Goal: Contribute content: Contribute content

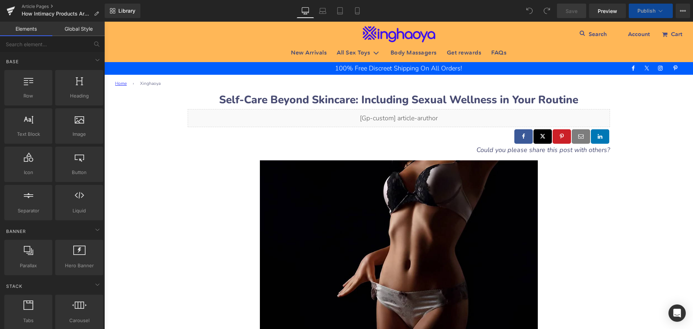
drag, startPoint x: 228, startPoint y: 103, endPoint x: 218, endPoint y: 103, distance: 10.1
click at [229, 103] on b "Self-Care Beyond Skincare: Including Sexual Wellness in Your Routine" at bounding box center [398, 99] width 359 height 15
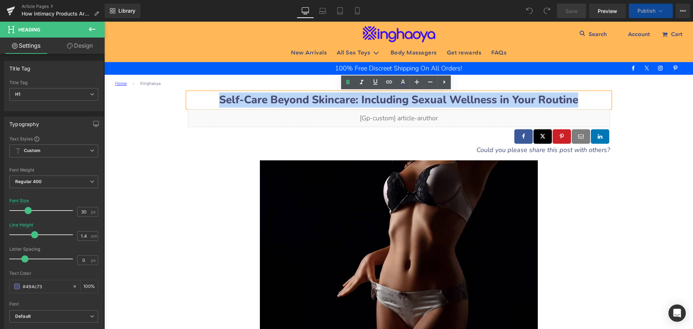
drag, startPoint x: 215, startPoint y: 98, endPoint x: 584, endPoint y: 102, distance: 369.3
click at [584, 102] on h1 "Self-Care Beyond Skincare: Including Sexual Wellness in Your Routine" at bounding box center [399, 99] width 422 height 15
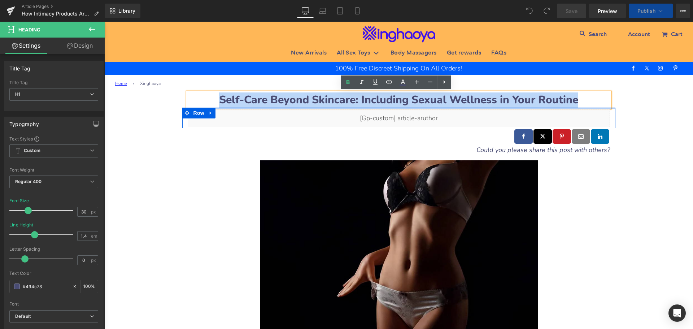
paste div
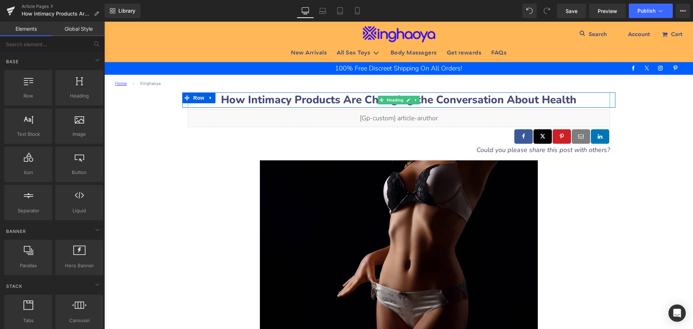
click at [252, 103] on b "How Intimacy Products Are Changing the Conversation About Health" at bounding box center [399, 99] width 356 height 15
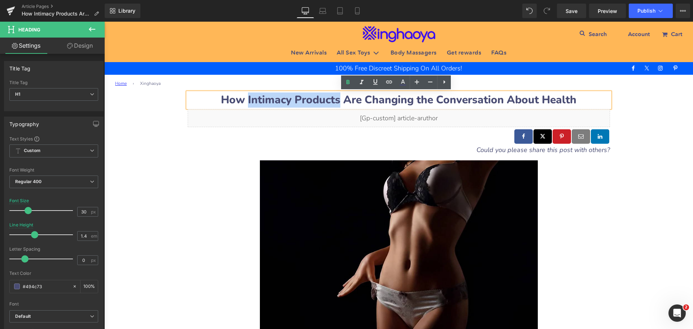
drag, startPoint x: 244, startPoint y: 98, endPoint x: 336, endPoint y: 103, distance: 91.8
click at [336, 103] on b "How Intimacy Products Are Changing the Conversation About Health" at bounding box center [399, 99] width 356 height 15
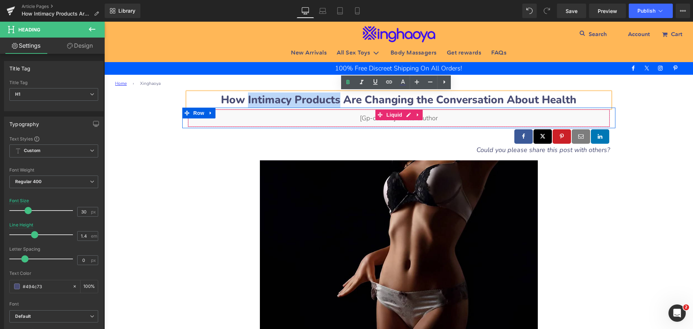
copy b "Intimacy Products"
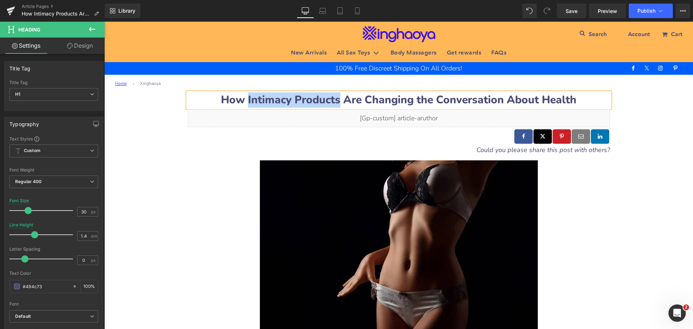
copy b "Intimacy Products"
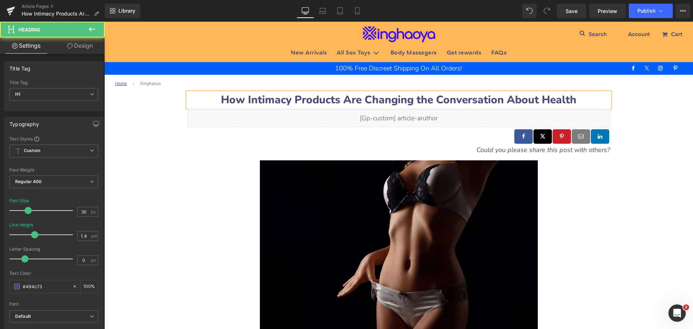
click at [353, 103] on b "How Intimacy Products Are Changing the Conversation About Health" at bounding box center [399, 99] width 356 height 15
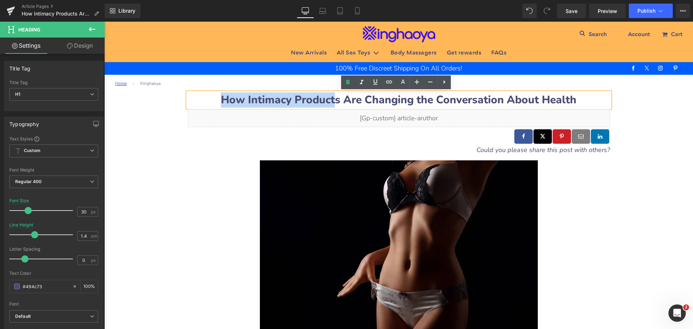
drag, startPoint x: 218, startPoint y: 96, endPoint x: 334, endPoint y: 99, distance: 115.9
click at [334, 99] on h1 "How Intimacy Products Are Changing the Conversation About Health" at bounding box center [399, 99] width 422 height 15
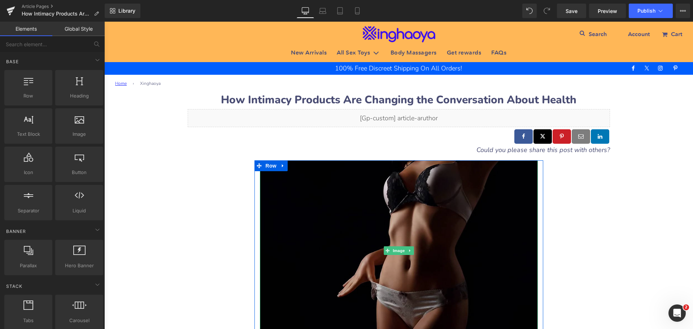
click at [360, 225] on img at bounding box center [399, 250] width 278 height 181
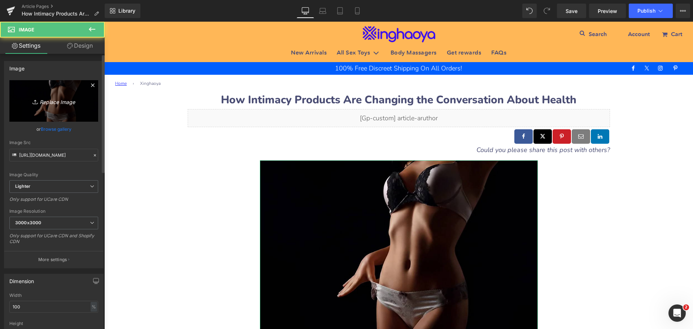
click at [58, 95] on link "Replace Image" at bounding box center [53, 101] width 89 height 42
type input "C:\fakepath\Intimacy-Products-changing-health.jpeg"
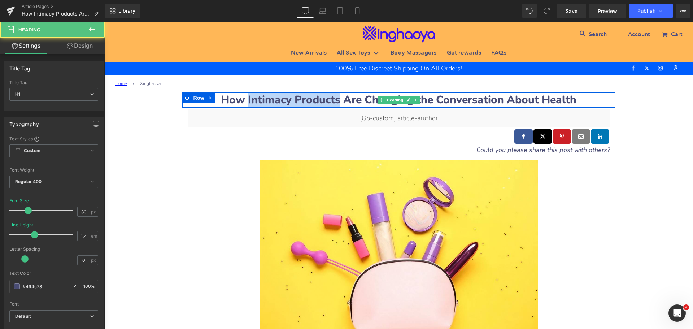
drag, startPoint x: 245, startPoint y: 99, endPoint x: 336, endPoint y: 100, distance: 91.3
click at [336, 100] on b "How Intimacy Products Are Changing the Conversation About Health" at bounding box center [399, 99] width 356 height 15
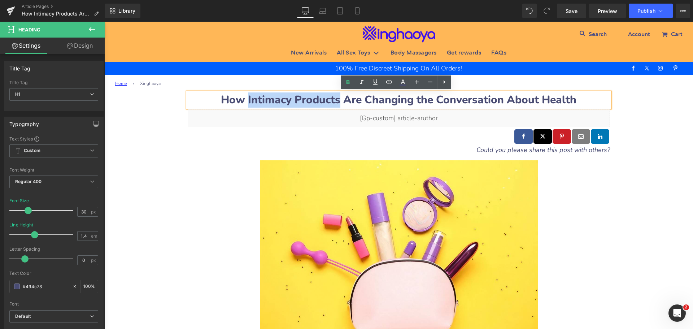
copy b "Intimacy Products"
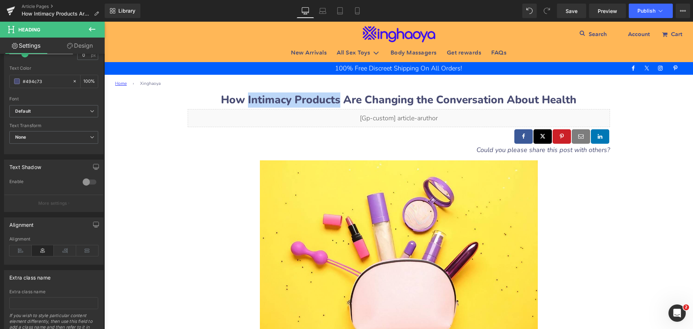
scroll to position [237, 0]
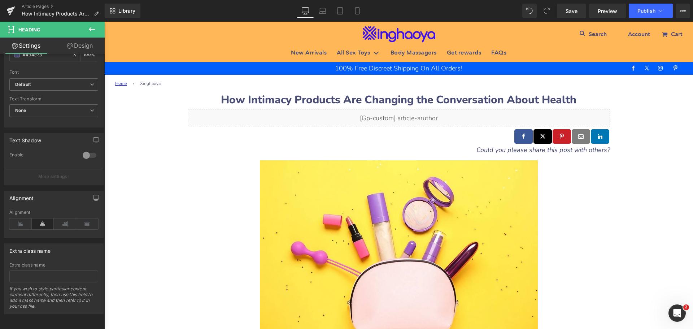
click at [349, 240] on div at bounding box center [398, 175] width 589 height 307
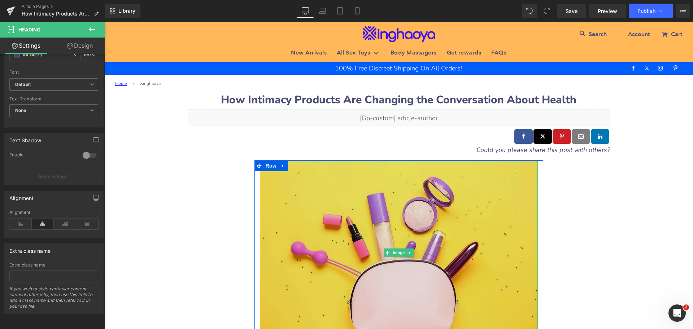
click at [317, 222] on img at bounding box center [399, 252] width 278 height 185
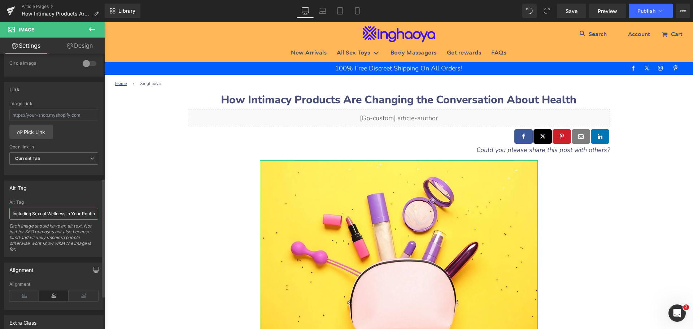
scroll to position [0, 6]
drag, startPoint x: 12, startPoint y: 215, endPoint x: 100, endPoint y: 216, distance: 87.7
click at [100, 216] on div "Including Sexual Wellness in Your Routine Alt Tag Including Sexual Wellness in …" at bounding box center [53, 228] width 99 height 57
paste input "timacy Products"
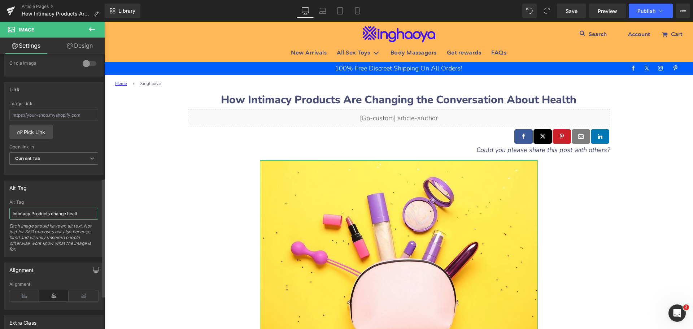
type input "Intimacy Products change health"
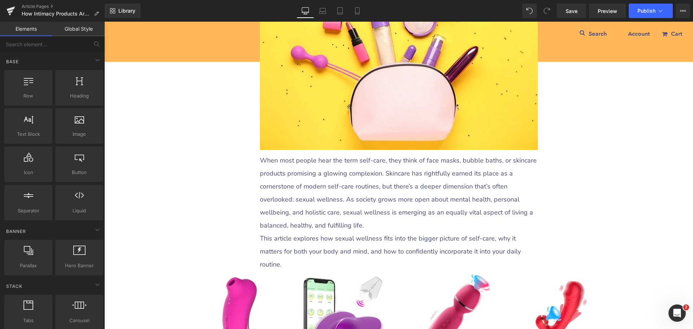
scroll to position [253, 0]
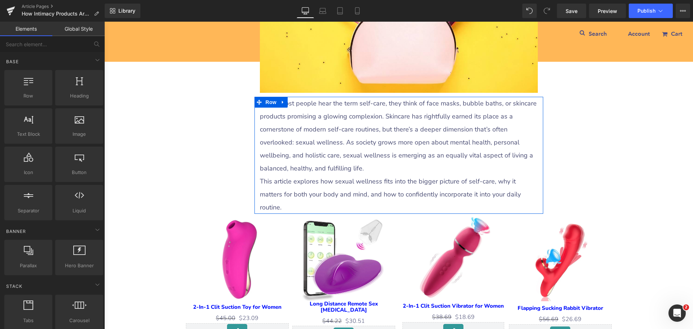
click at [300, 132] on p "When most people hear the term self-care, they think of face masks, bubble bath…" at bounding box center [399, 136] width 278 height 78
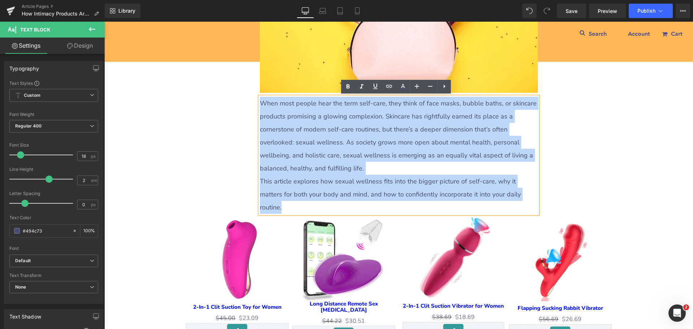
drag, startPoint x: 258, startPoint y: 100, endPoint x: 513, endPoint y: 192, distance: 270.9
click at [513, 192] on div "When most people hear the term self-care, they think of face masks, bubble bath…" at bounding box center [399, 155] width 278 height 117
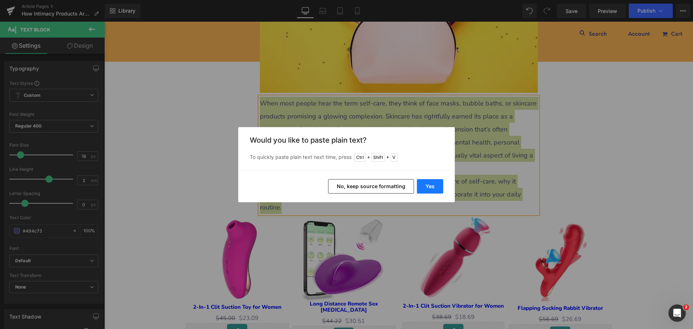
click at [430, 186] on button "Yes" at bounding box center [430, 186] width 26 height 14
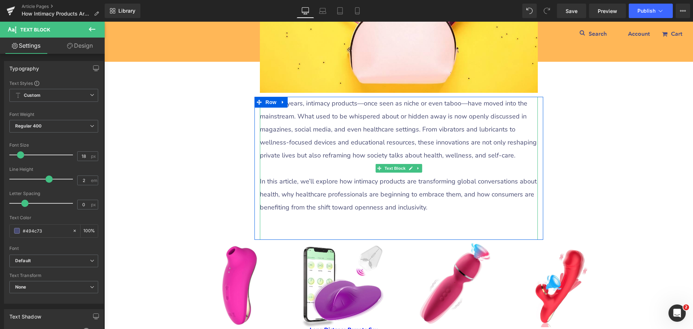
click at [306, 173] on p at bounding box center [399, 168] width 278 height 13
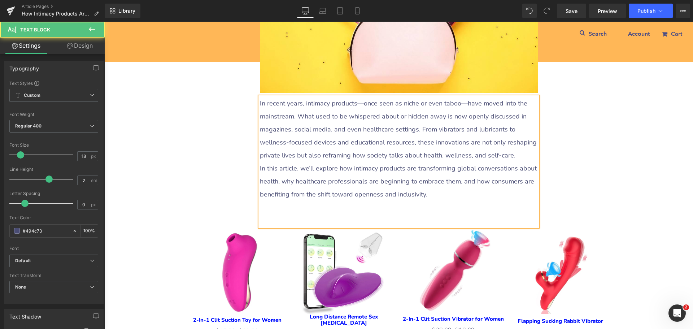
click at [267, 211] on p at bounding box center [399, 207] width 278 height 13
click at [279, 221] on p at bounding box center [399, 220] width 278 height 13
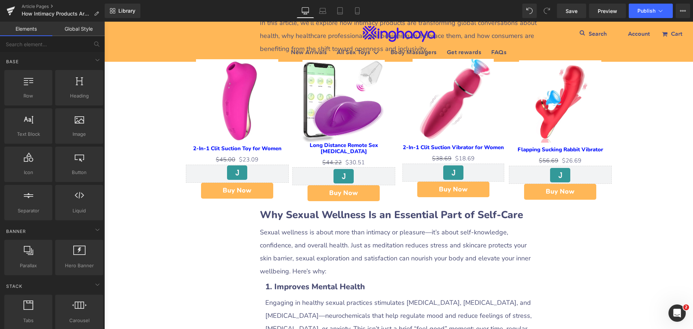
scroll to position [469, 0]
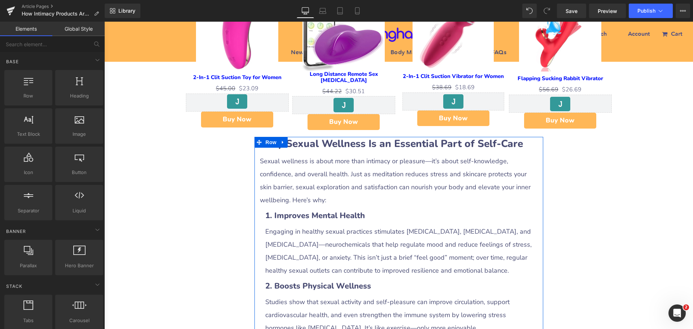
click at [329, 147] on b "Why Sexual Wellness Is an Essential Part of Self-Care" at bounding box center [391, 144] width 263 height 14
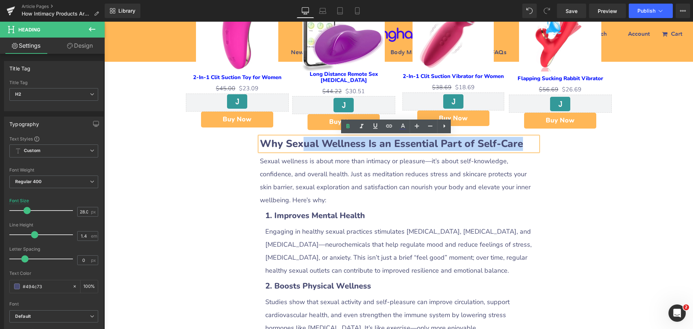
drag, startPoint x: 308, startPoint y: 147, endPoint x: 527, endPoint y: 141, distance: 219.2
click at [527, 141] on h2 "Why Sexual Wellness Is an Essential Part of Self-Care" at bounding box center [399, 144] width 278 height 14
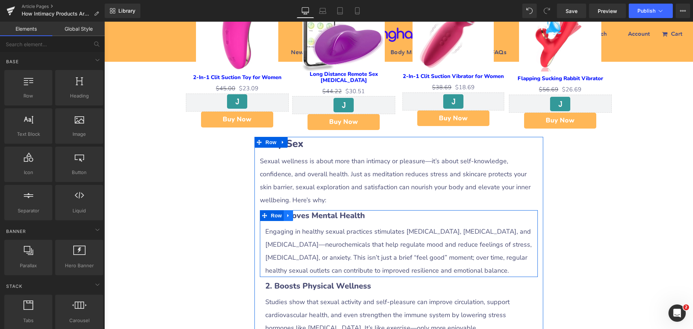
click at [286, 218] on icon at bounding box center [288, 215] width 5 height 5
click at [305, 216] on icon at bounding box center [307, 215] width 5 height 5
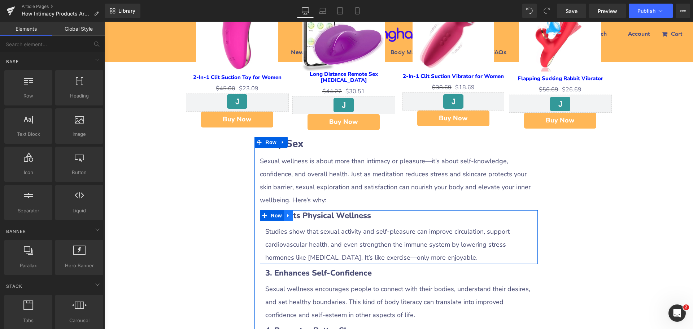
click at [287, 216] on icon at bounding box center [288, 215] width 5 height 5
drag, startPoint x: 296, startPoint y: 215, endPoint x: 306, endPoint y: 216, distance: 10.1
click at [306, 216] on li at bounding box center [298, 215] width 28 height 11
click at [306, 216] on icon at bounding box center [307, 215] width 5 height 5
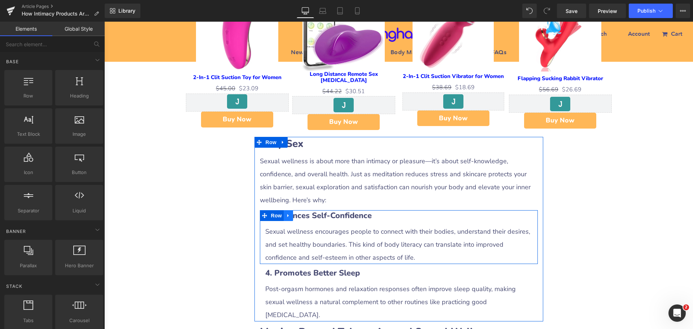
click at [284, 216] on link at bounding box center [288, 215] width 9 height 11
click at [305, 214] on icon at bounding box center [307, 215] width 5 height 5
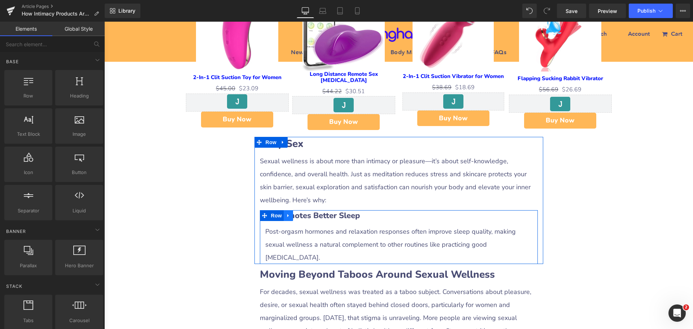
click at [286, 217] on icon at bounding box center [288, 215] width 5 height 5
click at [305, 216] on icon at bounding box center [307, 215] width 5 height 5
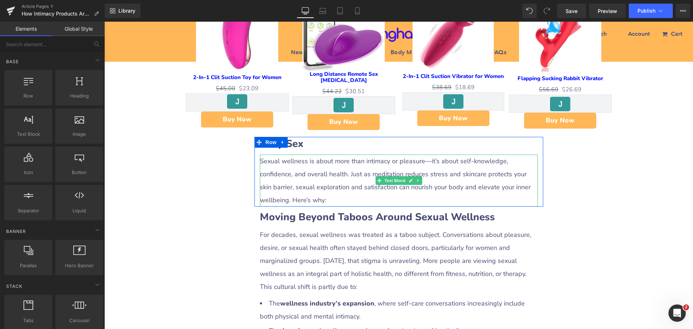
click at [300, 166] on p "Sexual wellness is about more than intimacy or pleasure—it’s about self-knowled…" at bounding box center [399, 181] width 278 height 52
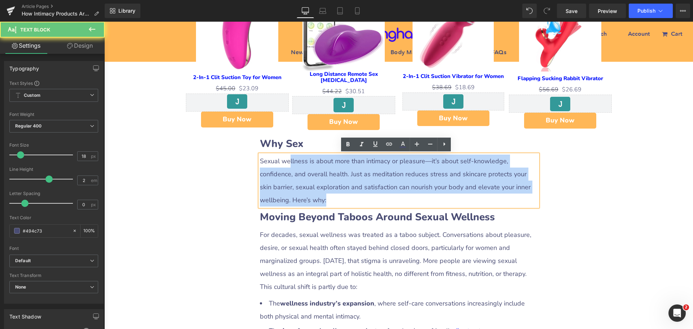
drag, startPoint x: 288, startPoint y: 164, endPoint x: 315, endPoint y: 203, distance: 47.7
click at [315, 203] on p "Sexual wellness is about more than intimacy or pleasure—it’s about self-knowled…" at bounding box center [399, 181] width 278 height 52
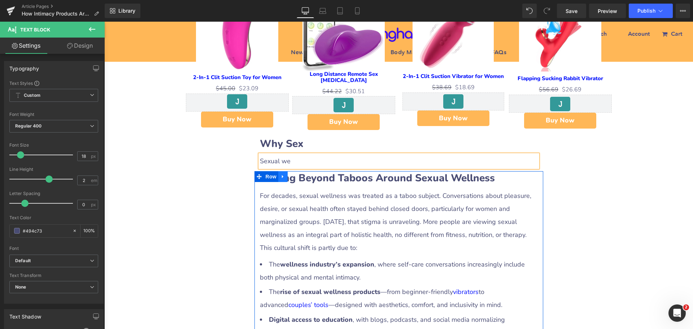
click at [282, 177] on icon at bounding box center [283, 176] width 5 height 5
click at [299, 177] on icon at bounding box center [301, 176] width 5 height 5
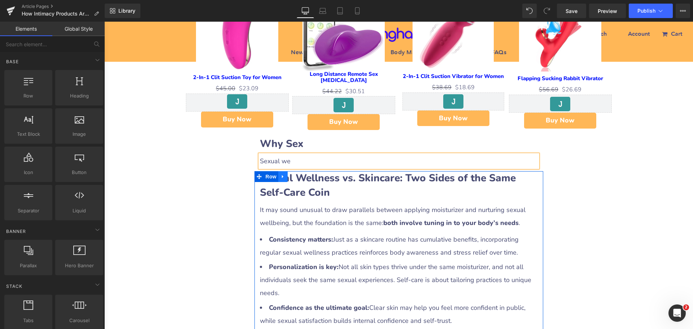
click at [282, 180] on link at bounding box center [282, 176] width 9 height 11
click at [300, 178] on icon at bounding box center [301, 176] width 5 height 5
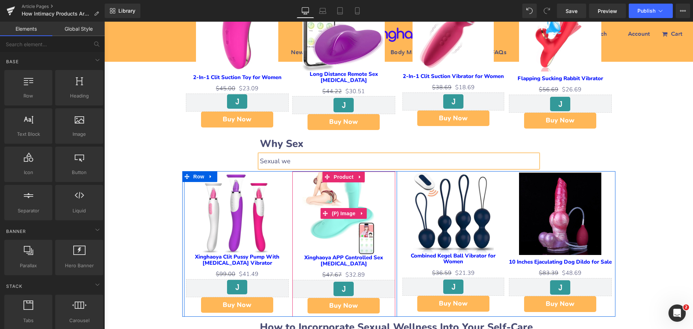
scroll to position [578, 0]
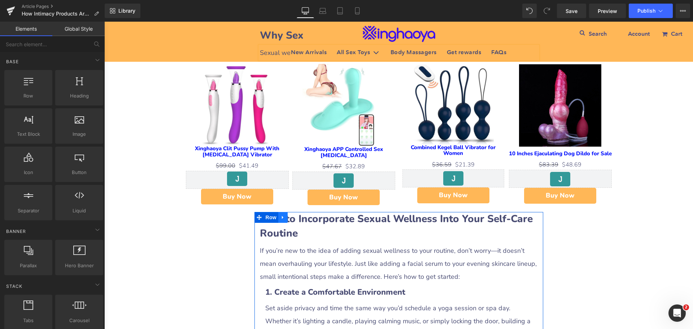
click at [283, 218] on icon at bounding box center [283, 217] width 5 height 5
click at [299, 217] on icon at bounding box center [301, 217] width 5 height 5
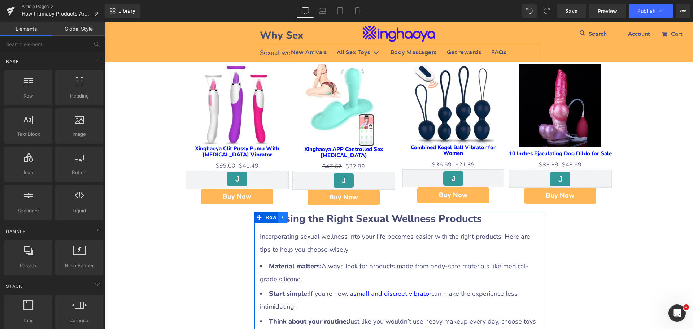
click at [281, 218] on icon at bounding box center [283, 217] width 5 height 5
click at [299, 216] on icon at bounding box center [301, 217] width 5 height 5
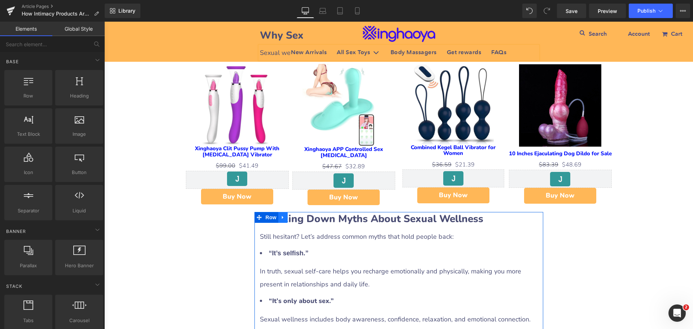
click at [281, 219] on icon at bounding box center [283, 217] width 5 height 5
click at [299, 217] on icon at bounding box center [301, 217] width 5 height 5
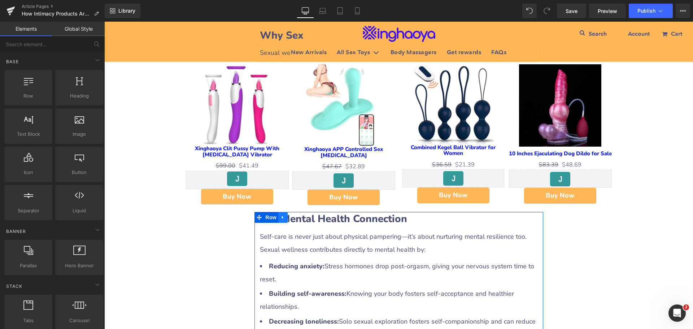
click at [282, 217] on icon at bounding box center [282, 217] width 1 height 3
click at [299, 217] on icon at bounding box center [301, 217] width 5 height 5
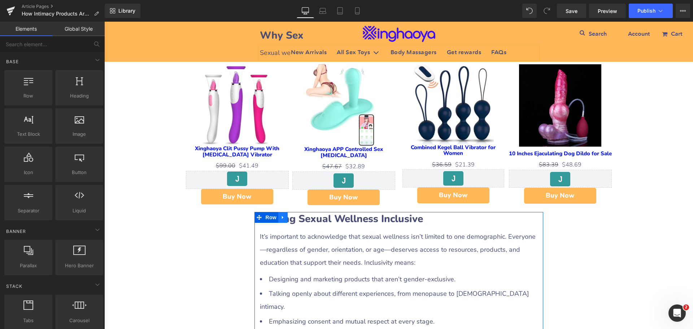
click at [281, 217] on icon at bounding box center [283, 217] width 5 height 5
click at [299, 216] on icon at bounding box center [301, 217] width 5 height 5
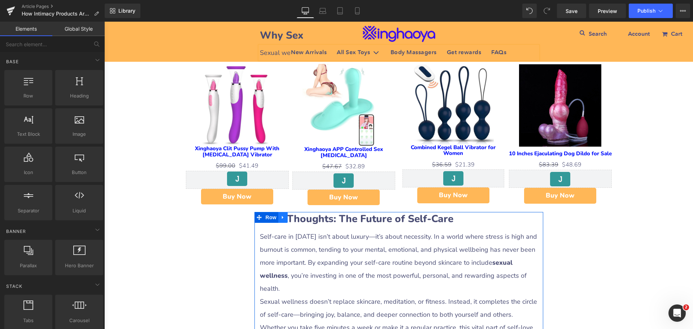
click at [281, 217] on icon at bounding box center [283, 217] width 5 height 5
click at [299, 217] on icon at bounding box center [301, 217] width 5 height 5
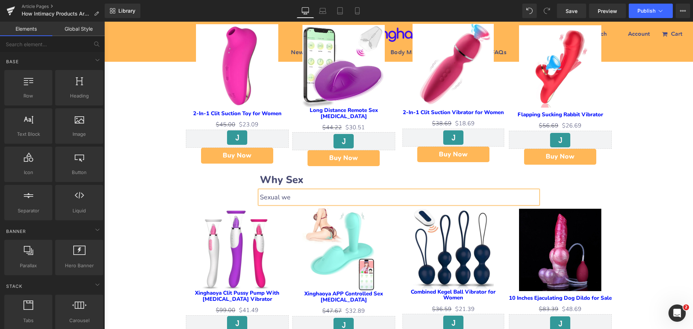
scroll to position [469, 0]
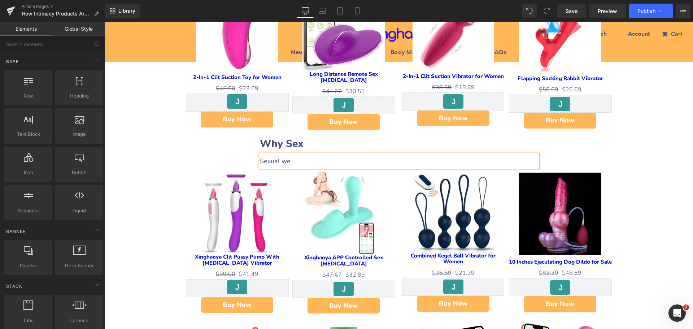
click at [626, 168] on div "How Intimacy Products Are Changing the Conversation About Health Heading Row Li…" at bounding box center [398, 216] width 589 height 1187
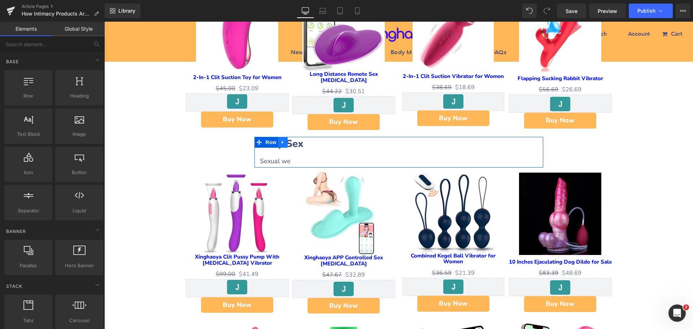
click at [281, 144] on icon at bounding box center [283, 142] width 5 height 5
click at [290, 142] on icon at bounding box center [292, 142] width 5 height 5
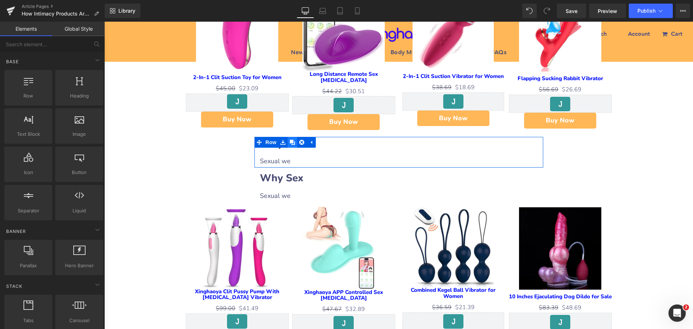
click at [290, 142] on icon at bounding box center [292, 142] width 5 height 5
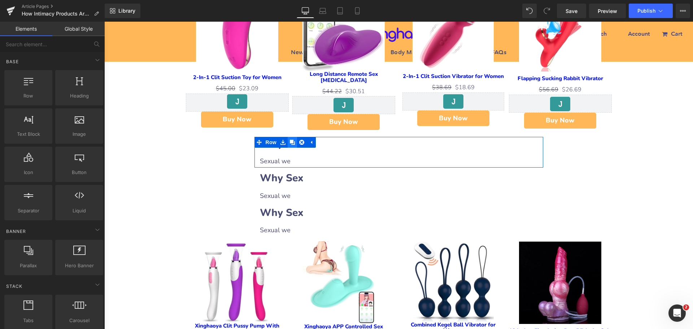
click at [290, 142] on icon at bounding box center [292, 142] width 5 height 5
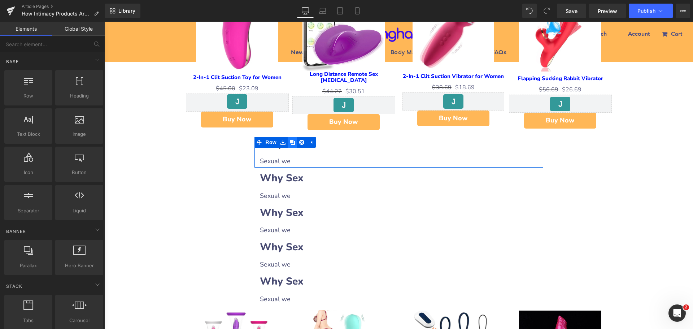
click at [290, 142] on icon at bounding box center [292, 142] width 5 height 5
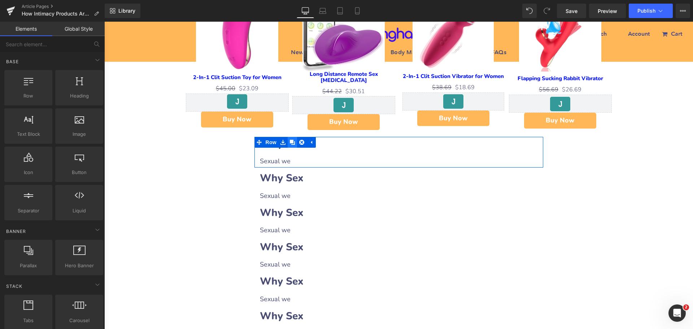
click at [290, 142] on icon at bounding box center [292, 142] width 5 height 5
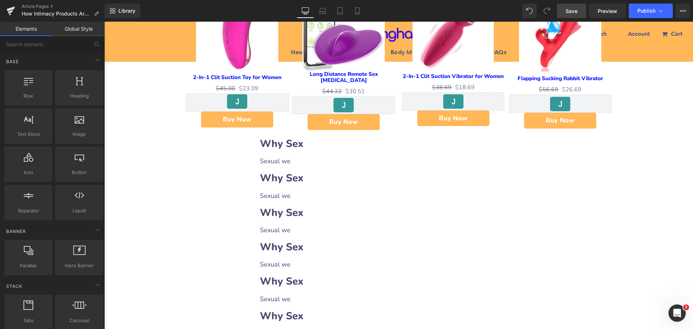
click at [571, 13] on span "Save" at bounding box center [572, 11] width 12 height 8
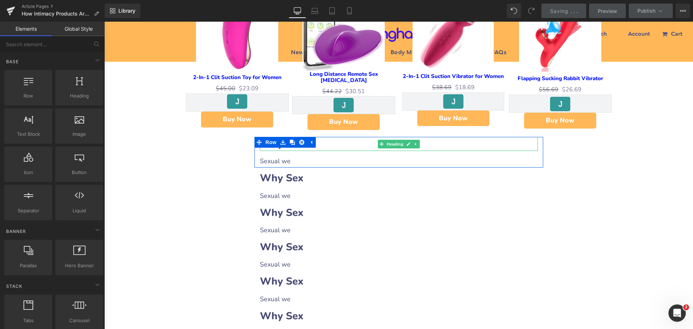
click at [319, 142] on h2 "Why Sex" at bounding box center [399, 144] width 278 height 14
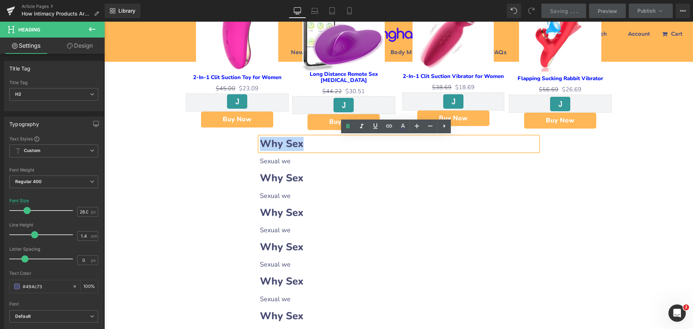
drag, startPoint x: 261, startPoint y: 142, endPoint x: 309, endPoint y: 144, distance: 47.7
click at [309, 144] on h2 "Why Sex" at bounding box center [399, 144] width 278 height 14
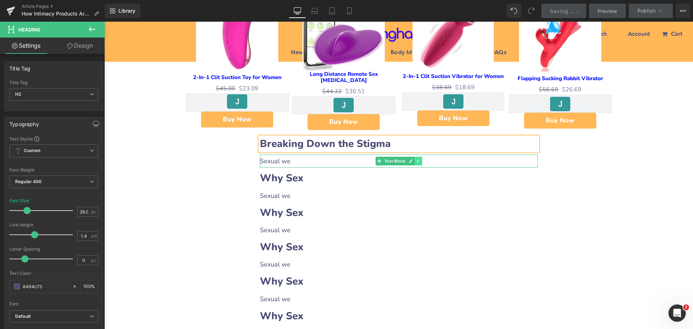
click at [418, 163] on link at bounding box center [418, 161] width 8 height 9
click at [413, 160] on icon at bounding box center [414, 161] width 4 height 4
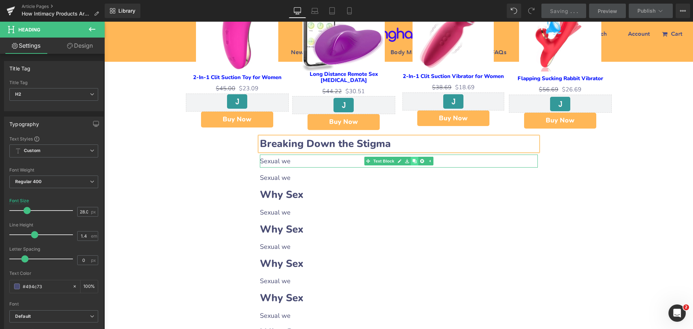
click at [413, 160] on icon at bounding box center [414, 161] width 4 height 4
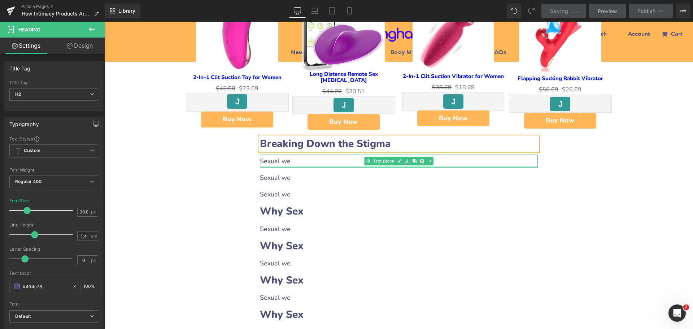
click at [289, 166] on div at bounding box center [399, 167] width 278 height 2
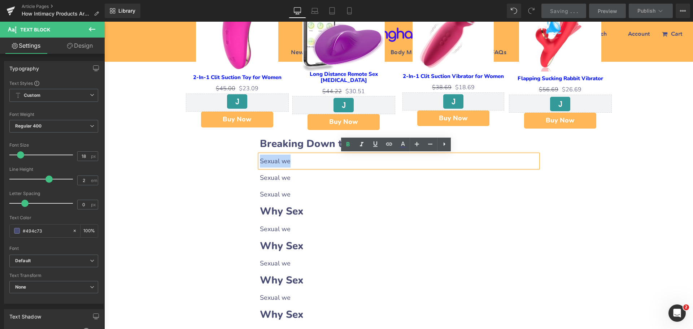
drag, startPoint x: 257, startPoint y: 161, endPoint x: 311, endPoint y: 163, distance: 53.5
click at [311, 163] on p "Sexual we" at bounding box center [399, 161] width 278 height 13
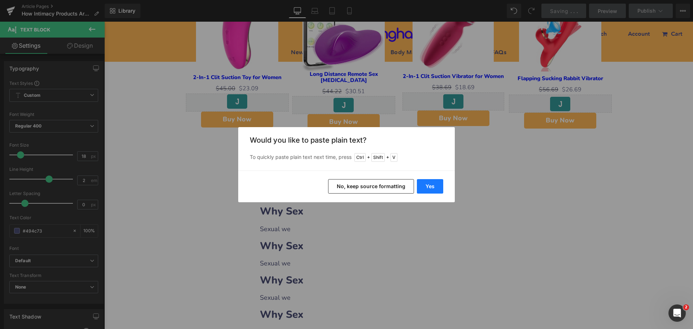
drag, startPoint x: 429, startPoint y: 186, endPoint x: 310, endPoint y: 172, distance: 119.3
click at [429, 186] on button "Yes" at bounding box center [430, 186] width 26 height 14
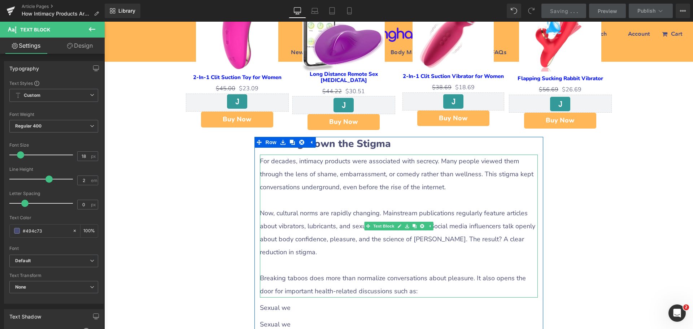
click at [278, 194] on p at bounding box center [399, 200] width 278 height 13
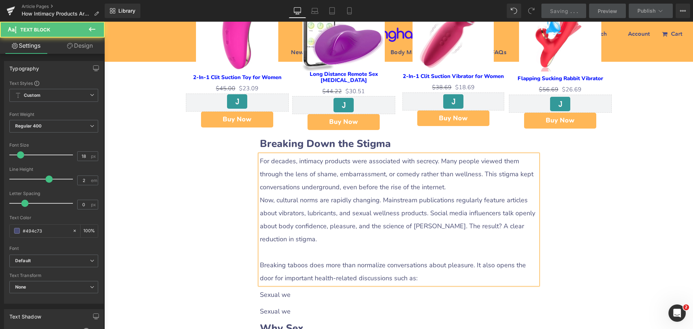
click at [264, 252] on p at bounding box center [399, 251] width 278 height 13
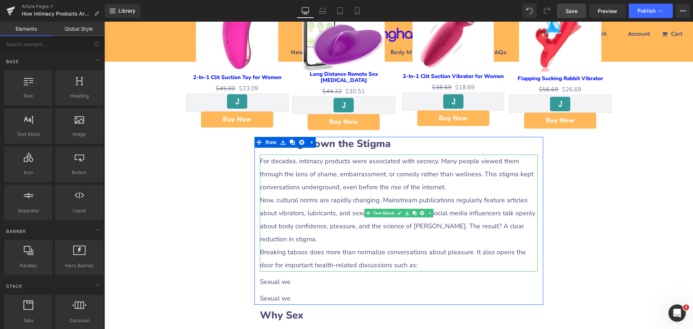
click at [323, 260] on p "Breaking taboos does more than normalize conversations about pleasure. It also …" at bounding box center [399, 258] width 278 height 26
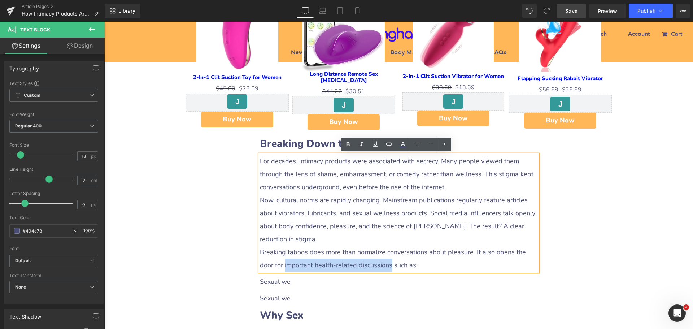
drag, startPoint x: 266, startPoint y: 265, endPoint x: 369, endPoint y: 266, distance: 103.3
click at [369, 266] on p "Breaking taboos does more than normalize conversations about pleasure. It also …" at bounding box center [399, 258] width 278 height 26
click at [348, 146] on icon at bounding box center [348, 144] width 3 height 4
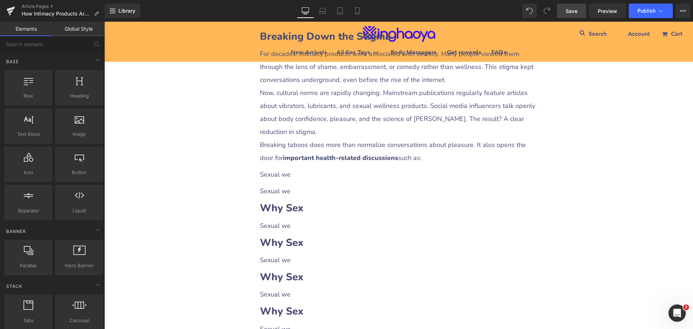
scroll to position [578, 0]
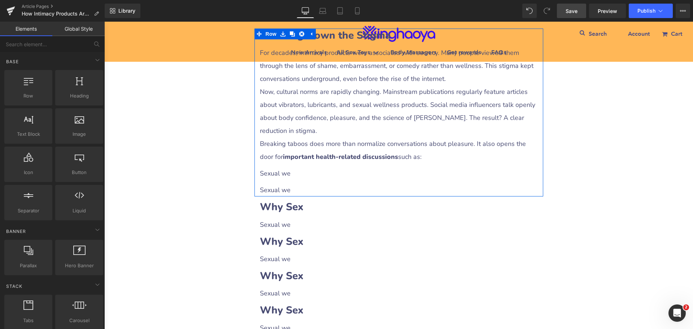
click at [286, 170] on p "Sexual we" at bounding box center [399, 173] width 278 height 13
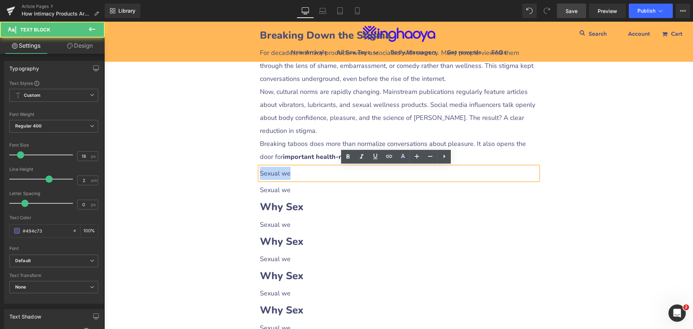
drag, startPoint x: 257, startPoint y: 171, endPoint x: 301, endPoint y: 173, distance: 44.1
click at [301, 173] on p "Sexual we" at bounding box center [399, 173] width 278 height 13
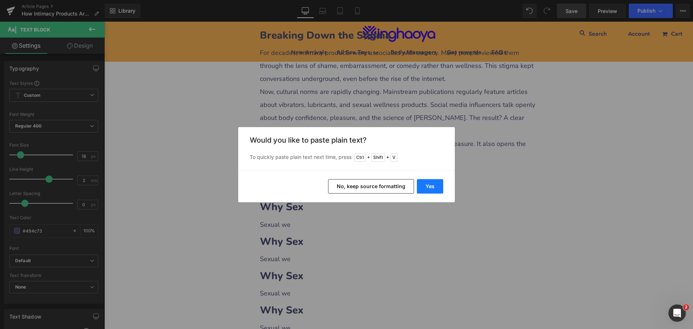
click at [429, 187] on button "Yes" at bounding box center [430, 186] width 26 height 14
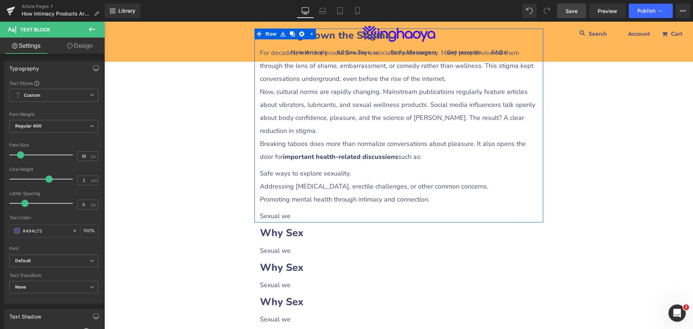
click at [289, 199] on p "Promoting mental health through intimacy and connection." at bounding box center [399, 199] width 278 height 13
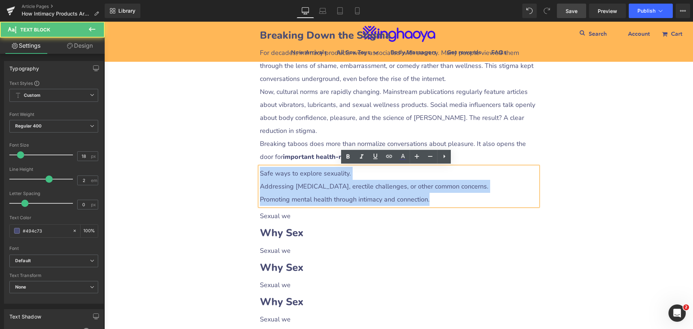
drag, startPoint x: 261, startPoint y: 171, endPoint x: 435, endPoint y: 201, distance: 177.2
click at [435, 201] on div "Safe ways to explore sexuality. Addressing [MEDICAL_DATA], erectile challenges,…" at bounding box center [399, 186] width 278 height 39
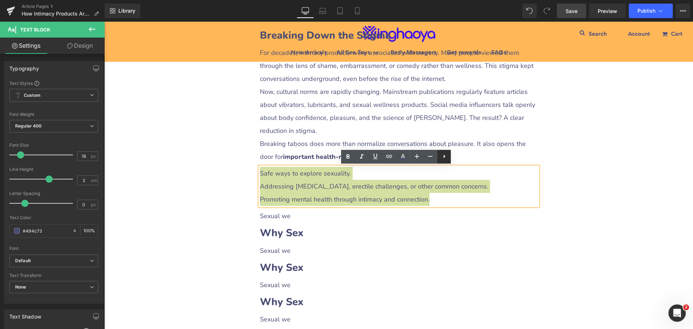
click at [444, 157] on icon at bounding box center [445, 157] width 2 height 4
click at [444, 159] on icon at bounding box center [444, 156] width 9 height 9
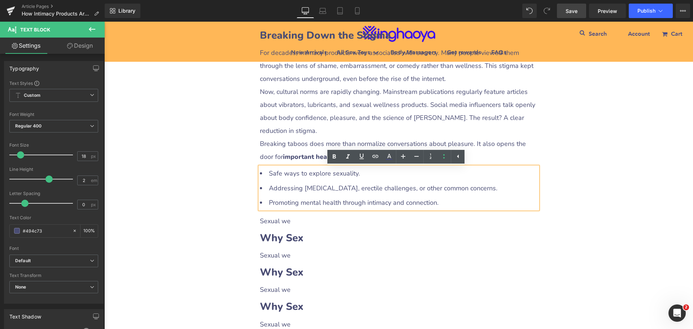
click at [575, 214] on div "How Intimacy Products Are Changing the Conversation About Health Heading Row Li…" at bounding box center [398, 330] width 589 height 1630
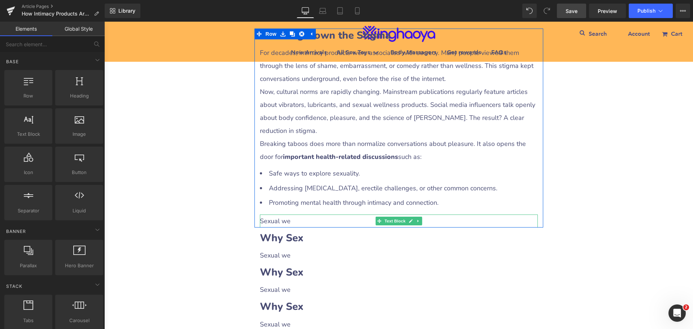
click at [284, 221] on p "Sexual we" at bounding box center [399, 220] width 278 height 13
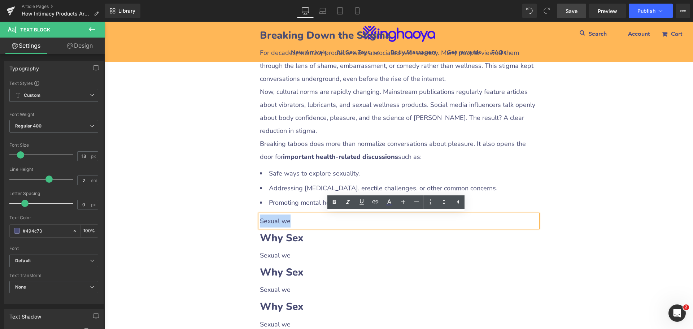
drag, startPoint x: 258, startPoint y: 221, endPoint x: 294, endPoint y: 221, distance: 36.1
click at [294, 221] on p "Sexual we" at bounding box center [399, 220] width 278 height 13
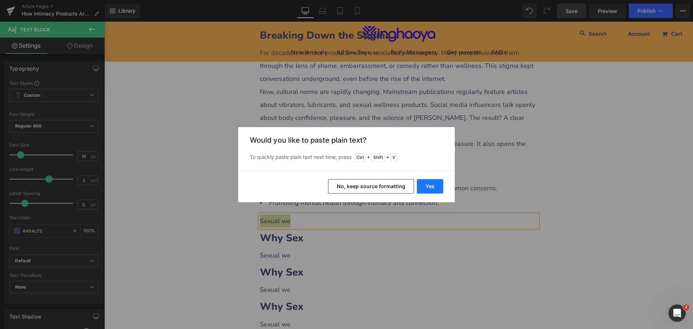
drag, startPoint x: 426, startPoint y: 189, endPoint x: 349, endPoint y: 175, distance: 78.5
click at [426, 189] on button "Yes" at bounding box center [430, 186] width 26 height 14
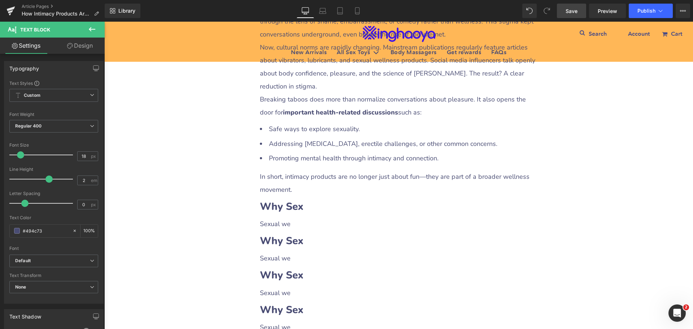
scroll to position [686, 0]
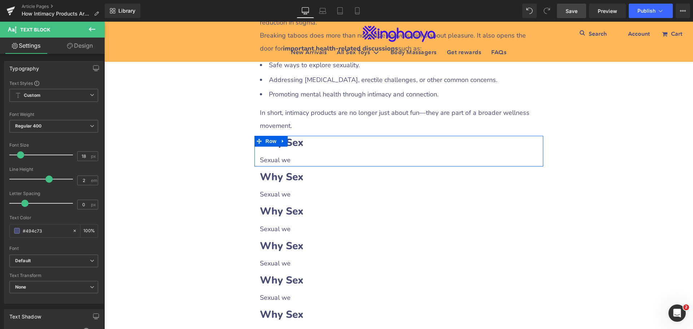
click at [299, 143] on b "Why Sex" at bounding box center [282, 143] width 44 height 14
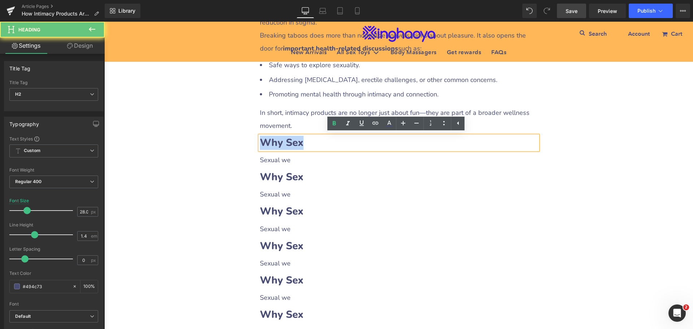
drag, startPoint x: 259, startPoint y: 143, endPoint x: 303, endPoint y: 143, distance: 43.3
click at [303, 143] on h2 "Why Sex" at bounding box center [399, 143] width 278 height 14
paste div
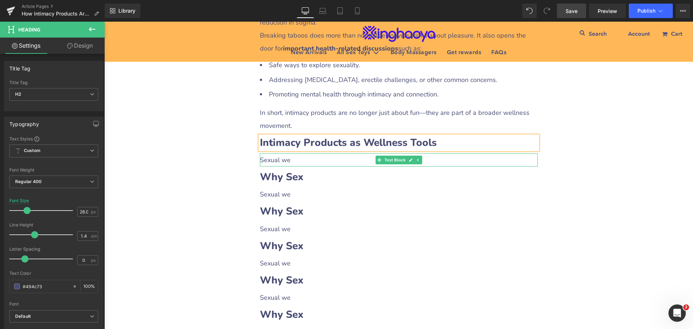
click at [285, 162] on p "Sexual we" at bounding box center [399, 159] width 278 height 13
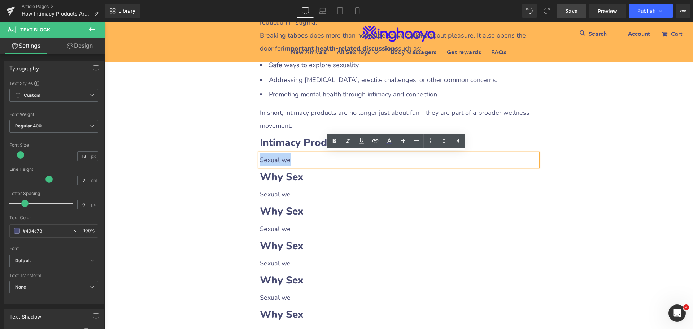
drag, startPoint x: 258, startPoint y: 158, endPoint x: 300, endPoint y: 160, distance: 42.3
click at [296, 159] on p "Sexual we" at bounding box center [399, 159] width 278 height 13
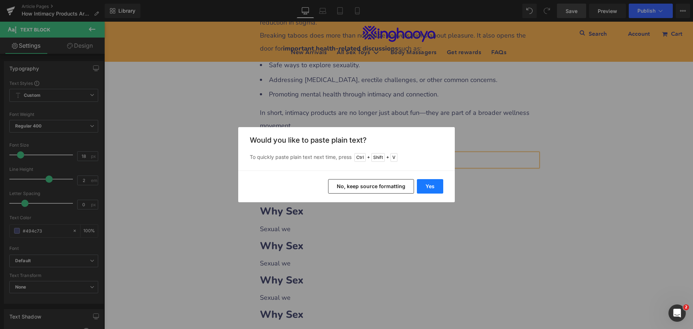
click at [440, 188] on button "Yes" at bounding box center [430, 186] width 26 height 14
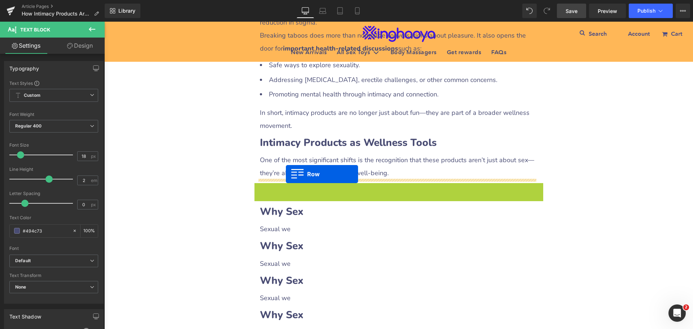
drag, startPoint x: 254, startPoint y: 186, endPoint x: 286, endPoint y: 174, distance: 34.3
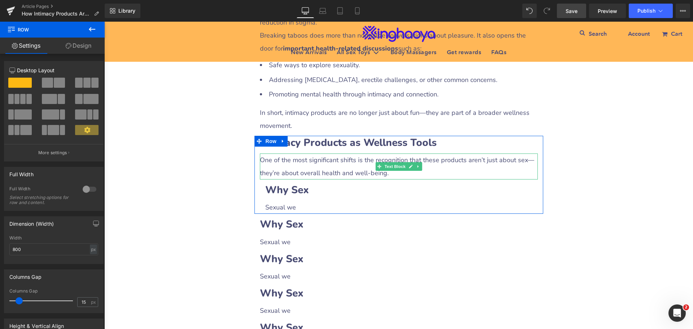
click at [304, 167] on p "One of the most significant shifts is the recognition that these products aren’…" at bounding box center [399, 166] width 278 height 26
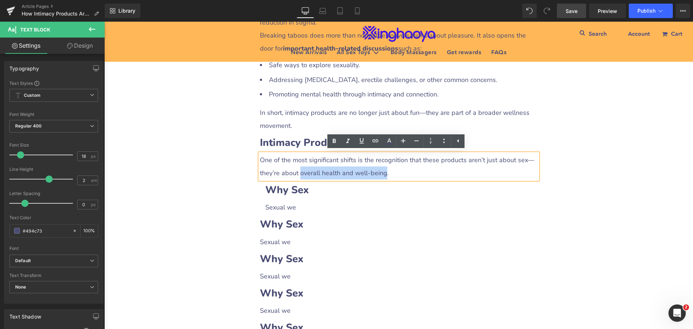
drag, startPoint x: 298, startPoint y: 172, endPoint x: 377, endPoint y: 173, distance: 79.1
click at [377, 173] on p "One of the most significant shifts is the recognition that these products aren’…" at bounding box center [399, 166] width 278 height 26
click at [334, 140] on icon at bounding box center [334, 141] width 9 height 9
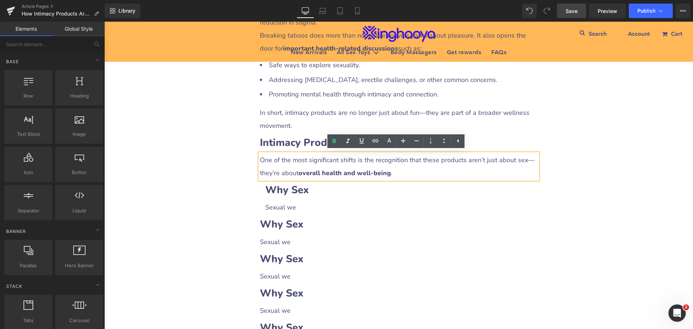
click at [590, 193] on div "How Intimacy Products Are Changing the Conversation About Health Heading Row Li…" at bounding box center [398, 234] width 589 height 1656
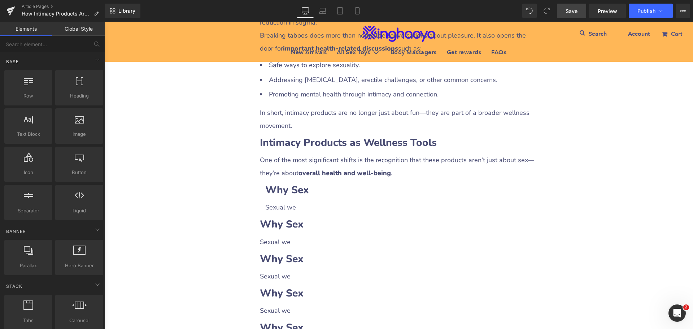
drag, startPoint x: 572, startPoint y: 10, endPoint x: 572, endPoint y: 18, distance: 7.6
click at [573, 10] on span "Save" at bounding box center [572, 11] width 12 height 8
click at [608, 222] on div "How Intimacy Products Are Changing the Conversation About Health Heading Row Li…" at bounding box center [398, 234] width 589 height 1656
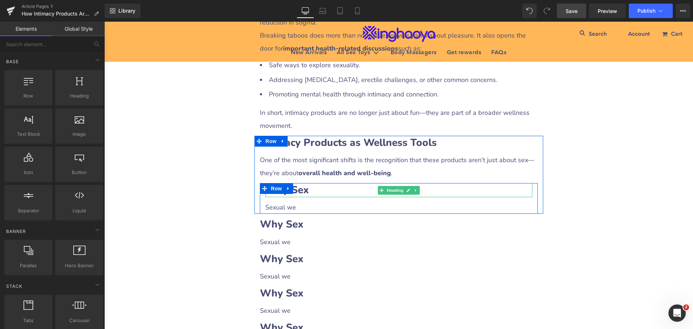
click at [299, 187] on b "Why Sex" at bounding box center [287, 190] width 44 height 14
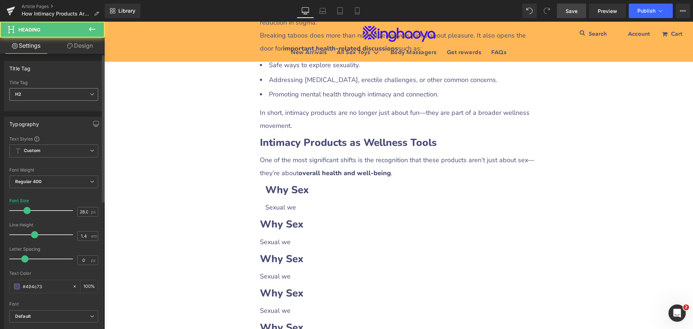
click at [38, 92] on span "H2" at bounding box center [53, 94] width 89 height 13
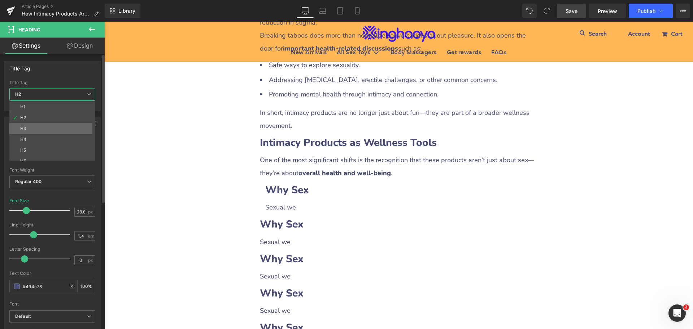
click at [25, 130] on div "H3" at bounding box center [23, 128] width 6 height 5
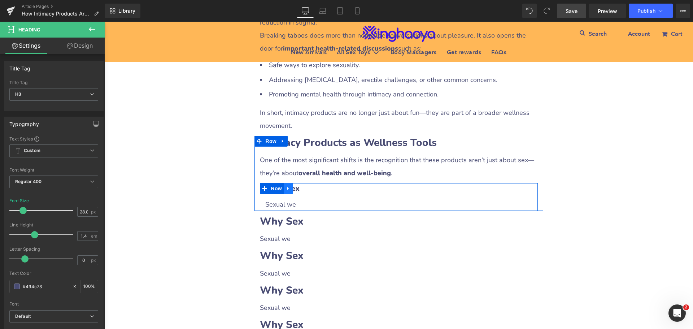
click at [287, 191] on link at bounding box center [288, 188] width 9 height 11
click at [295, 188] on icon at bounding box center [297, 188] width 5 height 5
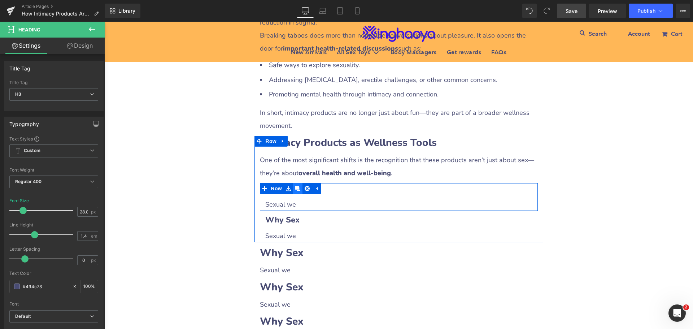
click at [295, 188] on icon at bounding box center [297, 188] width 5 height 5
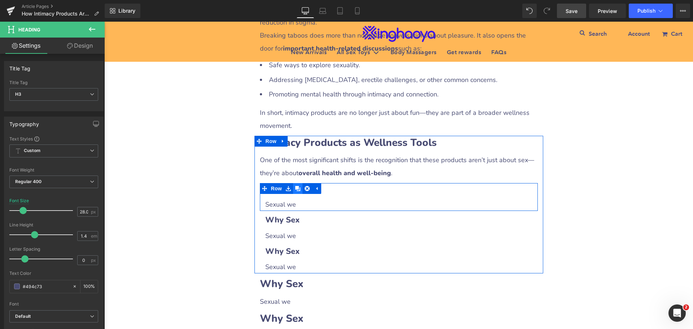
click at [295, 188] on icon at bounding box center [297, 188] width 5 height 5
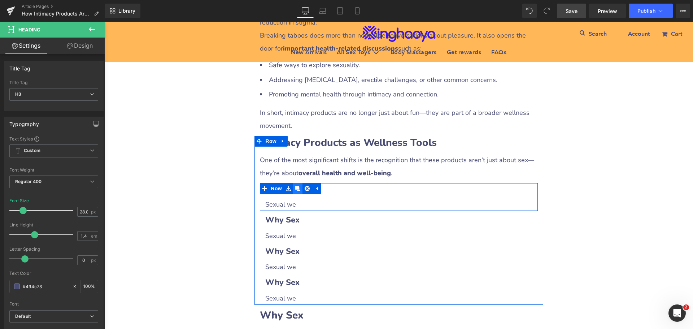
click at [295, 188] on icon at bounding box center [297, 188] width 5 height 5
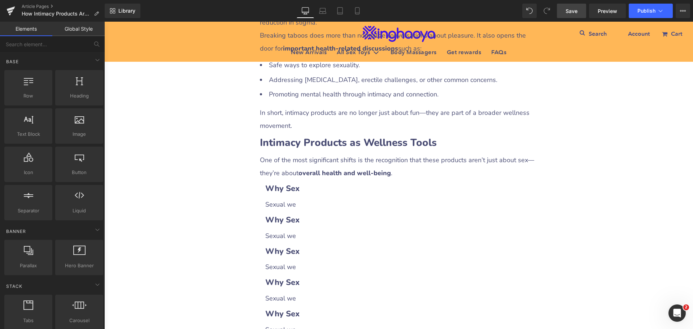
click at [574, 257] on div "How Intimacy Products Are Changing the Conversation About Health Heading Row Li…" at bounding box center [398, 295] width 589 height 1778
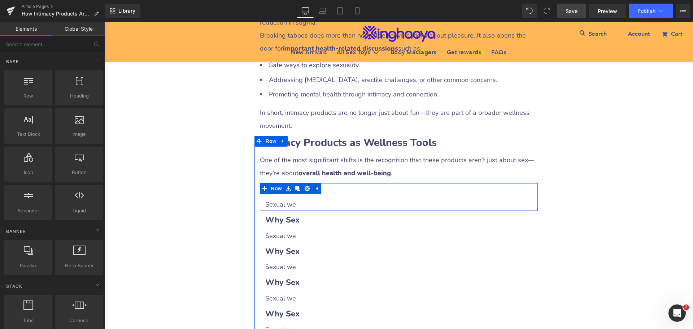
click at [323, 190] on h3 "Why Sex" at bounding box center [398, 188] width 267 height 11
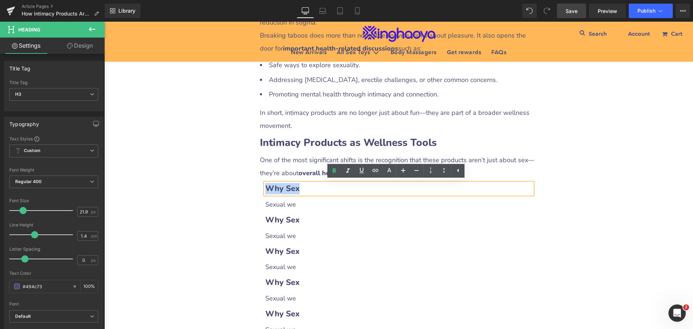
drag, startPoint x: 265, startPoint y: 189, endPoint x: 311, endPoint y: 188, distance: 46.6
click at [311, 188] on h3 "Why Sex" at bounding box center [398, 188] width 267 height 11
paste div
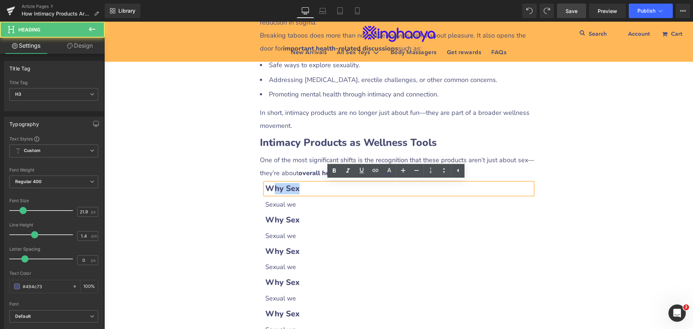
drag, startPoint x: 268, startPoint y: 185, endPoint x: 312, endPoint y: 187, distance: 44.1
click at [312, 187] on h3 "Why Sex" at bounding box center [398, 188] width 267 height 11
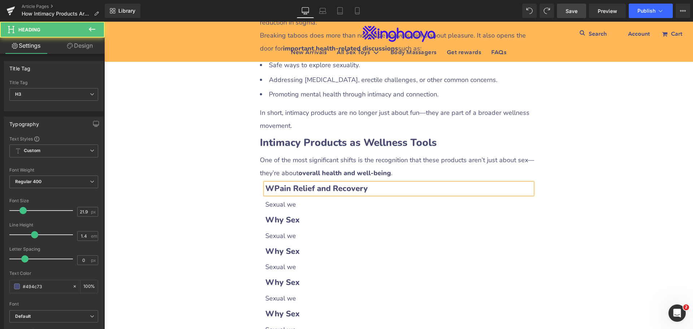
click at [270, 190] on b "WPain Relief and Recovery" at bounding box center [316, 188] width 103 height 11
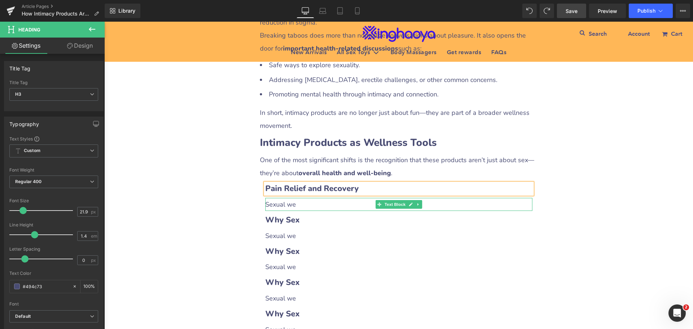
click at [286, 205] on p "Sexual we" at bounding box center [398, 204] width 267 height 13
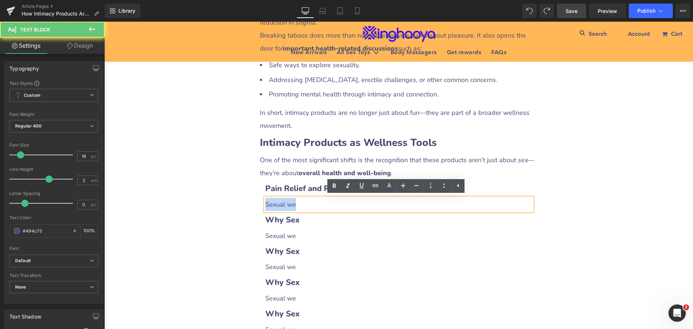
drag, startPoint x: 263, startPoint y: 201, endPoint x: 304, endPoint y: 204, distance: 41.6
click at [304, 204] on p "Sexual we" at bounding box center [398, 204] width 267 height 13
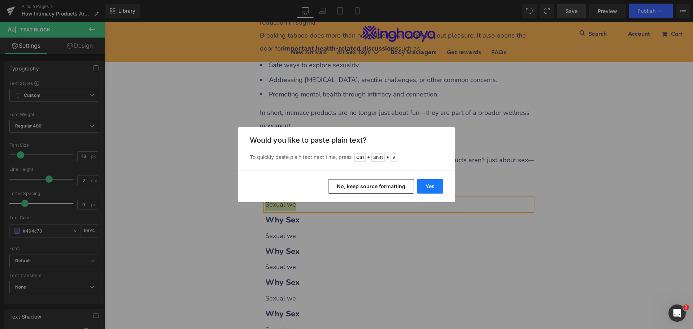
drag, startPoint x: 436, startPoint y: 183, endPoint x: 362, endPoint y: 202, distance: 75.7
click at [436, 183] on button "Yes" at bounding box center [430, 186] width 26 height 14
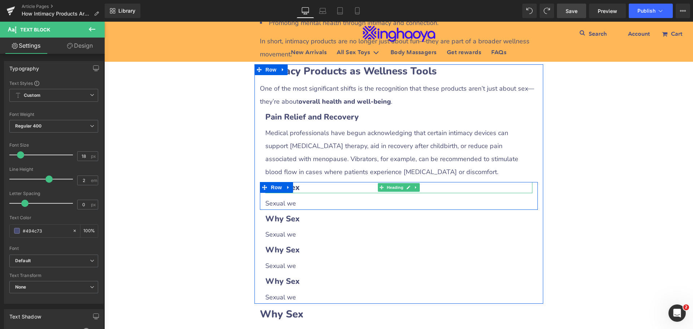
scroll to position [758, 0]
click at [308, 187] on h3 "Why Sex" at bounding box center [398, 186] width 267 height 11
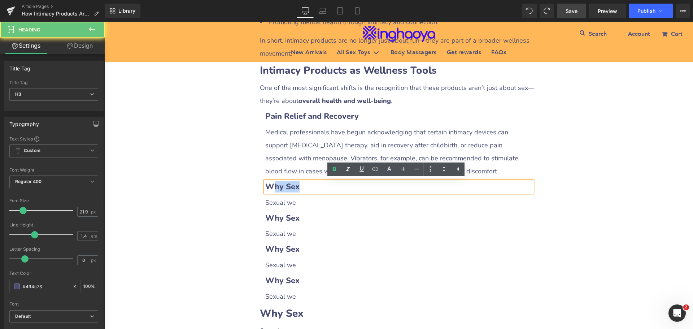
drag, startPoint x: 268, startPoint y: 188, endPoint x: 330, endPoint y: 187, distance: 62.1
click at [330, 187] on h3 "Why Sex" at bounding box center [398, 186] width 267 height 11
paste div
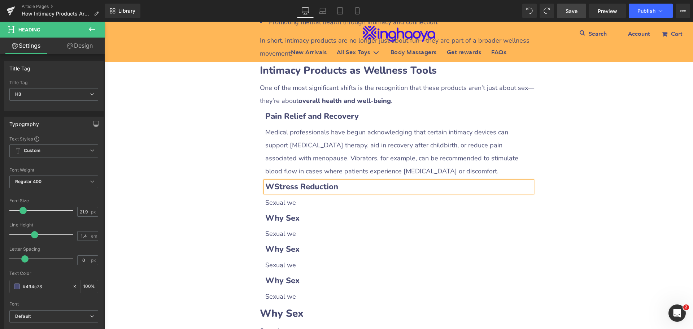
click at [270, 188] on b "WStress Reduction" at bounding box center [301, 186] width 73 height 11
click at [290, 203] on p "Sexual we" at bounding box center [398, 202] width 267 height 13
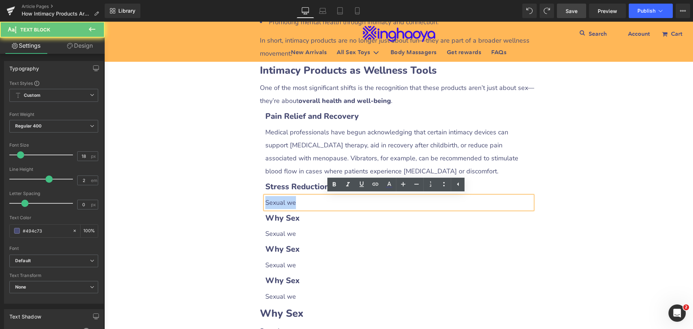
drag, startPoint x: 264, startPoint y: 201, endPoint x: 307, endPoint y: 204, distance: 43.4
click at [307, 204] on p "Sexual we" at bounding box center [398, 202] width 267 height 13
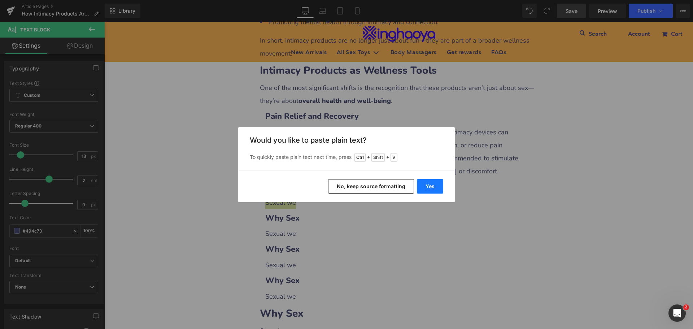
click at [434, 184] on button "Yes" at bounding box center [430, 186] width 26 height 14
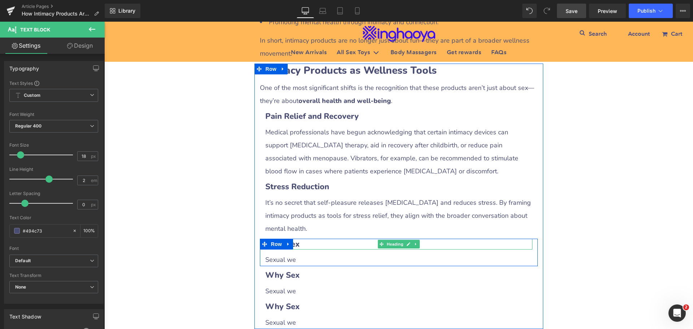
drag, startPoint x: 296, startPoint y: 247, endPoint x: 286, endPoint y: 247, distance: 10.1
click at [296, 247] on h3 "Why Sex" at bounding box center [398, 244] width 267 height 11
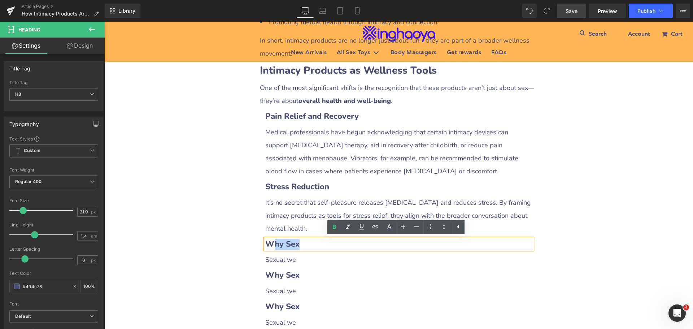
drag, startPoint x: 269, startPoint y: 245, endPoint x: 318, endPoint y: 248, distance: 49.5
click at [318, 248] on h3 "Why Sex" at bounding box center [398, 244] width 267 height 11
paste div
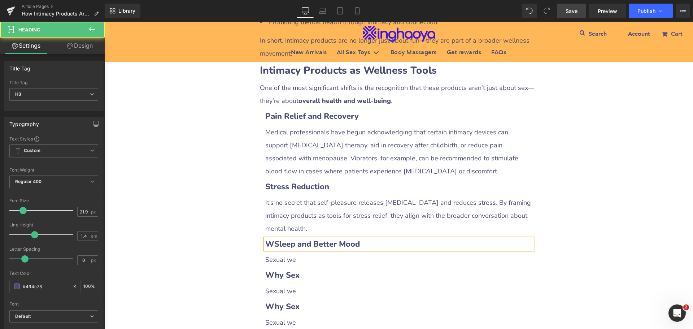
click at [268, 244] on b "WSleep and Better Mood" at bounding box center [312, 244] width 95 height 11
drag, startPoint x: 282, startPoint y: 262, endPoint x: 271, endPoint y: 261, distance: 10.5
click at [281, 262] on p "Sexual we" at bounding box center [398, 259] width 267 height 13
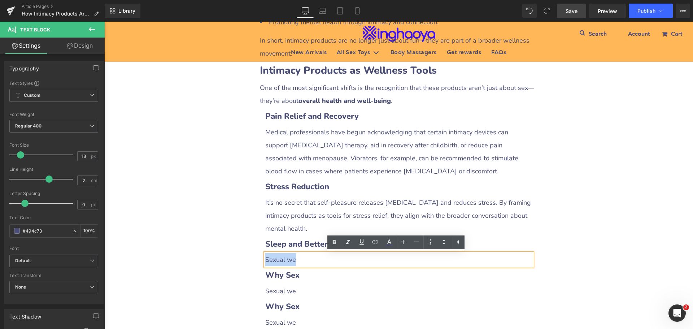
drag, startPoint x: 265, startPoint y: 260, endPoint x: 311, endPoint y: 264, distance: 46.4
click at [301, 262] on p "Sexual we" at bounding box center [398, 259] width 267 height 13
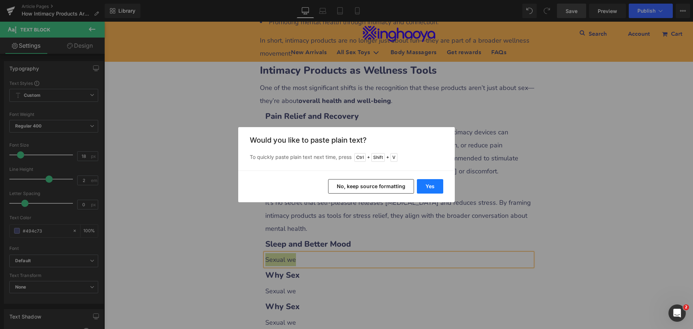
drag, startPoint x: 434, startPoint y: 186, endPoint x: 353, endPoint y: 181, distance: 81.1
click at [434, 186] on button "Yes" at bounding box center [430, 186] width 26 height 14
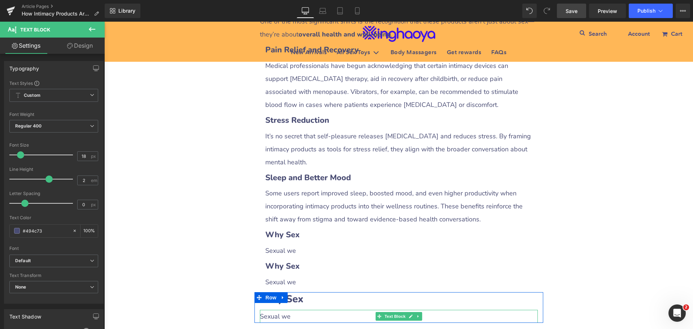
scroll to position [866, 0]
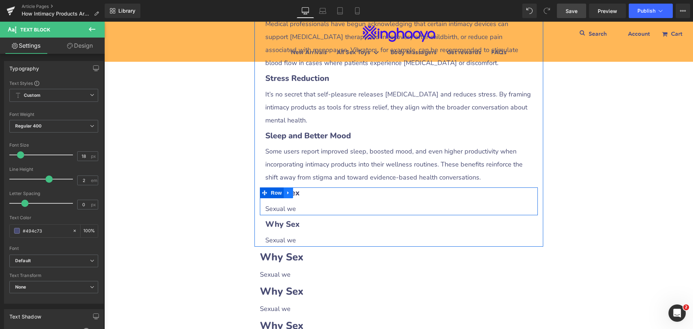
click at [286, 195] on icon at bounding box center [288, 192] width 5 height 5
click at [308, 195] on link at bounding box center [307, 192] width 9 height 11
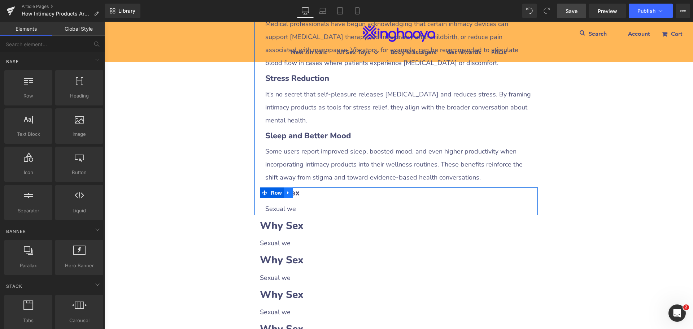
click at [284, 195] on link at bounding box center [288, 192] width 9 height 11
click at [305, 193] on icon at bounding box center [307, 192] width 5 height 5
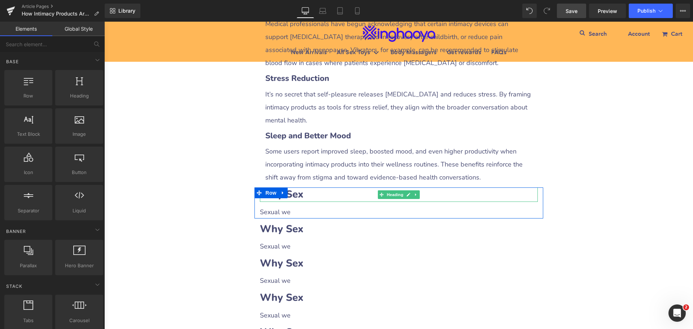
click at [310, 197] on h2 "Why Sex" at bounding box center [399, 194] width 278 height 14
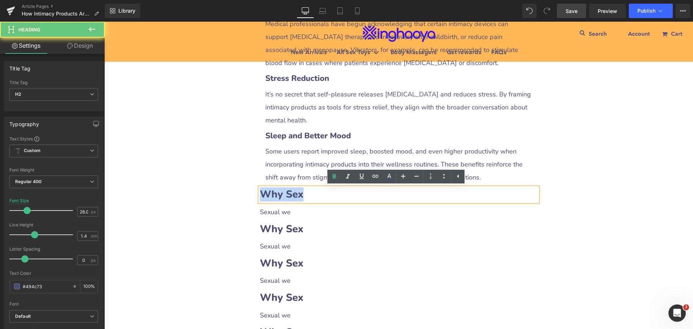
drag, startPoint x: 259, startPoint y: 192, endPoint x: 306, endPoint y: 192, distance: 47.3
click at [306, 192] on h2 "Why Sex" at bounding box center [399, 194] width 278 height 14
paste div
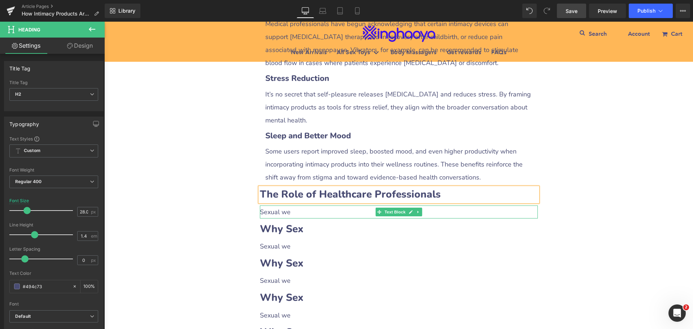
click at [416, 213] on icon at bounding box center [418, 212] width 4 height 4
click at [414, 213] on link at bounding box center [415, 212] width 8 height 9
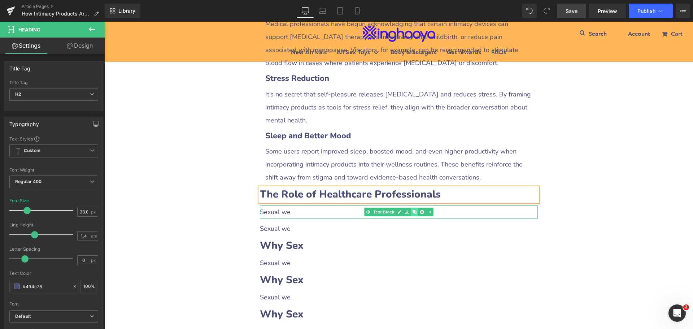
click at [414, 213] on link at bounding box center [415, 212] width 8 height 9
click at [301, 216] on p "Sexual we" at bounding box center [399, 211] width 278 height 13
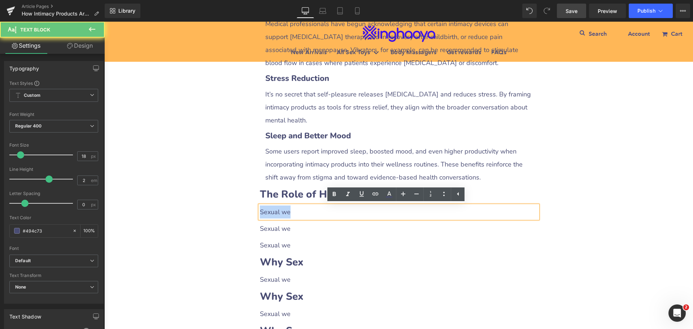
drag, startPoint x: 258, startPoint y: 213, endPoint x: 317, endPoint y: 213, distance: 58.8
click at [317, 213] on p "Sexual we" at bounding box center [399, 211] width 278 height 13
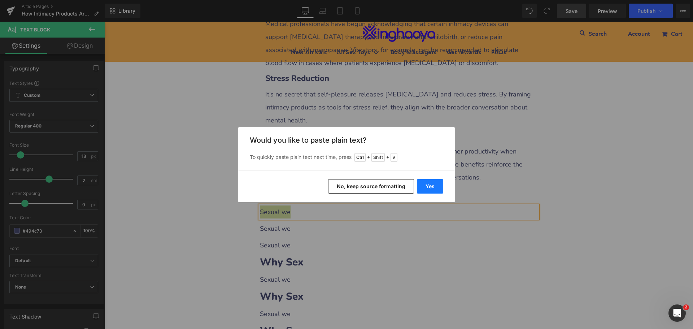
click at [429, 189] on button "Yes" at bounding box center [430, 186] width 26 height 14
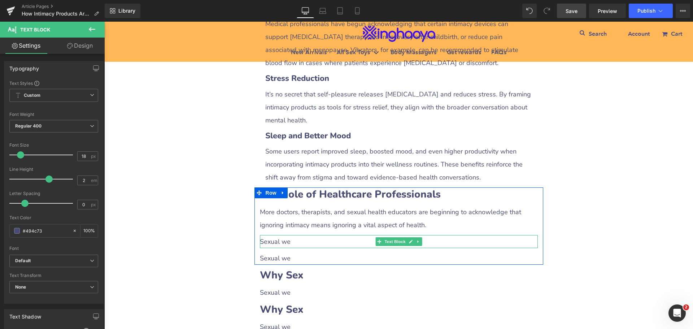
click at [284, 243] on p "Sexual we" at bounding box center [399, 241] width 278 height 13
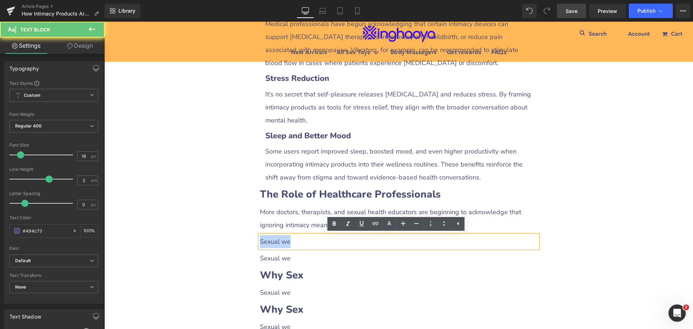
drag, startPoint x: 257, startPoint y: 245, endPoint x: 313, endPoint y: 245, distance: 56.0
click at [313, 245] on p "Sexual we" at bounding box center [399, 241] width 278 height 13
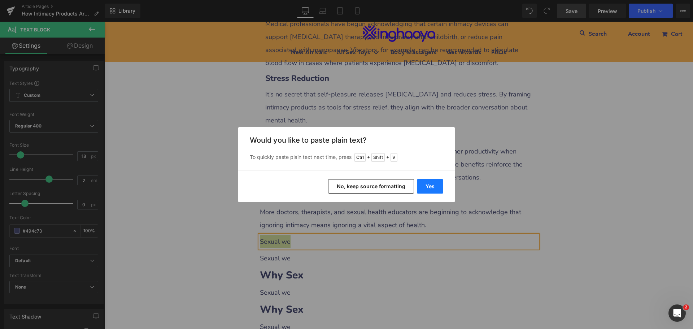
drag, startPoint x: 426, startPoint y: 186, endPoint x: 322, endPoint y: 164, distance: 106.6
click at [426, 186] on button "Yes" at bounding box center [430, 186] width 26 height 14
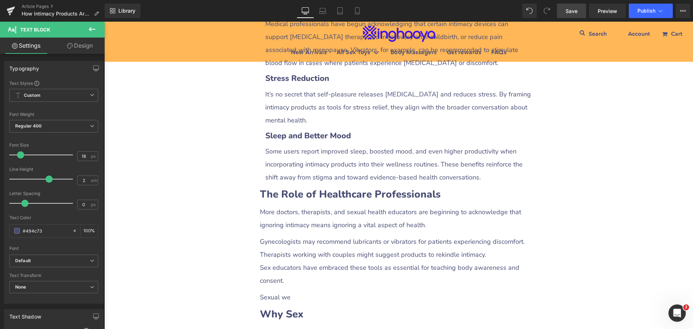
scroll to position [939, 0]
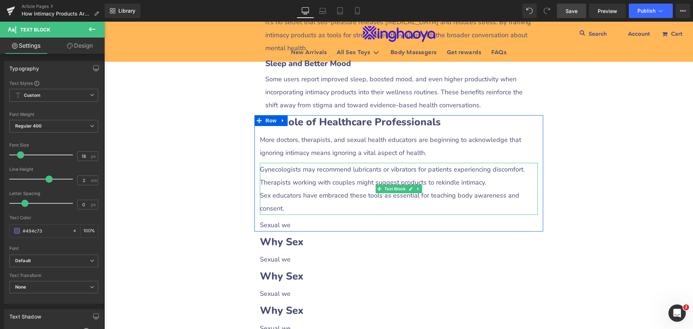
click at [298, 182] on p "Therapists working with couples might suggest products to rekindle intimacy." at bounding box center [399, 182] width 278 height 13
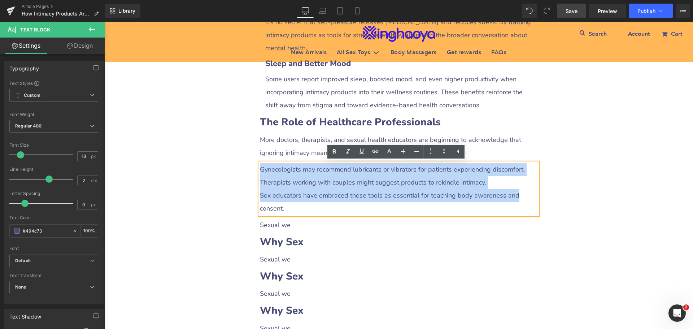
drag, startPoint x: 257, startPoint y: 170, endPoint x: 526, endPoint y: 192, distance: 269.4
click at [526, 192] on div "Gynecologists may recommend lubricants or vibrators for patients experiencing d…" at bounding box center [399, 189] width 278 height 52
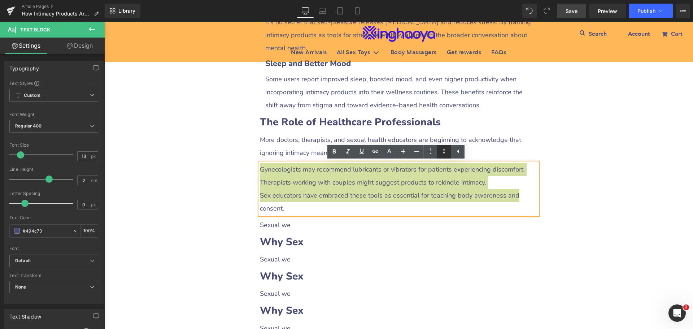
click at [444, 154] on icon at bounding box center [444, 151] width 9 height 9
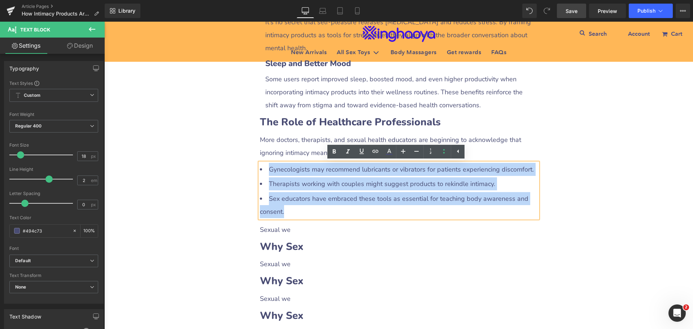
click at [327, 192] on li "Sex educators have embraced these tools as essential for teaching body awarenes…" at bounding box center [399, 205] width 278 height 26
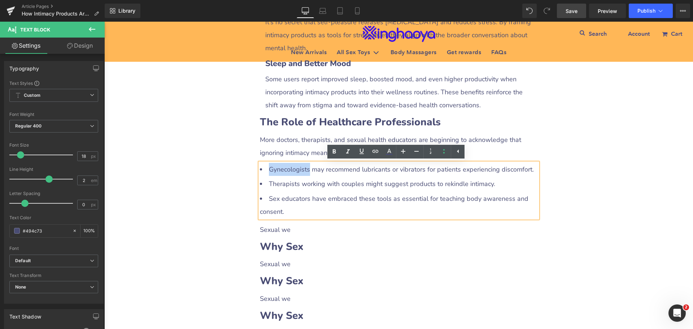
drag, startPoint x: 266, startPoint y: 168, endPoint x: 306, endPoint y: 168, distance: 39.7
click at [306, 168] on li "Gynecologists may recommend lubricants or vibrators for patients experiencing d…" at bounding box center [399, 169] width 278 height 13
click at [338, 155] on icon at bounding box center [334, 151] width 9 height 9
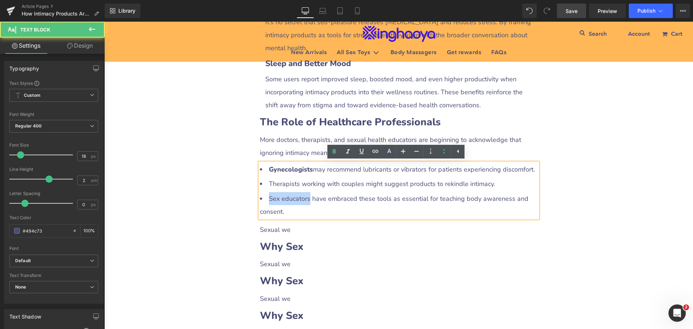
drag, startPoint x: 266, startPoint y: 199, endPoint x: 306, endPoint y: 199, distance: 40.1
click at [306, 199] on li "Sex educators have embraced these tools as essential for teaching body awarenes…" at bounding box center [399, 205] width 278 height 26
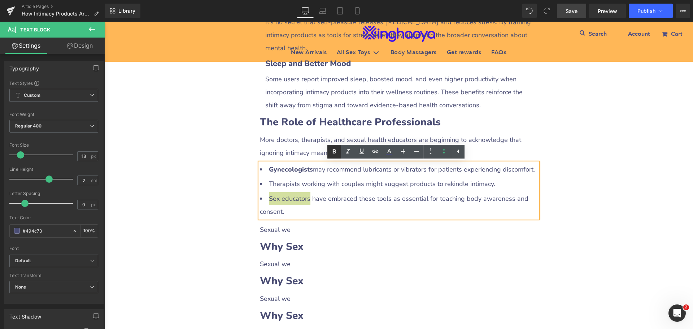
drag, startPoint x: 332, startPoint y: 152, endPoint x: 328, endPoint y: 153, distance: 4.4
click at [333, 152] on icon at bounding box center [334, 151] width 9 height 9
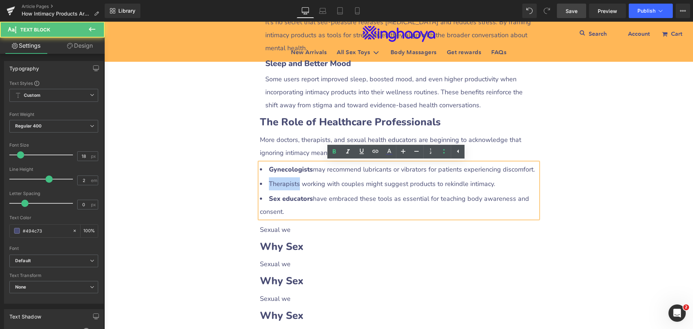
drag, startPoint x: 267, startPoint y: 182, endPoint x: 297, endPoint y: 182, distance: 29.6
click at [297, 182] on li "Therapists working with couples might suggest products to rekindle intimacy." at bounding box center [399, 183] width 278 height 13
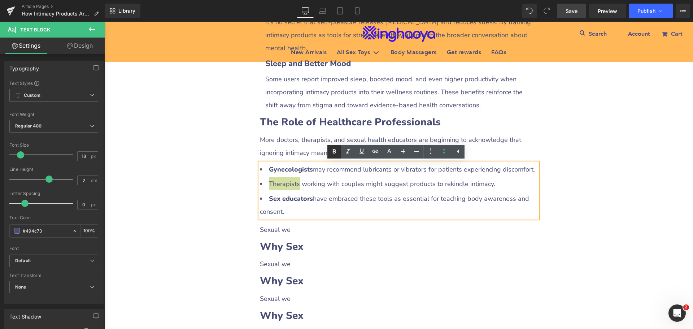
click at [335, 151] on icon at bounding box center [334, 151] width 3 height 4
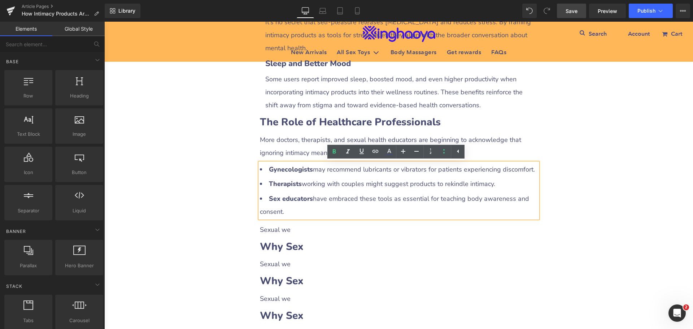
click at [576, 229] on div "How Intimacy Products Are Changing the Conversation About Health Heading Row Li…" at bounding box center [398, 102] width 589 height 1896
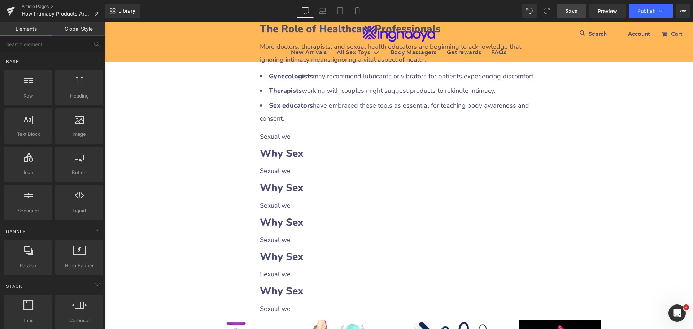
scroll to position [1047, 0]
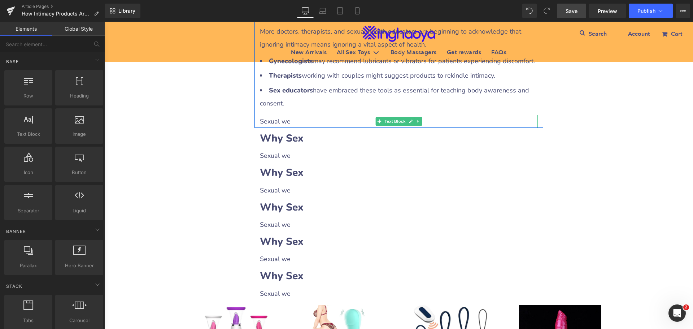
click at [279, 124] on p "Sexual we" at bounding box center [399, 121] width 278 height 13
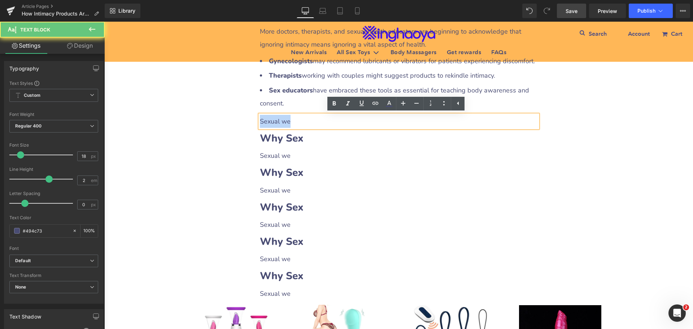
drag, startPoint x: 259, startPoint y: 117, endPoint x: 305, endPoint y: 120, distance: 46.6
click at [305, 120] on p "Sexual we" at bounding box center [399, 121] width 278 height 13
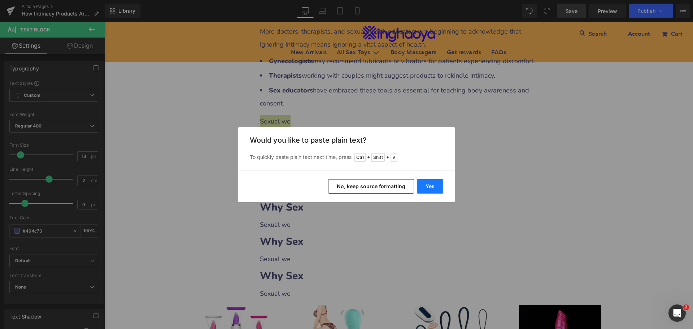
click at [422, 187] on button "Yes" at bounding box center [430, 186] width 26 height 14
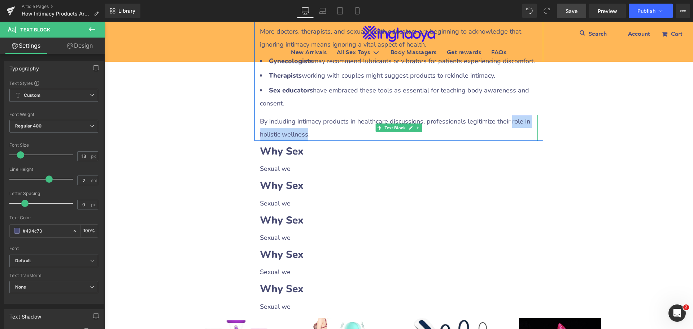
drag, startPoint x: 506, startPoint y: 119, endPoint x: 304, endPoint y: 135, distance: 203.1
click at [304, 135] on p "By including intimacy products in healthcare discussions, professionals legitim…" at bounding box center [399, 128] width 278 height 26
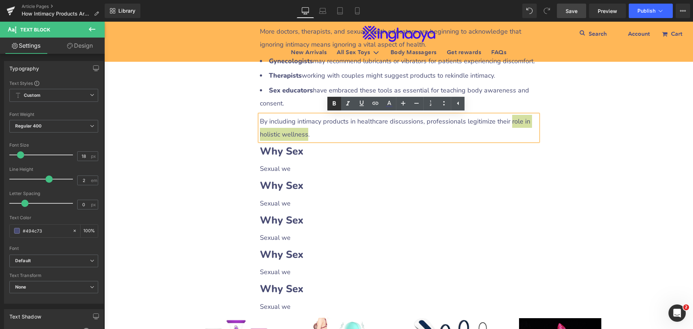
click at [336, 102] on icon at bounding box center [334, 103] width 9 height 9
click at [571, 183] on div "How Intimacy Products Are Changing the Conversation About Health Heading Row Li…" at bounding box center [398, -1] width 589 height 1909
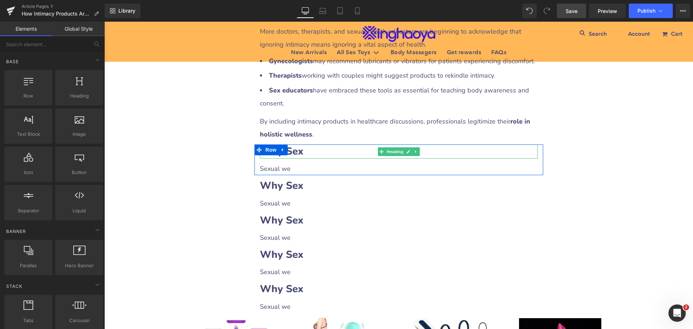
click at [296, 153] on b "Why Sex" at bounding box center [282, 151] width 44 height 14
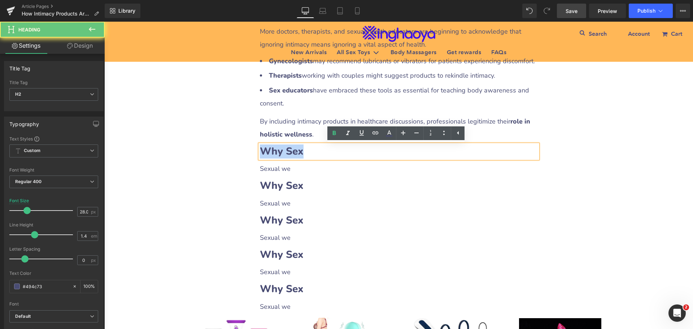
drag, startPoint x: 259, startPoint y: 150, endPoint x: 306, endPoint y: 154, distance: 46.7
click at [306, 154] on h2 "Why Sex" at bounding box center [399, 151] width 278 height 14
paste div
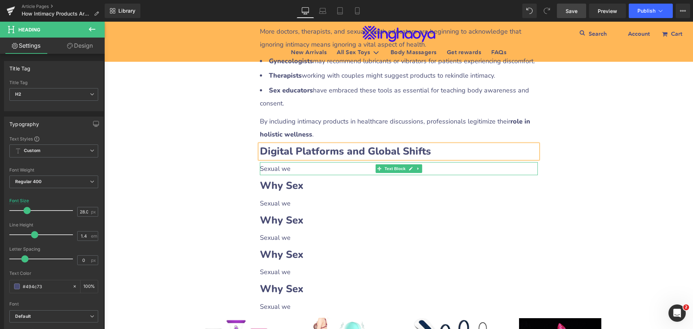
click at [416, 170] on icon at bounding box center [418, 168] width 4 height 4
click at [413, 170] on icon at bounding box center [414, 168] width 4 height 4
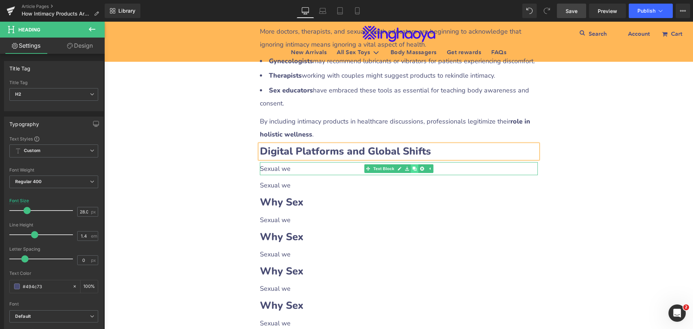
click at [413, 170] on icon at bounding box center [414, 168] width 4 height 4
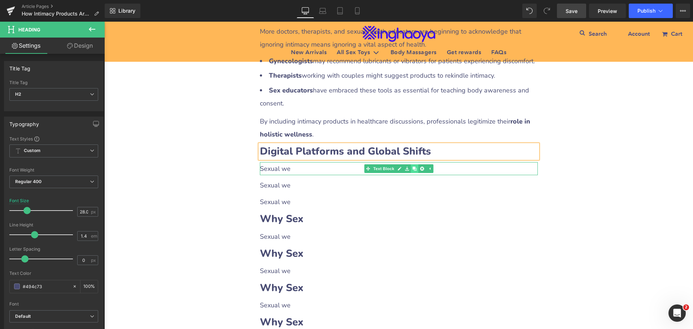
click at [413, 170] on icon at bounding box center [414, 168] width 4 height 4
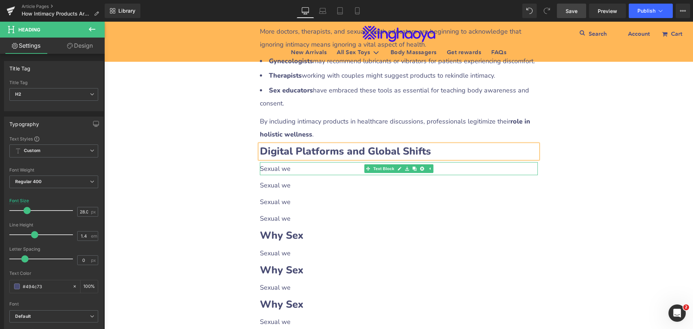
click at [290, 173] on p "Sexual we" at bounding box center [399, 168] width 278 height 13
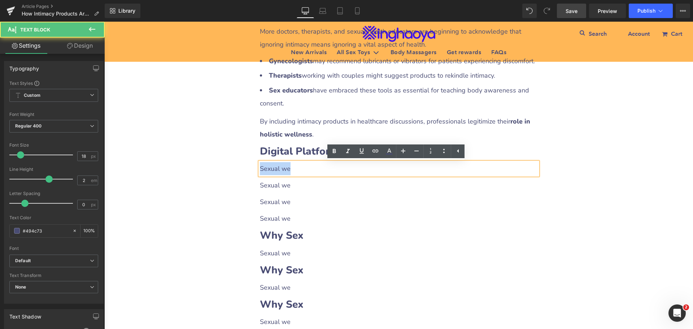
drag, startPoint x: 258, startPoint y: 168, endPoint x: 318, endPoint y: 170, distance: 60.0
click at [318, 170] on p "Sexual we" at bounding box center [399, 168] width 278 height 13
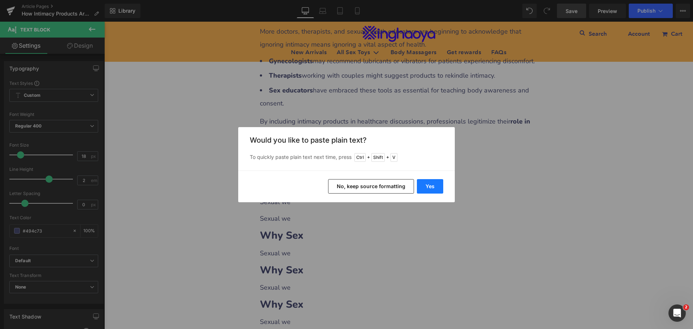
drag, startPoint x: 422, startPoint y: 189, endPoint x: 318, endPoint y: 167, distance: 106.6
click at [422, 189] on button "Yes" at bounding box center [430, 186] width 26 height 14
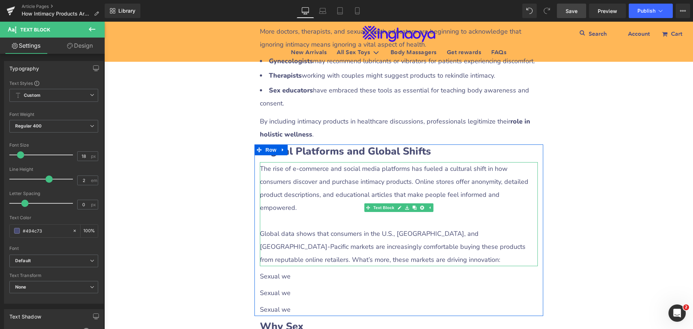
click at [327, 214] on p at bounding box center [399, 220] width 278 height 13
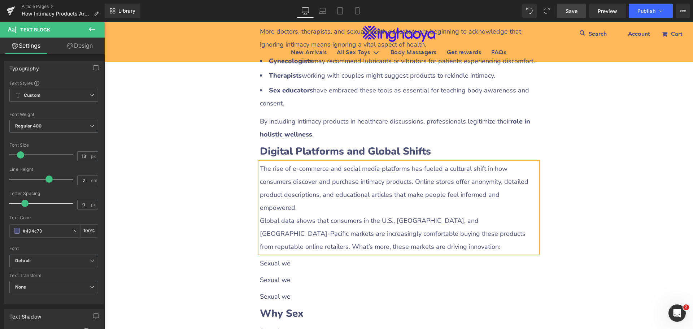
click at [564, 229] on div "How Intimacy Products Are Changing the Conversation About Health Heading Row Li…" at bounding box center [398, 63] width 589 height 2037
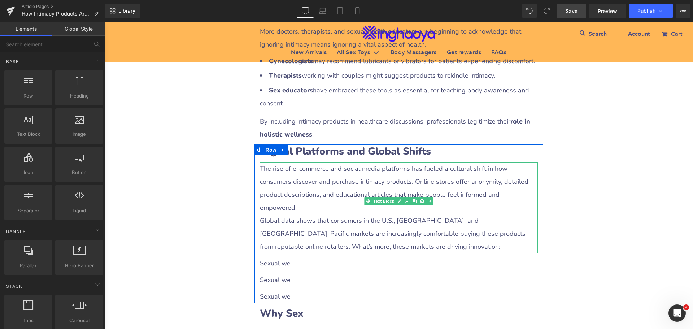
click at [373, 214] on p "Global data shows that consumers in the U.S., [GEOGRAPHIC_DATA], and [GEOGRAPHI…" at bounding box center [399, 233] width 278 height 39
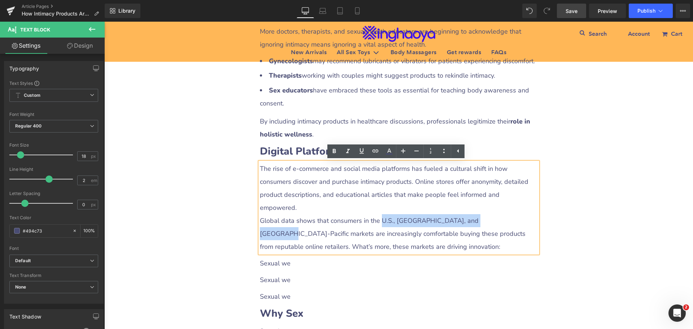
drag, startPoint x: 377, startPoint y: 208, endPoint x: 489, endPoint y: 208, distance: 111.9
click at [489, 214] on p "Global data shows that consumers in the U.S., [GEOGRAPHIC_DATA], and [GEOGRAPHI…" at bounding box center [399, 233] width 278 height 39
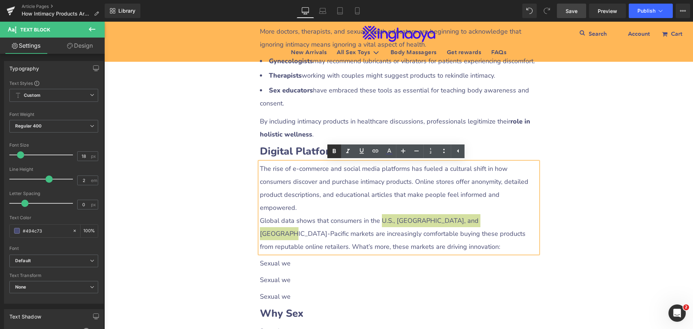
click at [335, 152] on icon at bounding box center [334, 151] width 3 height 4
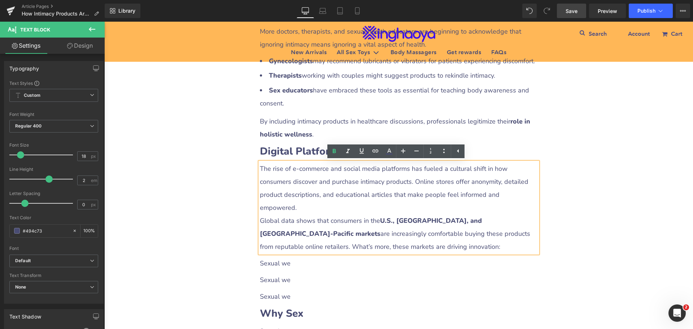
click at [568, 255] on div "How Intimacy Products Are Changing the Conversation About Health Heading Row Li…" at bounding box center [398, 63] width 589 height 2037
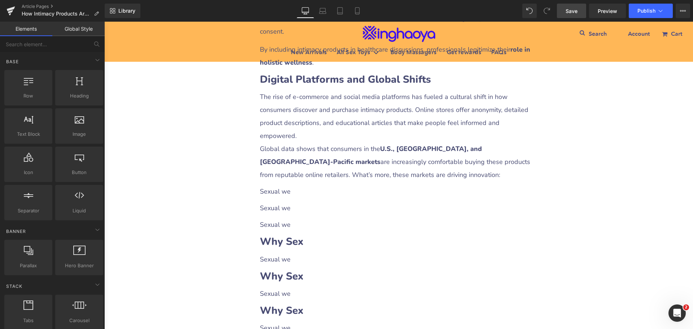
scroll to position [1119, 0]
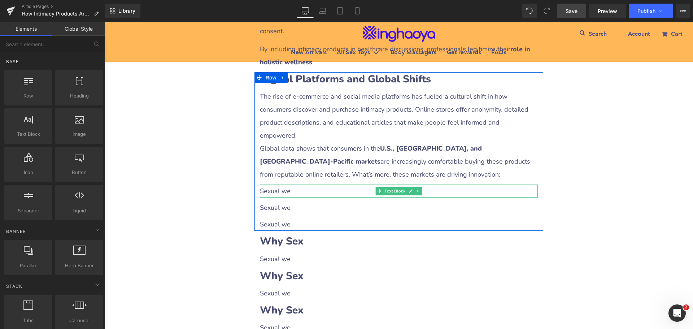
click at [287, 184] on p "Sexual we" at bounding box center [399, 190] width 278 height 13
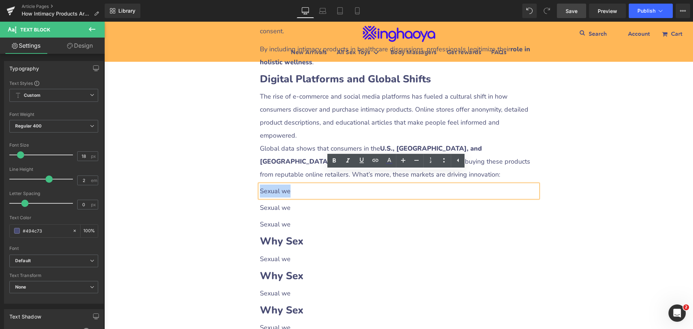
drag, startPoint x: 259, startPoint y: 179, endPoint x: 294, endPoint y: 180, distance: 34.7
click at [294, 184] on p "Sexual we" at bounding box center [399, 190] width 278 height 13
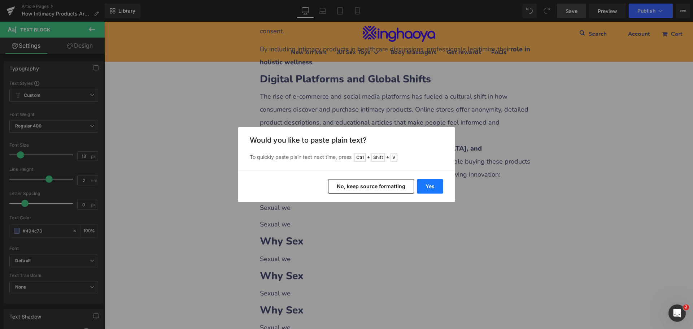
click at [427, 192] on button "Yes" at bounding box center [430, 186] width 26 height 14
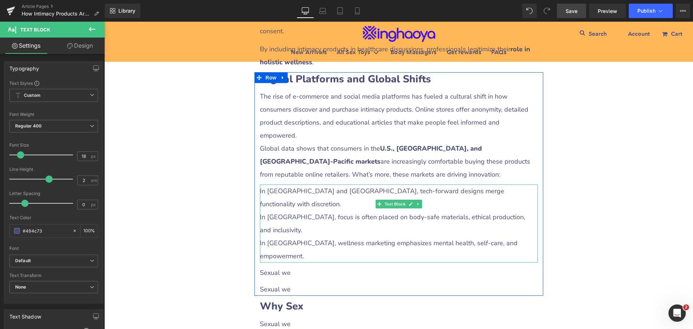
click at [266, 210] on p "In [GEOGRAPHIC_DATA], focus is often placed on body-safe materials, ethical pro…" at bounding box center [399, 223] width 278 height 26
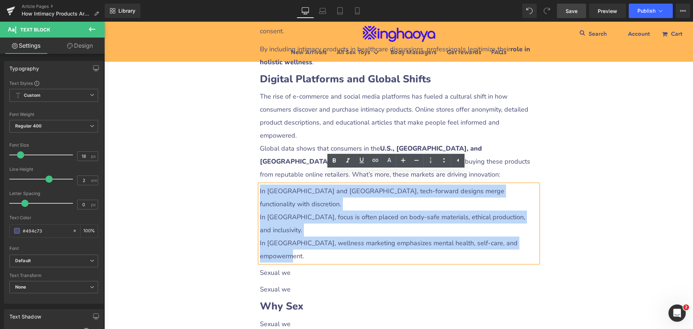
drag, startPoint x: 258, startPoint y: 178, endPoint x: 539, endPoint y: 199, distance: 281.7
click at [539, 199] on div "Digital Platforms and Global Shifts Heading The rise of e-commerce and social m…" at bounding box center [399, 183] width 289 height 223
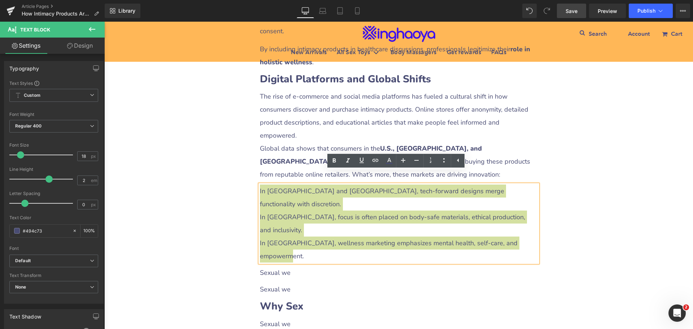
drag, startPoint x: 441, startPoint y: 159, endPoint x: 443, endPoint y: 168, distance: 8.9
click at [441, 159] on icon at bounding box center [444, 160] width 9 height 9
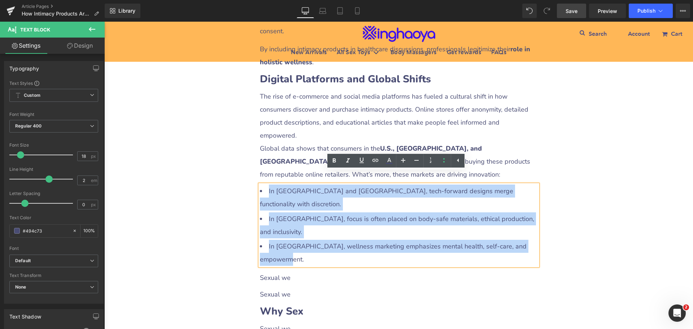
click at [478, 304] on h2 "Why Sex" at bounding box center [399, 311] width 278 height 14
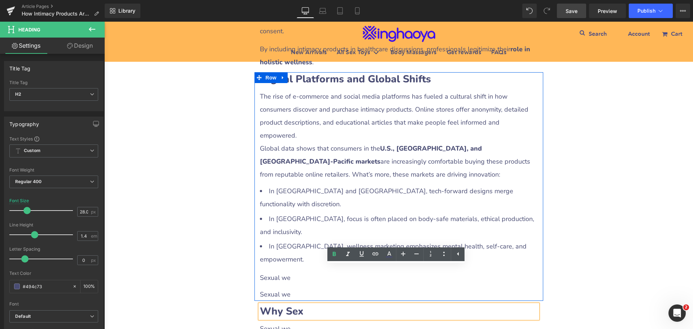
click at [274, 271] on p "Sexual we" at bounding box center [399, 277] width 278 height 13
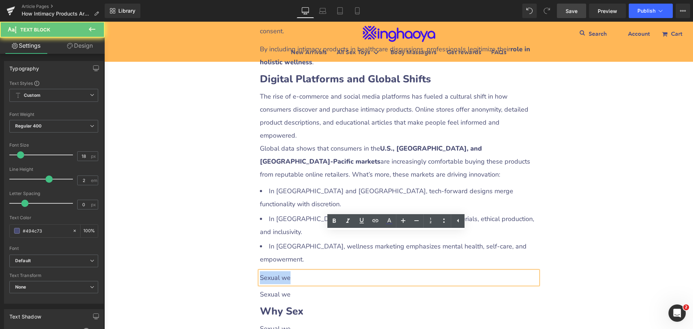
drag, startPoint x: 258, startPoint y: 238, endPoint x: 299, endPoint y: 239, distance: 41.5
click at [299, 271] on p "Sexual we" at bounding box center [399, 277] width 278 height 13
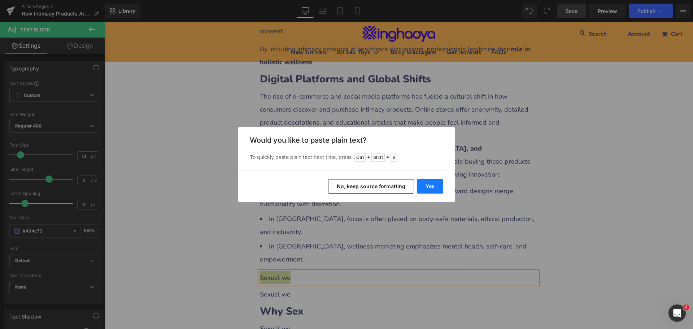
click at [429, 188] on button "Yes" at bounding box center [430, 186] width 26 height 14
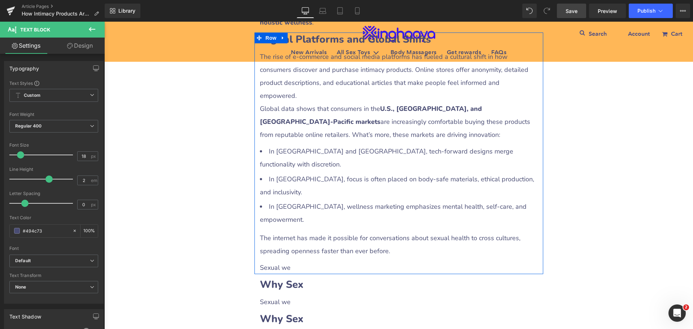
scroll to position [1191, 0]
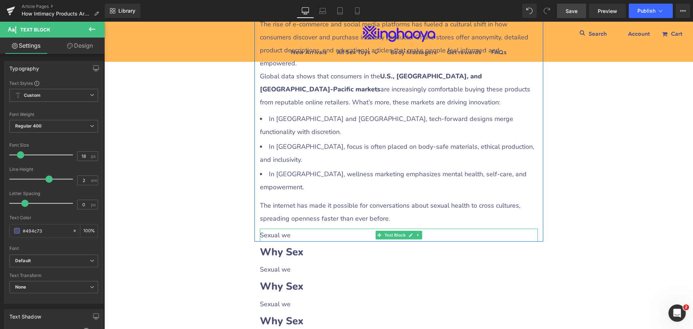
click at [416, 233] on icon at bounding box center [418, 235] width 4 height 4
click at [422, 231] on link at bounding box center [422, 235] width 8 height 9
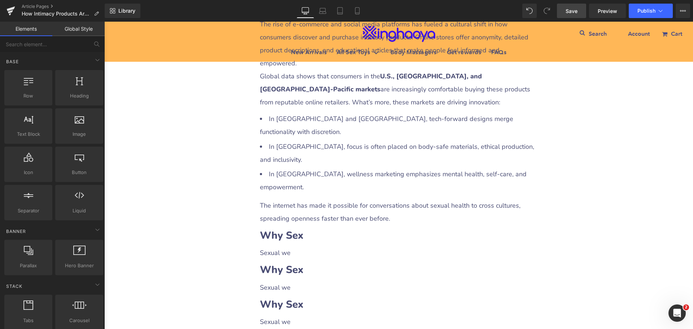
drag, startPoint x: 570, startPoint y: 9, endPoint x: 468, endPoint y: 206, distance: 221.7
click at [570, 9] on span "Save" at bounding box center [572, 11] width 12 height 8
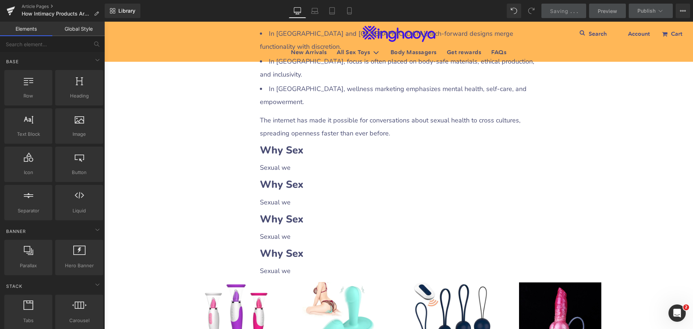
scroll to position [1264, 0]
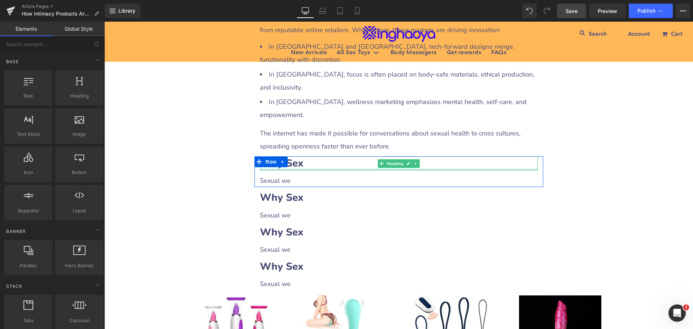
click at [305, 169] on div at bounding box center [399, 170] width 278 height 2
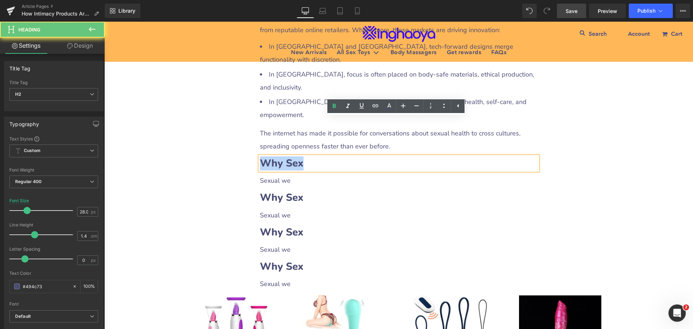
drag, startPoint x: 260, startPoint y: 125, endPoint x: 314, endPoint y: 126, distance: 54.2
click at [314, 156] on h2 "Why Sex" at bounding box center [399, 163] width 278 height 14
paste div
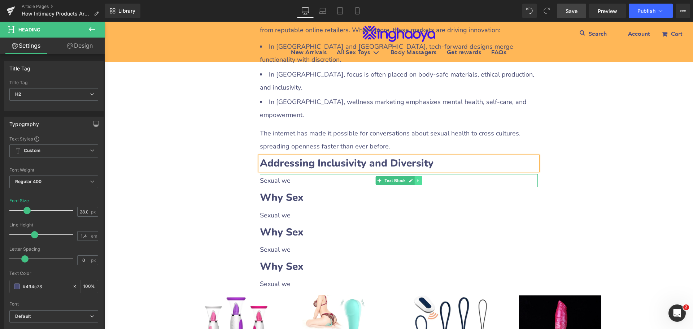
click at [416, 178] on icon at bounding box center [418, 180] width 4 height 4
click at [413, 179] on icon at bounding box center [414, 181] width 4 height 4
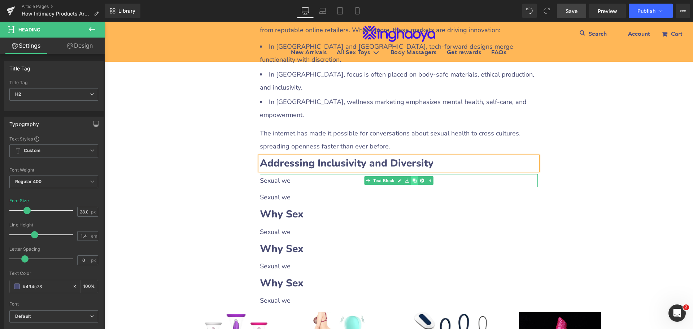
click at [413, 179] on icon at bounding box center [414, 181] width 4 height 4
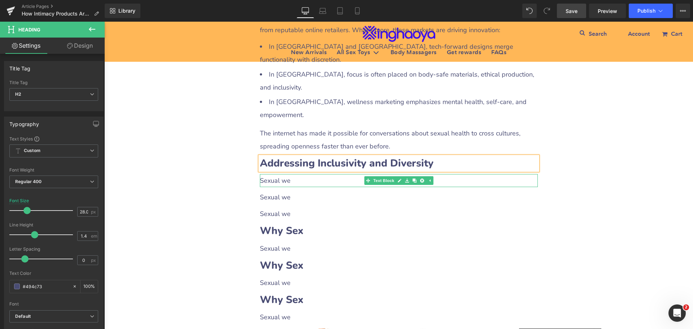
click at [285, 174] on p "Sexual we" at bounding box center [399, 180] width 278 height 13
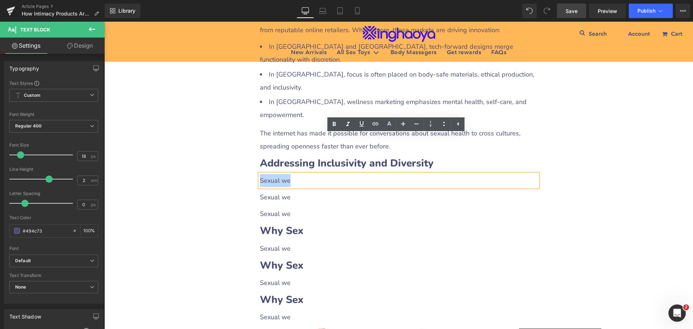
drag, startPoint x: 257, startPoint y: 141, endPoint x: 308, endPoint y: 144, distance: 51.0
click at [308, 174] on p "Sexual we" at bounding box center [399, 180] width 278 height 13
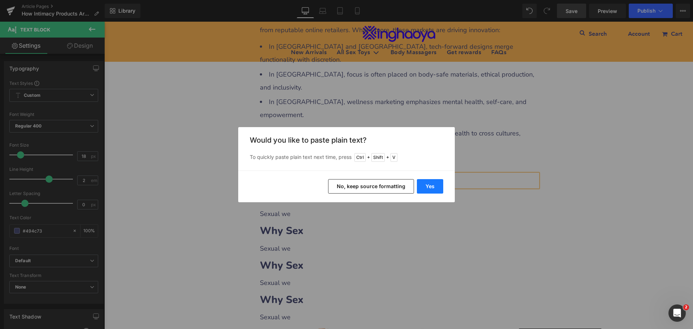
click at [423, 184] on button "Yes" at bounding box center [430, 186] width 26 height 14
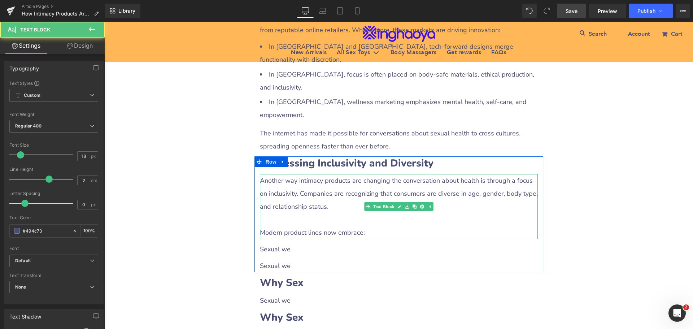
click at [287, 174] on p "Another way intimacy products are changing the conversation about health is thr…" at bounding box center [399, 193] width 278 height 39
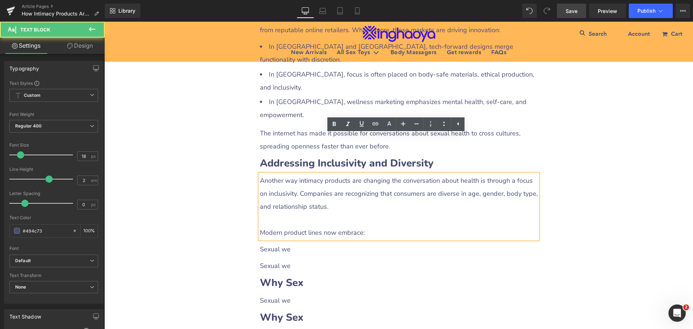
click at [268, 213] on p at bounding box center [399, 219] width 278 height 13
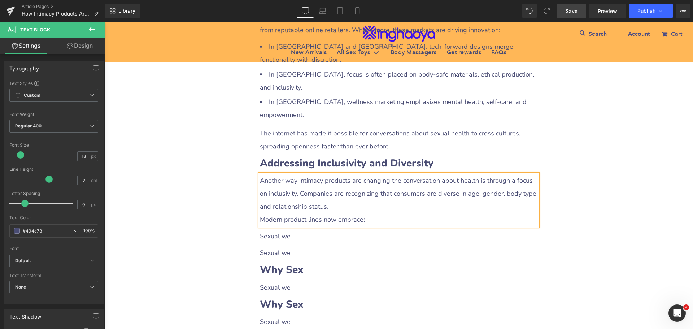
click at [292, 174] on p "Another way intimacy products are changing the conversation about health is thr…" at bounding box center [399, 193] width 278 height 39
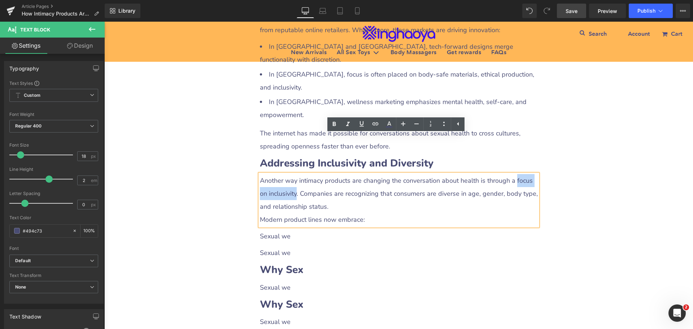
drag, startPoint x: 509, startPoint y: 142, endPoint x: 285, endPoint y: 152, distance: 224.4
click at [285, 174] on p "Another way intimacy products are changing the conversation about health is thr…" at bounding box center [399, 193] width 278 height 39
click at [332, 125] on icon at bounding box center [334, 124] width 9 height 9
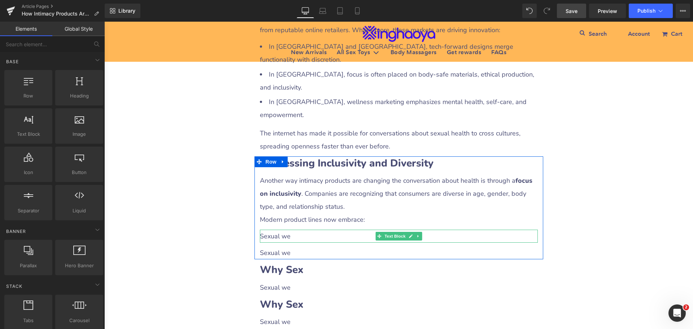
click at [279, 230] on p "Sexual we" at bounding box center [399, 236] width 278 height 13
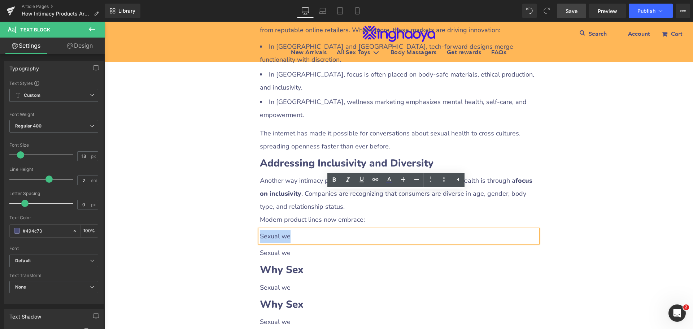
drag, startPoint x: 258, startPoint y: 200, endPoint x: 300, endPoint y: 200, distance: 41.5
click at [300, 230] on p "Sexual we" at bounding box center [399, 236] width 278 height 13
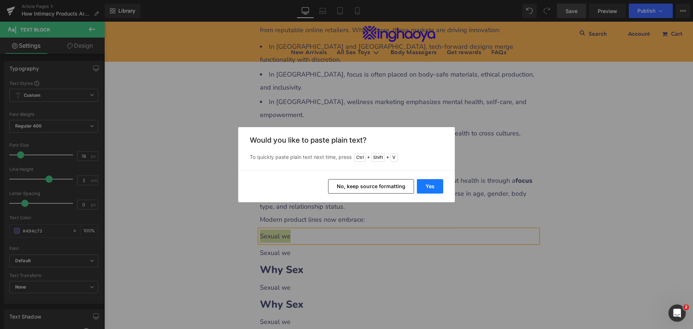
drag, startPoint x: 422, startPoint y: 186, endPoint x: 318, endPoint y: 164, distance: 106.6
click at [422, 186] on button "Yes" at bounding box center [430, 186] width 26 height 14
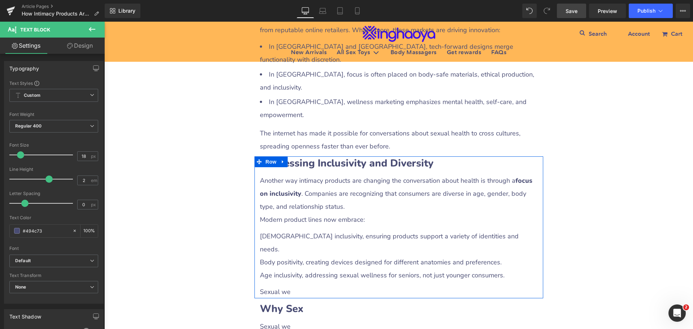
click at [293, 269] on p "Age inclusivity, addressing sexual wellness for seniors, not just younger consu…" at bounding box center [399, 275] width 278 height 13
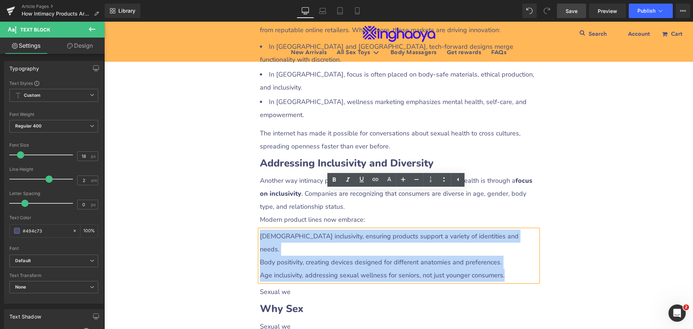
drag, startPoint x: 258, startPoint y: 197, endPoint x: 516, endPoint y: 223, distance: 259.4
click at [516, 230] on div "[DEMOGRAPHIC_DATA] inclusivity, ensuring products support a variety of identiti…" at bounding box center [399, 256] width 278 height 52
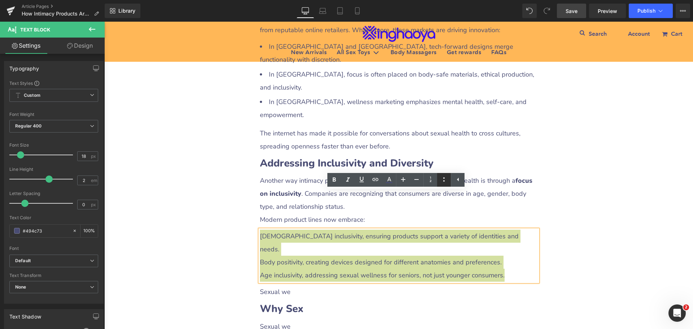
click at [444, 178] on icon at bounding box center [443, 179] width 1 height 4
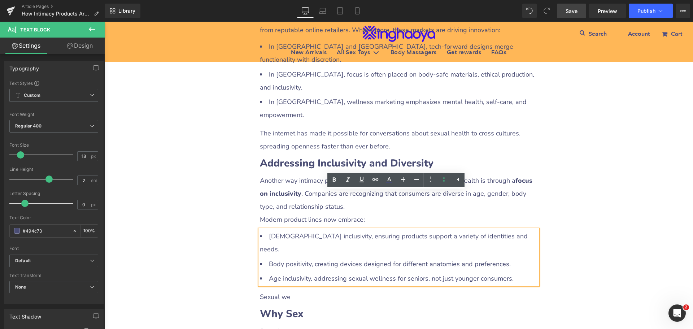
click at [300, 230] on ul "[DEMOGRAPHIC_DATA] inclusivity, ensuring products support a variety of identiti…" at bounding box center [399, 257] width 278 height 55
drag, startPoint x: 264, startPoint y: 197, endPoint x: 322, endPoint y: 196, distance: 57.8
click at [322, 230] on li "[DEMOGRAPHIC_DATA] inclusivity, ensuring products support a variety of identiti…" at bounding box center [399, 243] width 278 height 26
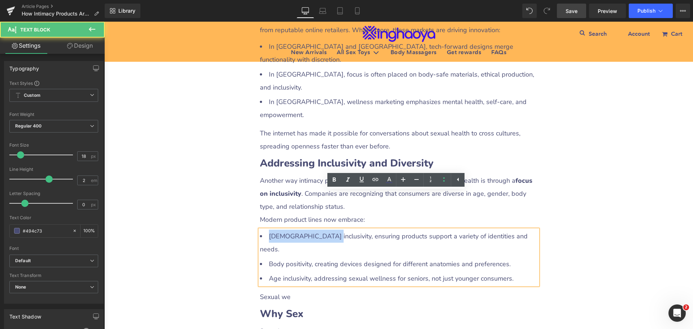
click at [323, 230] on li "[DEMOGRAPHIC_DATA] inclusivity, ensuring products support a variety of identiti…" at bounding box center [399, 243] width 278 height 26
drag, startPoint x: 266, startPoint y: 197, endPoint x: 321, endPoint y: 197, distance: 54.2
click at [321, 230] on li "[DEMOGRAPHIC_DATA] inclusivity, ensuring products support a variety of identiti…" at bounding box center [399, 243] width 278 height 26
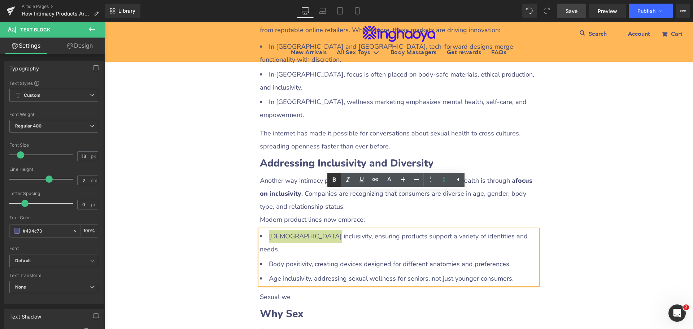
drag, startPoint x: 335, startPoint y: 180, endPoint x: 221, endPoint y: 164, distance: 115.2
click at [335, 180] on icon at bounding box center [334, 179] width 3 height 4
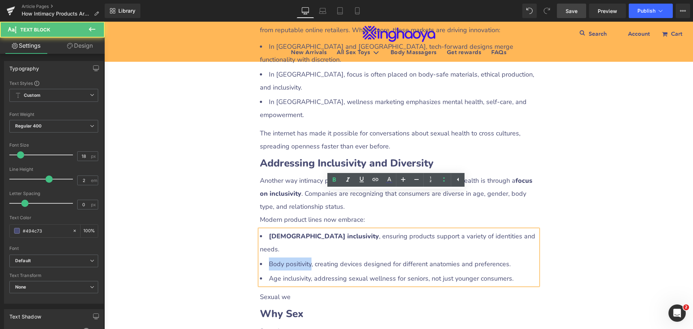
drag, startPoint x: 266, startPoint y: 214, endPoint x: 305, endPoint y: 213, distance: 39.4
click at [305, 257] on li "Body positivity, creating devices designed for different anatomies and preferen…" at bounding box center [399, 263] width 278 height 13
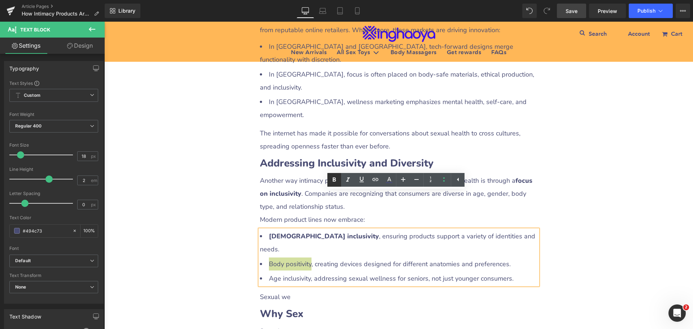
click at [332, 178] on icon at bounding box center [334, 179] width 9 height 9
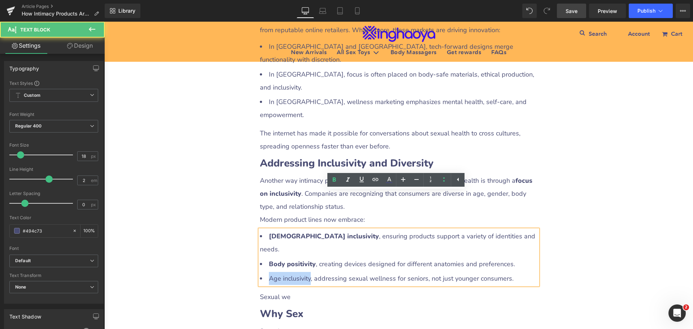
drag, startPoint x: 268, startPoint y: 226, endPoint x: 306, endPoint y: 225, distance: 39.0
click at [306, 272] on li "Age inclusivity, addressing sexual wellness for seniors, not just younger consu…" at bounding box center [399, 278] width 278 height 13
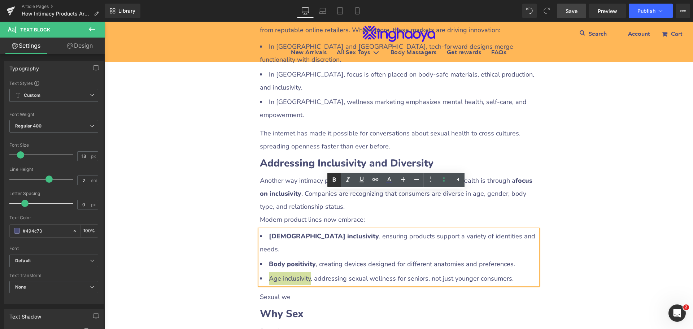
click at [336, 181] on icon at bounding box center [334, 179] width 9 height 9
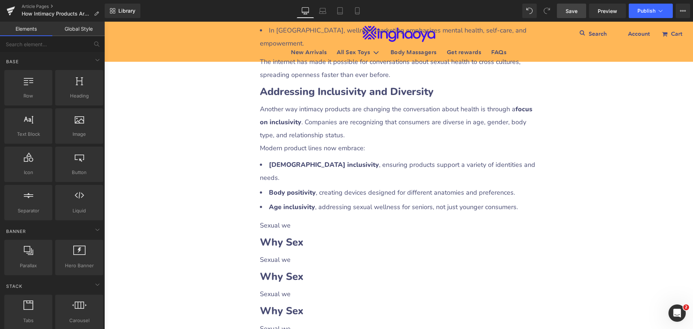
scroll to position [1336, 0]
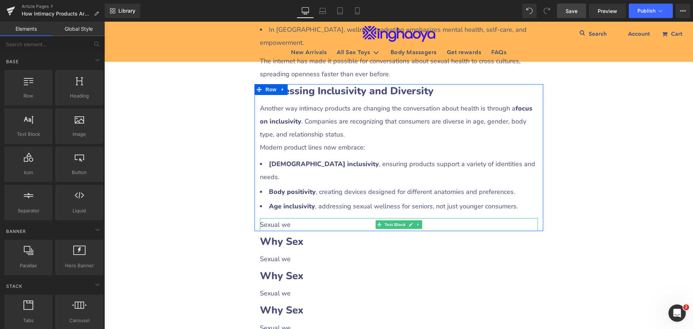
click at [280, 218] on p "Sexual we" at bounding box center [399, 224] width 278 height 13
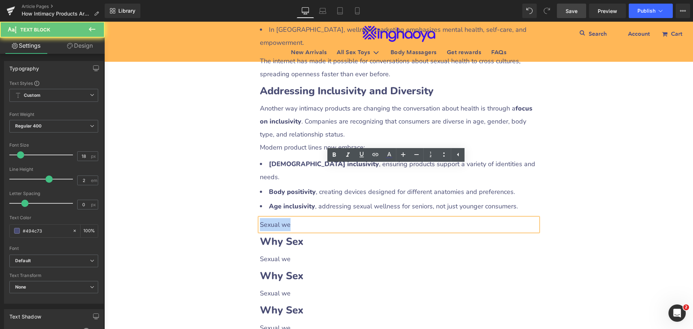
drag, startPoint x: 257, startPoint y: 174, endPoint x: 305, endPoint y: 174, distance: 48.4
click at [305, 218] on p "Sexual we" at bounding box center [399, 224] width 278 height 13
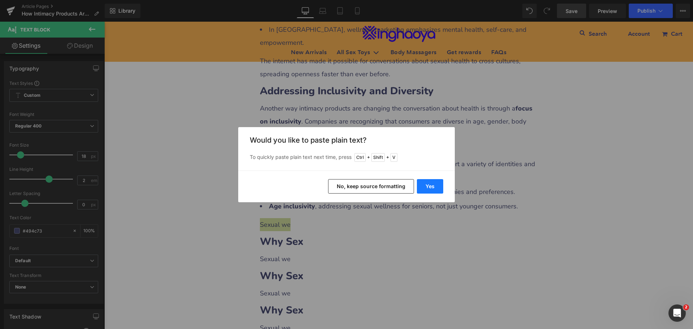
click at [430, 189] on button "Yes" at bounding box center [430, 186] width 26 height 14
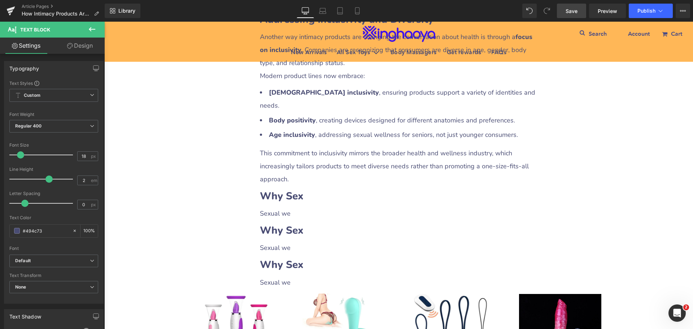
scroll to position [1408, 0]
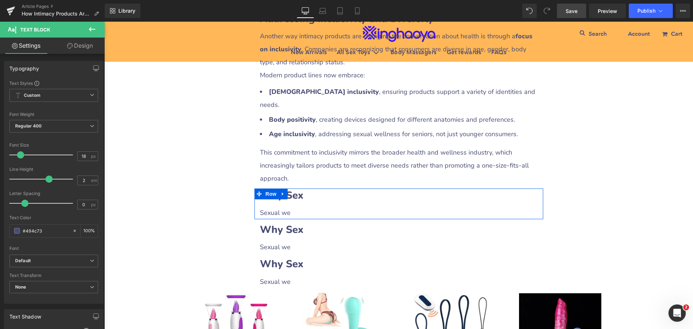
click at [299, 188] on b "Why Sex" at bounding box center [282, 195] width 44 height 14
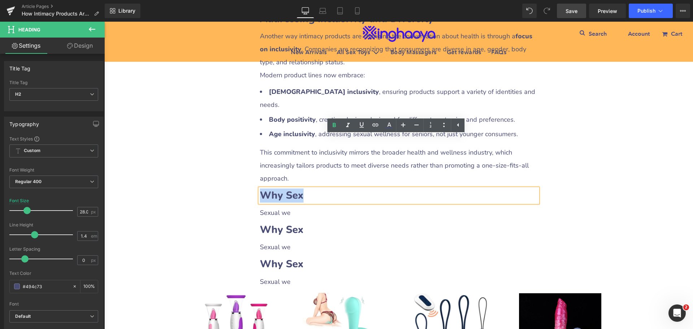
drag, startPoint x: 260, startPoint y: 144, endPoint x: 303, endPoint y: 144, distance: 43.0
click at [303, 188] on h2 "Why Sex" at bounding box center [399, 195] width 278 height 14
paste div
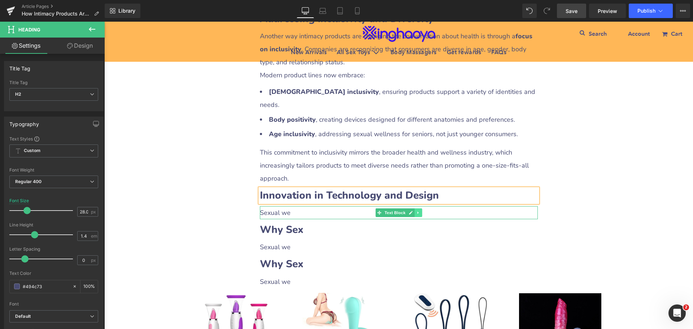
click at [414, 208] on link at bounding box center [418, 212] width 8 height 9
click at [413, 211] on icon at bounding box center [414, 213] width 4 height 4
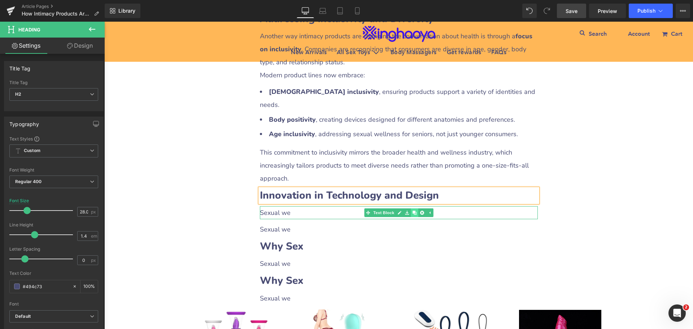
click at [413, 211] on icon at bounding box center [414, 213] width 4 height 4
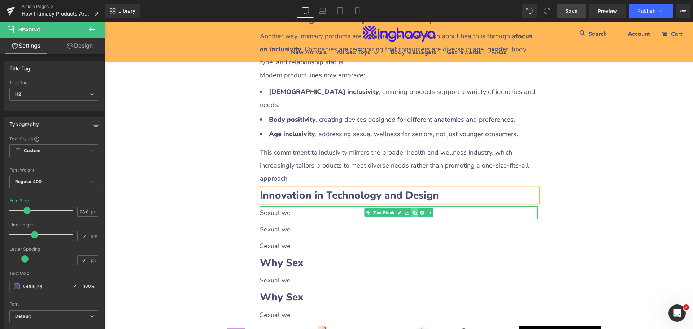
click at [413, 211] on icon at bounding box center [414, 213] width 4 height 4
click at [310, 206] on p "Sexual we" at bounding box center [399, 212] width 278 height 13
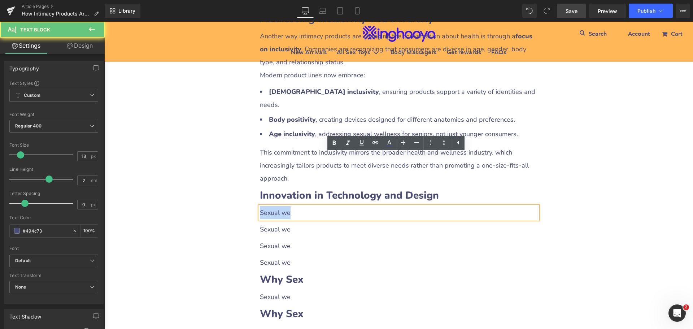
drag, startPoint x: 258, startPoint y: 162, endPoint x: 307, endPoint y: 164, distance: 49.1
click at [307, 206] on p "Sexual we" at bounding box center [399, 212] width 278 height 13
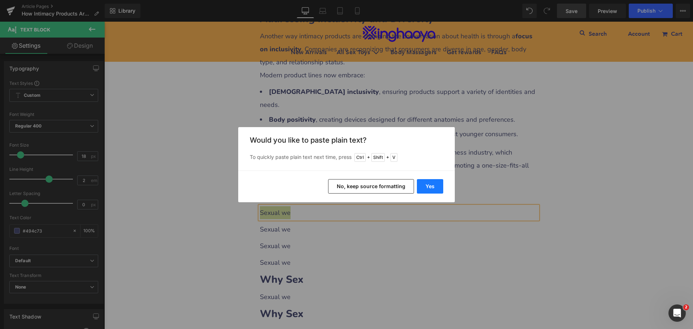
click at [424, 190] on button "Yes" at bounding box center [430, 186] width 26 height 14
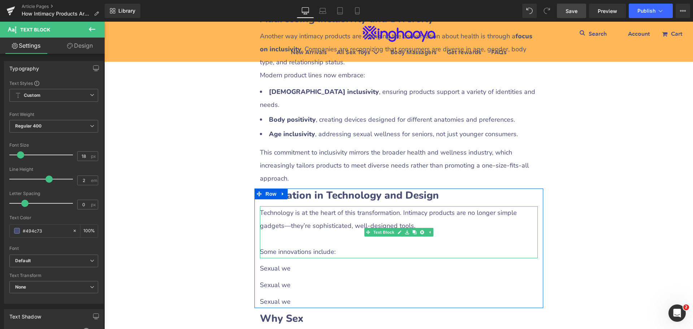
click at [284, 232] on p at bounding box center [399, 238] width 278 height 13
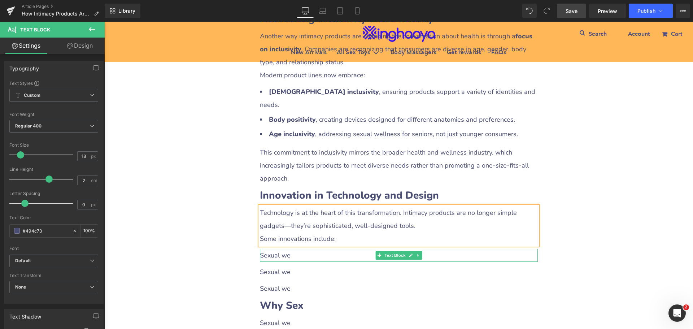
click at [283, 249] on p "Sexual we" at bounding box center [399, 255] width 278 height 13
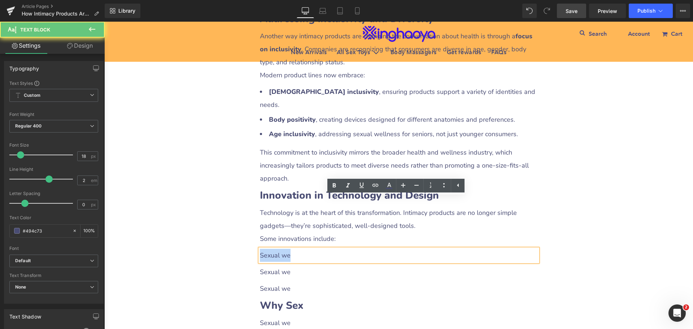
drag, startPoint x: 257, startPoint y: 204, endPoint x: 293, endPoint y: 204, distance: 35.7
click at [293, 249] on p "Sexual we" at bounding box center [399, 255] width 278 height 13
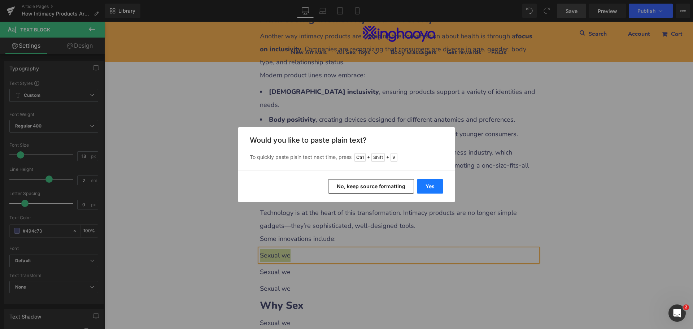
click at [434, 184] on button "Yes" at bounding box center [430, 186] width 26 height 14
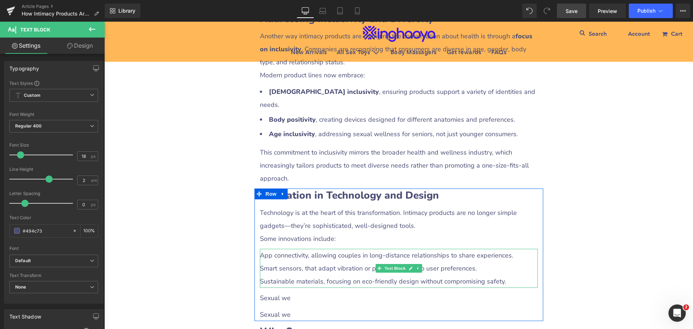
click at [297, 249] on p "App connectivity, allowing couples in long-distance relationships to share expe…" at bounding box center [399, 255] width 278 height 13
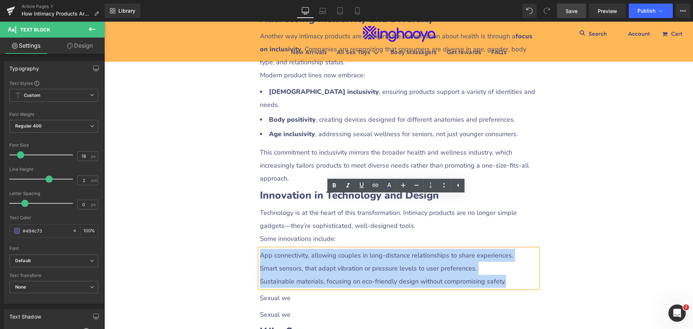
drag, startPoint x: 260, startPoint y: 204, endPoint x: 526, endPoint y: 225, distance: 266.9
click at [526, 249] on div "App connectivity, allowing couples in long-distance relationships to share expe…" at bounding box center [399, 268] width 278 height 39
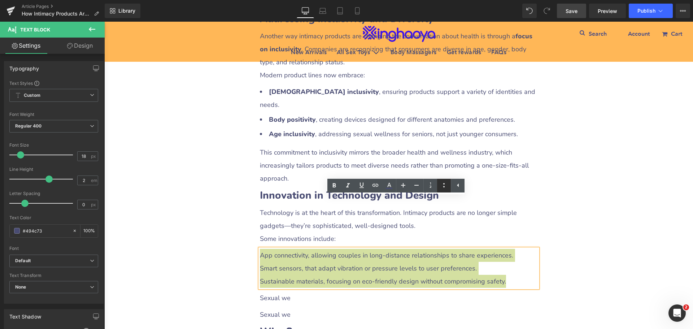
click at [441, 187] on icon at bounding box center [444, 185] width 9 height 9
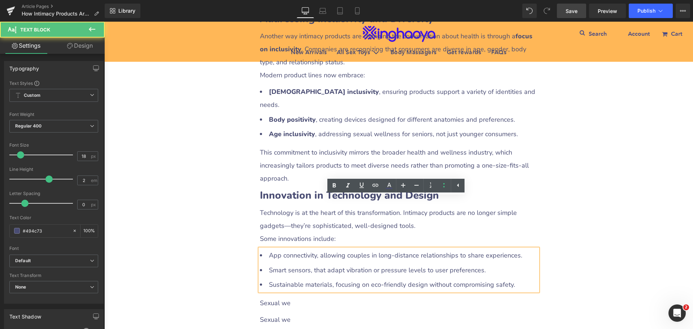
click at [287, 264] on li "Smart sensors, that adapt vibration or pressure levels to user preferences." at bounding box center [399, 270] width 278 height 13
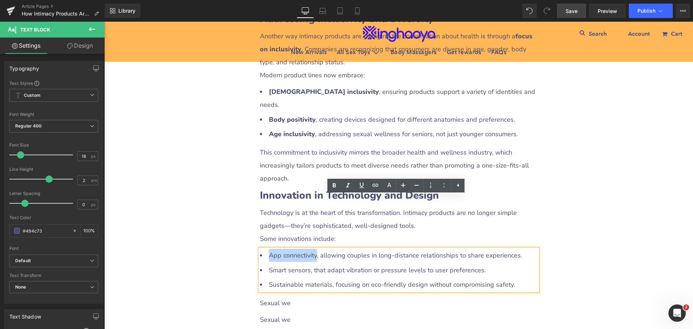
drag, startPoint x: 268, startPoint y: 204, endPoint x: 312, endPoint y: 204, distance: 44.0
click at [312, 249] on li "App connectivity, allowing couples in long-distance relationships to share expe…" at bounding box center [399, 255] width 278 height 13
drag, startPoint x: 335, startPoint y: 187, endPoint x: 194, endPoint y: 195, distance: 140.7
click at [335, 187] on icon at bounding box center [334, 185] width 9 height 9
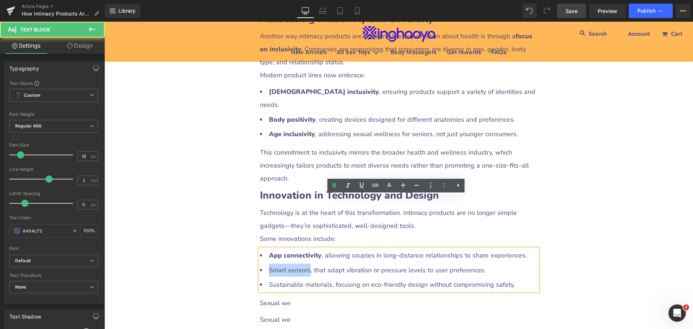
drag, startPoint x: 265, startPoint y: 219, endPoint x: 307, endPoint y: 219, distance: 42.2
click at [307, 264] on li "Smart sensors, that adapt vibration or pressure levels to user preferences." at bounding box center [399, 270] width 278 height 13
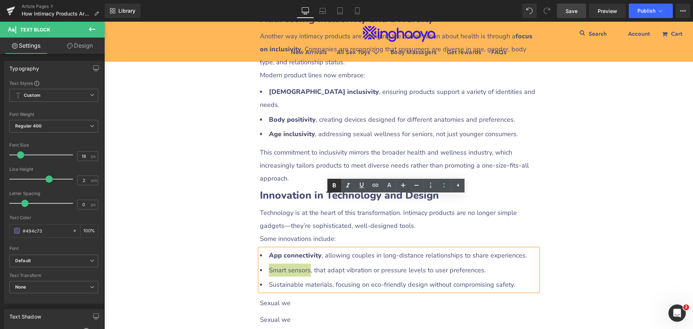
click at [332, 187] on icon at bounding box center [334, 185] width 9 height 9
drag, startPoint x: 268, startPoint y: 233, endPoint x: 327, endPoint y: 233, distance: 59.2
click at [327, 278] on li "Sustainable materials, focusing on eco-friendly design without compromising saf…" at bounding box center [399, 284] width 278 height 13
click at [335, 189] on icon at bounding box center [334, 185] width 9 height 9
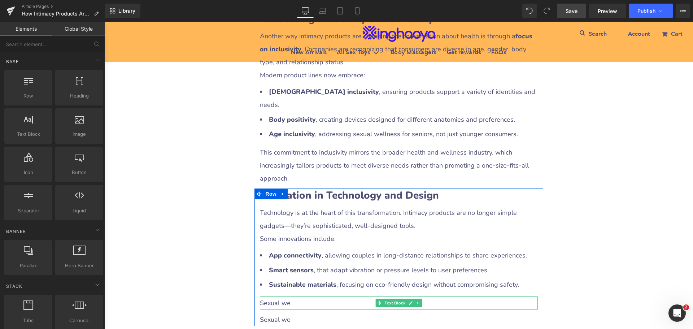
click at [282, 296] on p "Sexual we" at bounding box center [399, 302] width 278 height 13
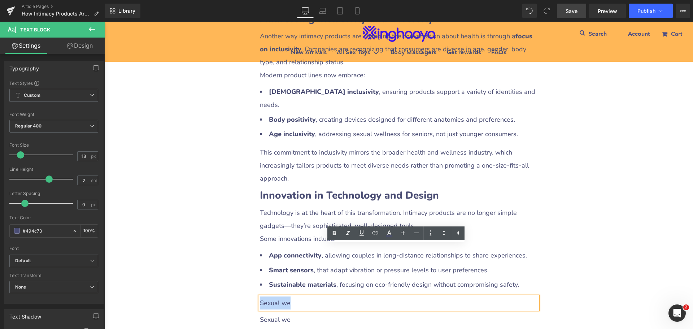
drag, startPoint x: 259, startPoint y: 253, endPoint x: 298, endPoint y: 253, distance: 39.4
click at [298, 296] on p "Sexual we" at bounding box center [399, 302] width 278 height 13
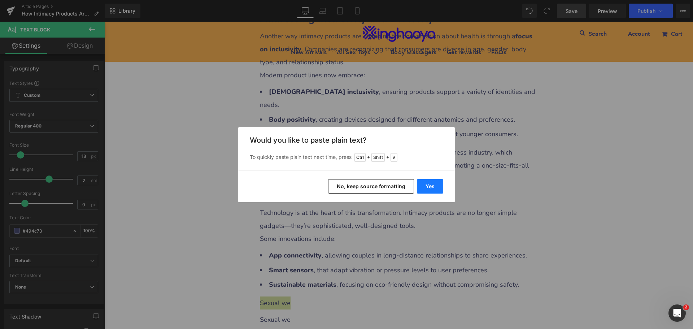
drag, startPoint x: 426, startPoint y: 191, endPoint x: 322, endPoint y: 169, distance: 106.6
click at [426, 191] on button "Yes" at bounding box center [430, 186] width 26 height 14
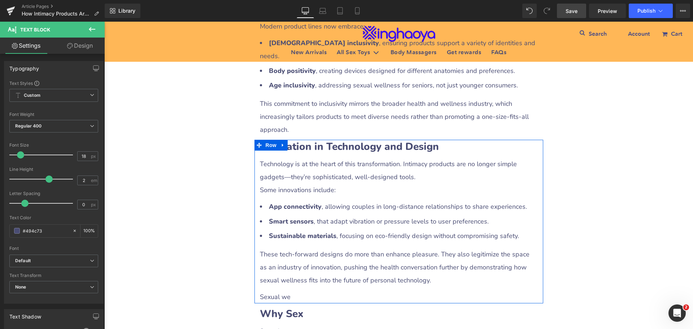
scroll to position [1516, 0]
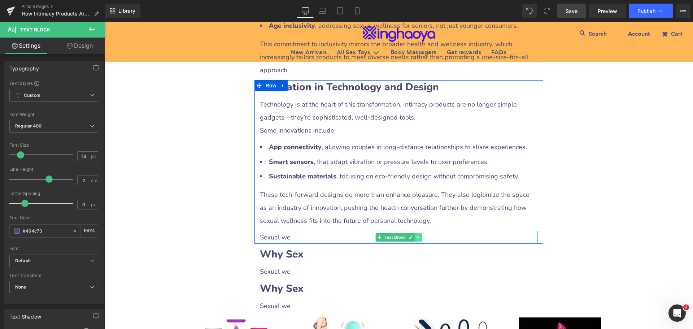
click at [416, 235] on icon at bounding box center [418, 237] width 4 height 4
drag, startPoint x: 413, startPoint y: 185, endPoint x: 421, endPoint y: 185, distance: 7.6
click at [421, 233] on li at bounding box center [414, 237] width 22 height 9
click at [421, 235] on icon at bounding box center [422, 237] width 4 height 4
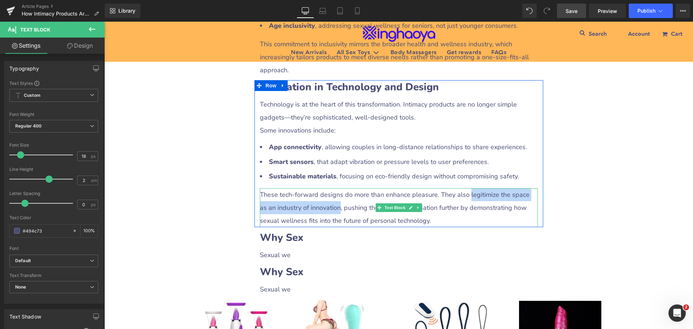
drag, startPoint x: 465, startPoint y: 142, endPoint x: 327, endPoint y: 155, distance: 138.2
click at [327, 188] on p "These tech-forward designs do more than enhance pleasure. They also legitimize …" at bounding box center [399, 207] width 278 height 39
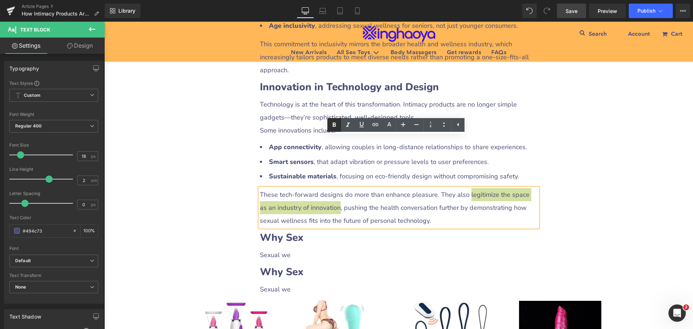
click at [333, 126] on icon at bounding box center [334, 124] width 3 height 4
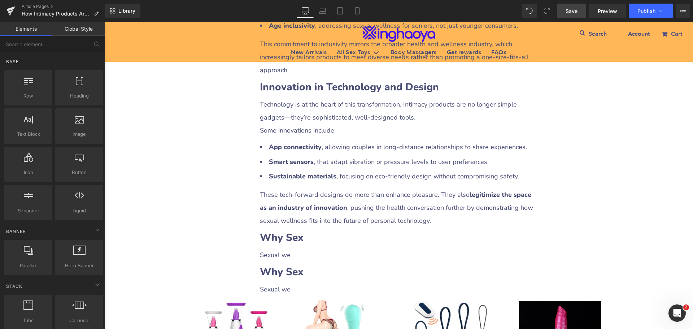
click at [568, 12] on span "Save" at bounding box center [572, 11] width 12 height 8
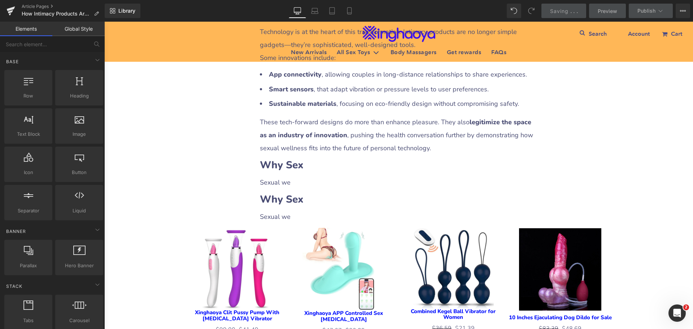
scroll to position [1588, 0]
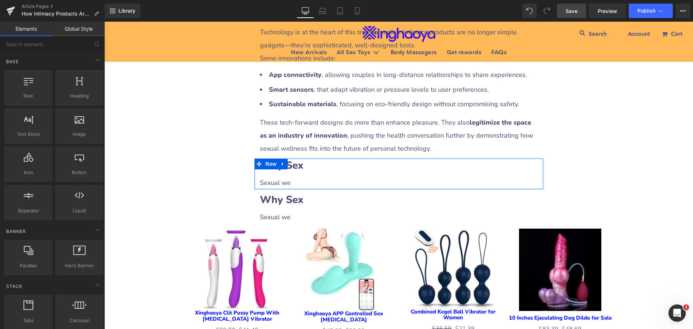
drag, startPoint x: 293, startPoint y: 114, endPoint x: 286, endPoint y: 114, distance: 6.9
click at [293, 158] on b "Why Sex" at bounding box center [282, 165] width 44 height 14
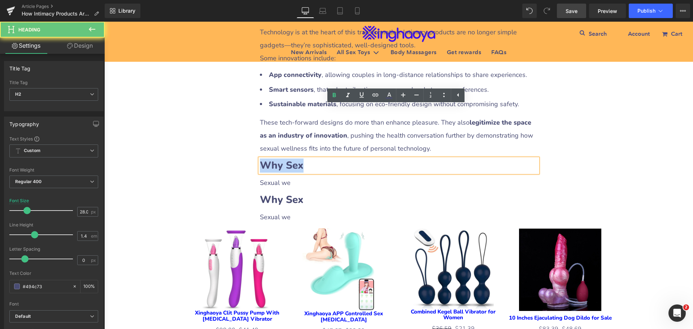
drag, startPoint x: 260, startPoint y: 112, endPoint x: 317, endPoint y: 116, distance: 56.9
click at [317, 158] on h2 "Why Sex" at bounding box center [399, 165] width 278 height 14
paste div
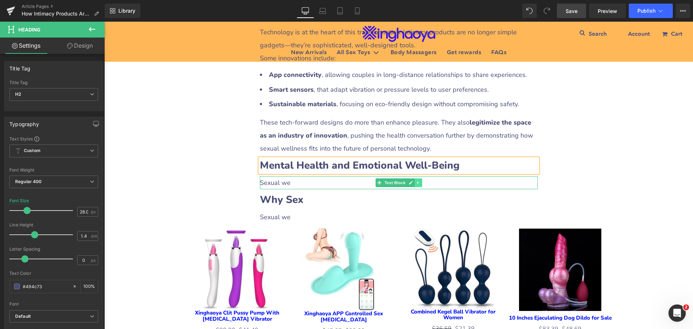
click at [418, 181] on icon at bounding box center [418, 183] width 4 height 4
click at [415, 178] on link at bounding box center [415, 182] width 8 height 9
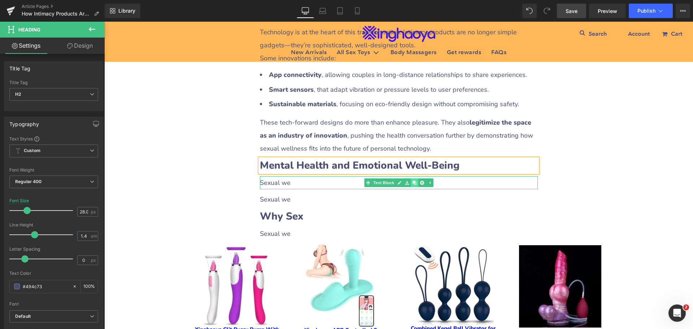
click at [415, 178] on link at bounding box center [415, 182] width 8 height 9
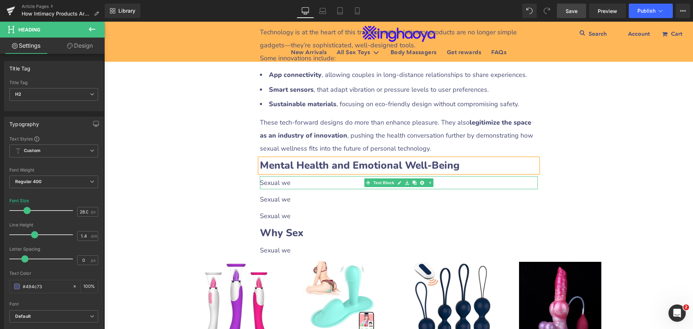
click at [295, 176] on p "Sexual we" at bounding box center [399, 182] width 278 height 13
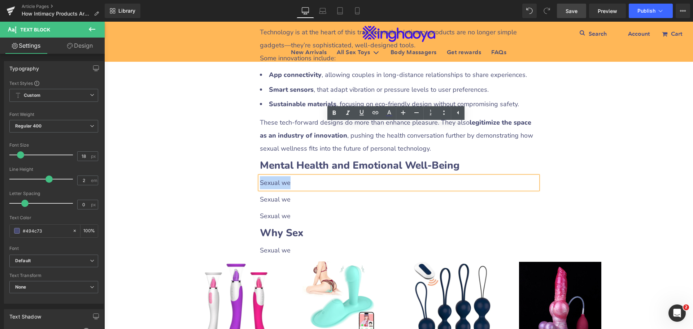
drag, startPoint x: 258, startPoint y: 128, endPoint x: 303, endPoint y: 132, distance: 44.9
click at [303, 176] on p "Sexual we" at bounding box center [399, 182] width 278 height 13
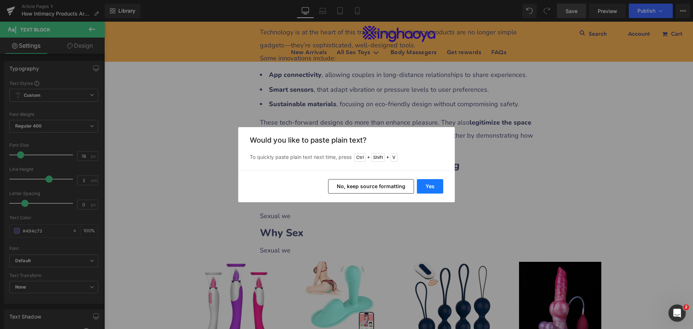
click at [426, 184] on button "Yes" at bounding box center [430, 186] width 26 height 14
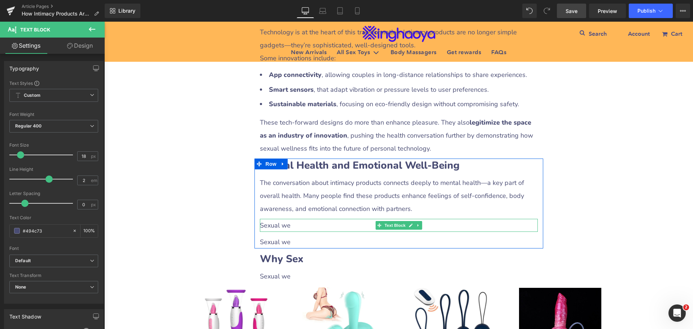
click at [284, 219] on p "Sexual we" at bounding box center [399, 225] width 278 height 13
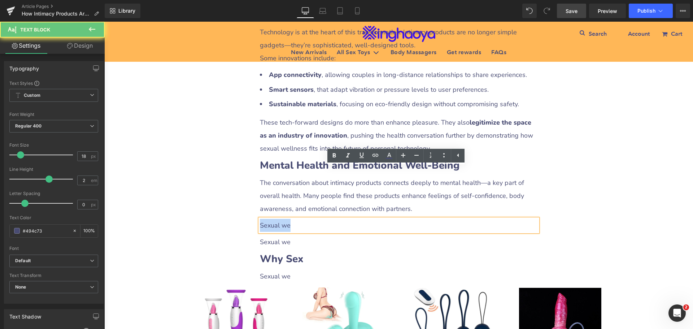
drag, startPoint x: 258, startPoint y: 171, endPoint x: 300, endPoint y: 174, distance: 42.0
click at [300, 219] on p "Sexual we" at bounding box center [399, 225] width 278 height 13
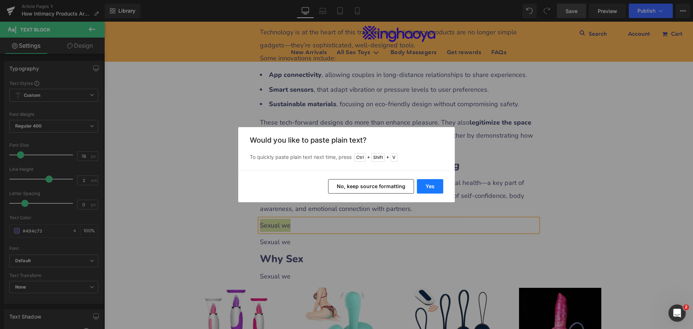
click at [425, 186] on button "Yes" at bounding box center [430, 186] width 26 height 14
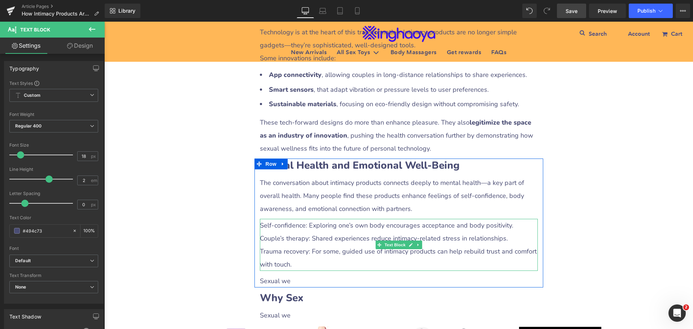
click at [312, 232] on p "Couple’s therapy: Shared experiences reduce intimacy-related stress in relation…" at bounding box center [399, 238] width 278 height 13
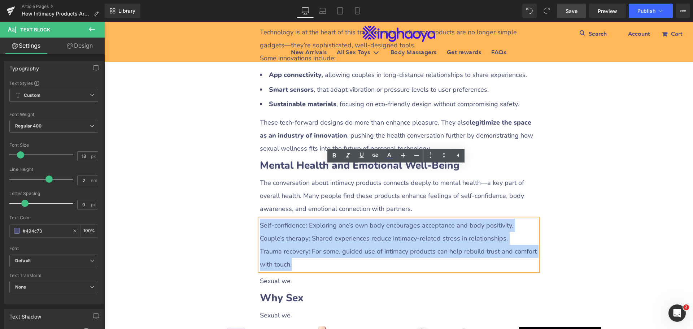
drag, startPoint x: 257, startPoint y: 174, endPoint x: 317, endPoint y: 208, distance: 68.6
click at [317, 219] on div "Self-confidence: Exploring one’s own body encourages acceptance and body positi…" at bounding box center [399, 245] width 278 height 52
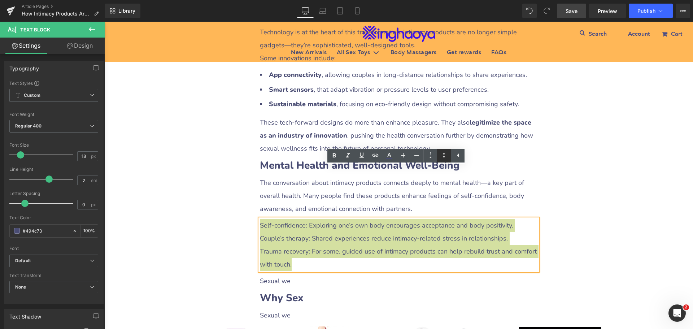
click at [444, 155] on icon at bounding box center [443, 155] width 1 height 4
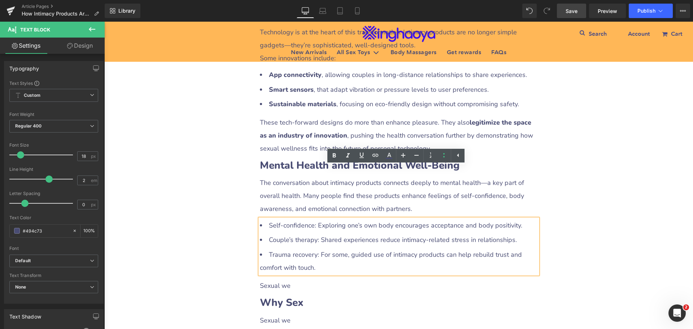
click at [279, 233] on li "Couple’s therapy: Shared experiences reduce intimacy-related stress in relation…" at bounding box center [399, 239] width 278 height 13
drag, startPoint x: 267, startPoint y: 175, endPoint x: 312, endPoint y: 174, distance: 45.1
click at [312, 219] on li "Self-confidence: Exploring one’s own body encourages acceptance and body positi…" at bounding box center [399, 225] width 278 height 13
click at [330, 158] on link at bounding box center [334, 156] width 14 height 14
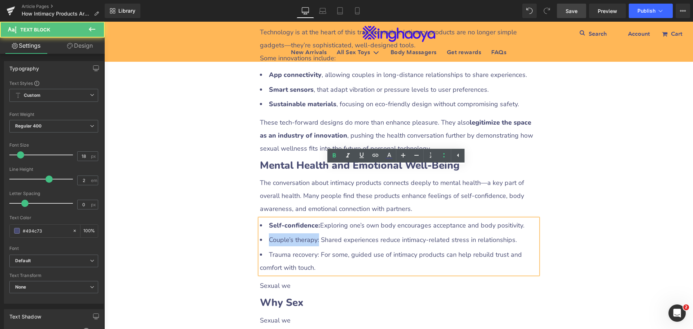
drag, startPoint x: 266, startPoint y: 187, endPoint x: 316, endPoint y: 188, distance: 50.5
click at [316, 233] on li "Couple’s therapy: Shared experiences reduce intimacy-related stress in relation…" at bounding box center [399, 239] width 278 height 13
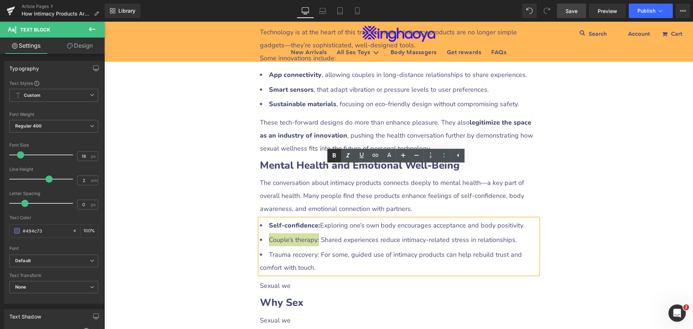
click at [336, 158] on icon at bounding box center [334, 155] width 9 height 9
drag, startPoint x: 265, startPoint y: 203, endPoint x: 317, endPoint y: 201, distance: 52.0
click at [317, 248] on li "Trauma recovery: For some, guided use of intimacy products can help rebuild tru…" at bounding box center [399, 261] width 278 height 26
click at [335, 158] on icon at bounding box center [334, 155] width 9 height 9
click at [278, 279] on p "Sexual we" at bounding box center [399, 285] width 278 height 13
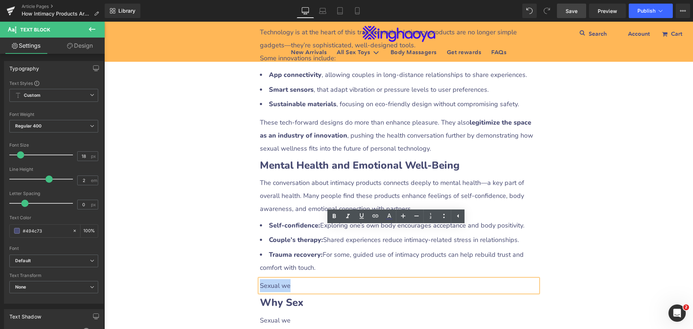
drag, startPoint x: 258, startPoint y: 234, endPoint x: 299, endPoint y: 235, distance: 41.2
click at [299, 279] on p "Sexual we" at bounding box center [399, 285] width 278 height 13
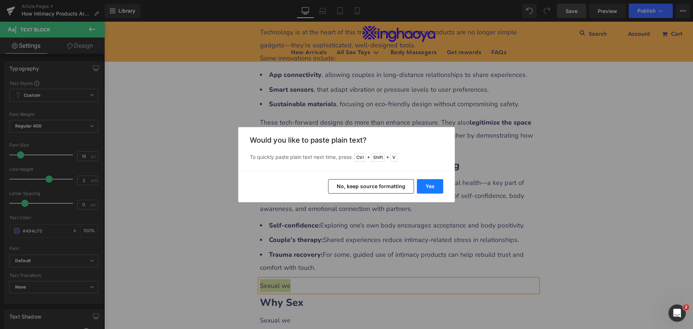
drag, startPoint x: 423, startPoint y: 188, endPoint x: 329, endPoint y: 170, distance: 96.2
click at [423, 188] on button "Yes" at bounding box center [430, 186] width 26 height 14
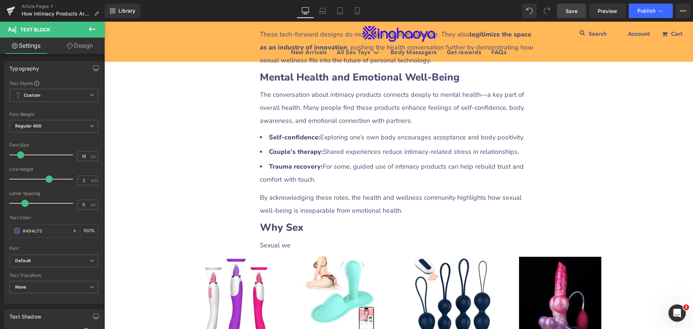
scroll to position [1697, 0]
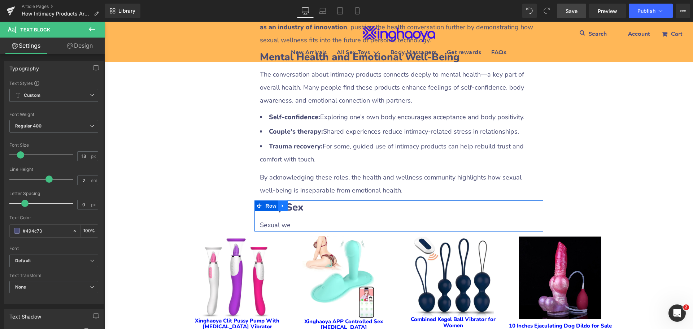
click at [281, 203] on icon at bounding box center [283, 205] width 5 height 5
click at [290, 203] on icon at bounding box center [292, 205] width 5 height 5
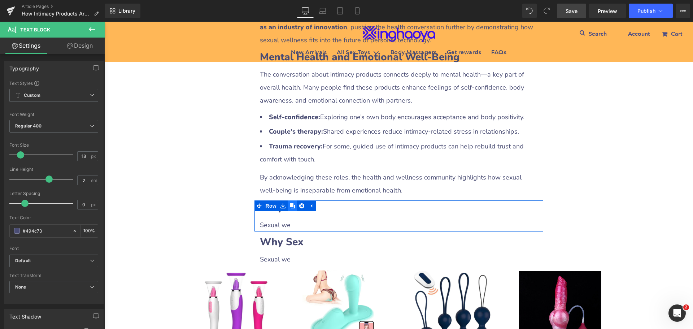
click at [290, 203] on icon at bounding box center [292, 205] width 5 height 5
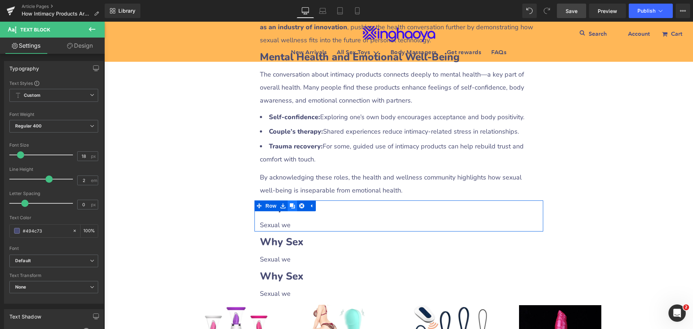
click at [290, 203] on icon at bounding box center [292, 205] width 5 height 5
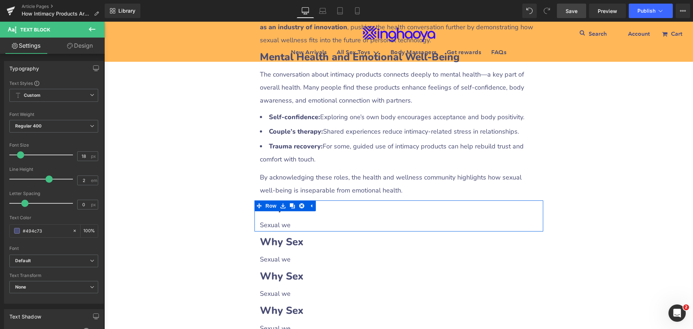
click at [328, 200] on h2 "Why Sex" at bounding box center [399, 207] width 278 height 14
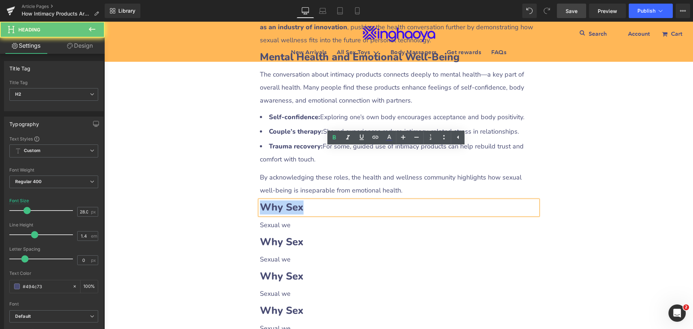
drag, startPoint x: 260, startPoint y: 158, endPoint x: 322, endPoint y: 159, distance: 61.4
click at [322, 200] on h2 "Why Sex" at bounding box center [399, 207] width 278 height 14
paste div
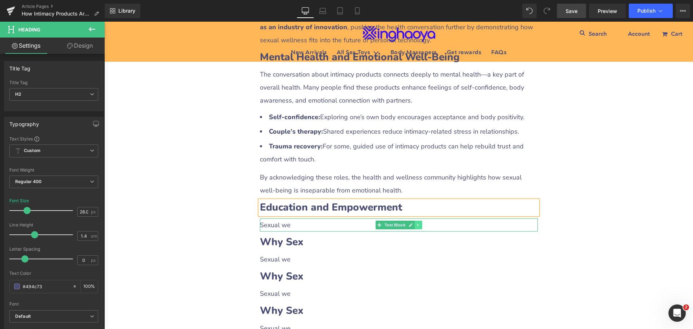
click at [414, 221] on link at bounding box center [418, 225] width 8 height 9
click at [412, 223] on icon at bounding box center [414, 225] width 4 height 4
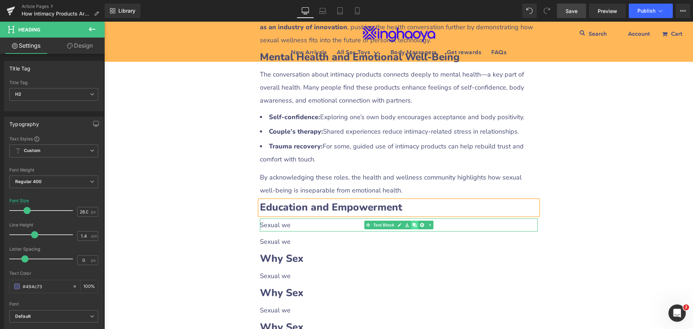
click at [412, 223] on icon at bounding box center [414, 225] width 4 height 4
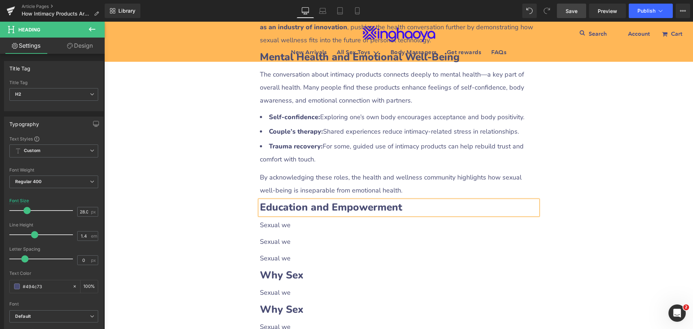
click at [104, 22] on div at bounding box center [104, 22] width 0 height 0
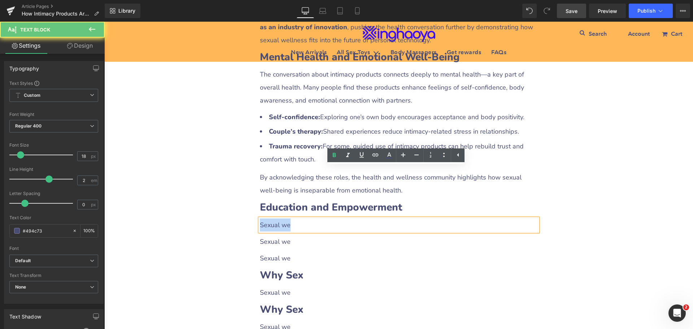
drag, startPoint x: 257, startPoint y: 176, endPoint x: 300, endPoint y: 176, distance: 43.0
click at [300, 218] on p "Sexual we" at bounding box center [399, 224] width 278 height 13
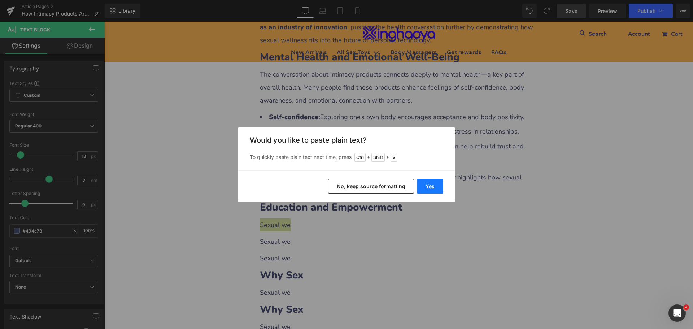
drag, startPoint x: 435, startPoint y: 191, endPoint x: 331, endPoint y: 199, distance: 105.0
click at [435, 191] on button "Yes" at bounding box center [430, 186] width 26 height 14
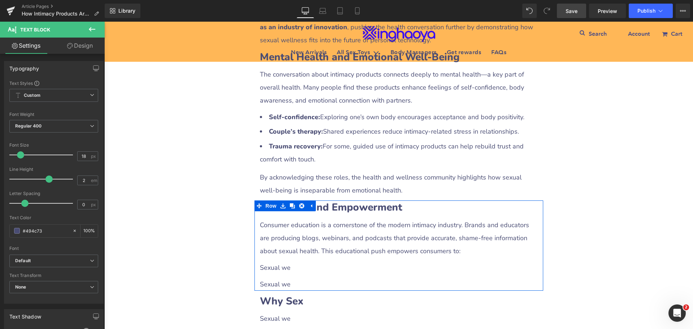
click at [282, 261] on p "Sexual we" at bounding box center [399, 267] width 278 height 13
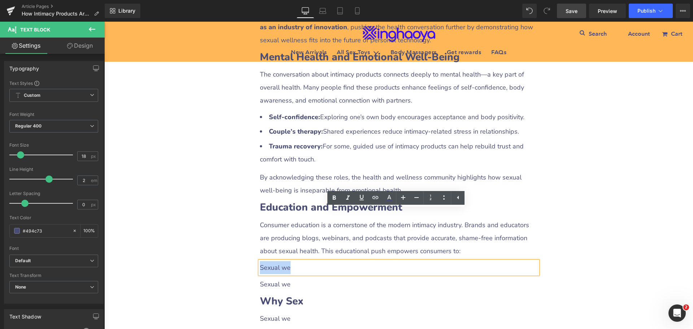
drag, startPoint x: 258, startPoint y: 215, endPoint x: 293, endPoint y: 215, distance: 35.0
click at [293, 261] on p "Sexual we" at bounding box center [399, 267] width 278 height 13
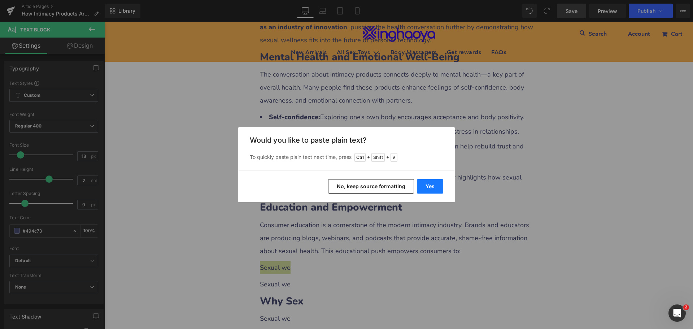
click at [424, 186] on button "Yes" at bounding box center [430, 186] width 26 height 14
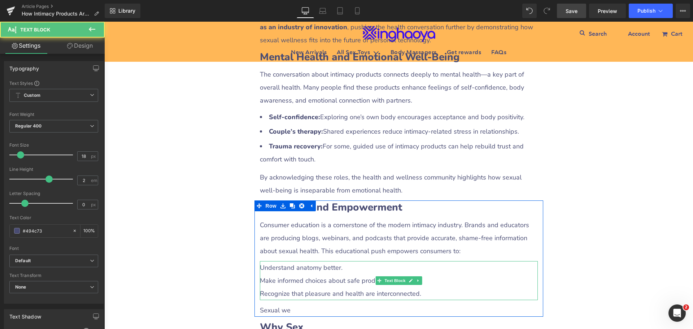
click at [294, 274] on p "Make informed choices about safe products." at bounding box center [399, 280] width 278 height 13
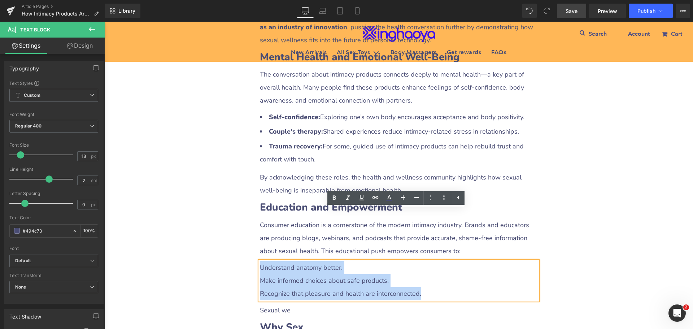
drag, startPoint x: 258, startPoint y: 214, endPoint x: 438, endPoint y: 236, distance: 180.4
click at [438, 261] on div "Understand anatomy better. Make informed choices about safe products. Recognize…" at bounding box center [399, 280] width 278 height 39
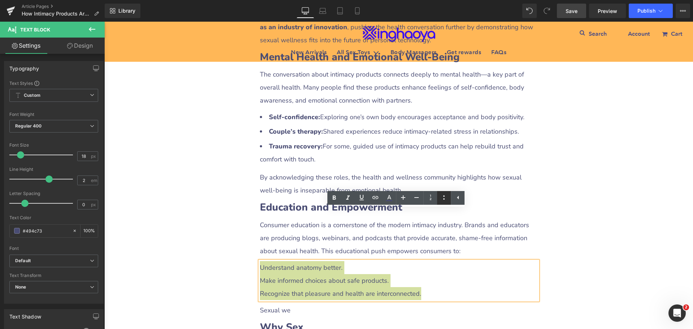
click at [445, 200] on icon at bounding box center [444, 197] width 9 height 9
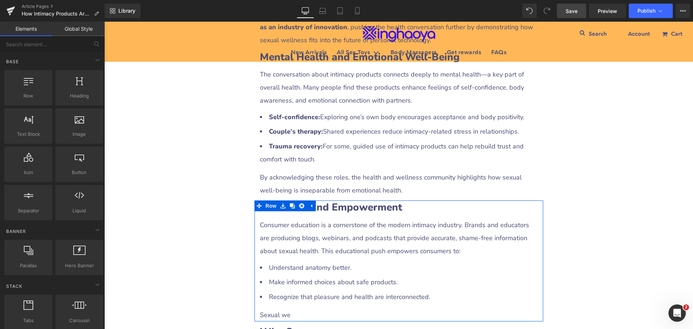
click at [276, 308] on p "Sexual we" at bounding box center [399, 314] width 278 height 13
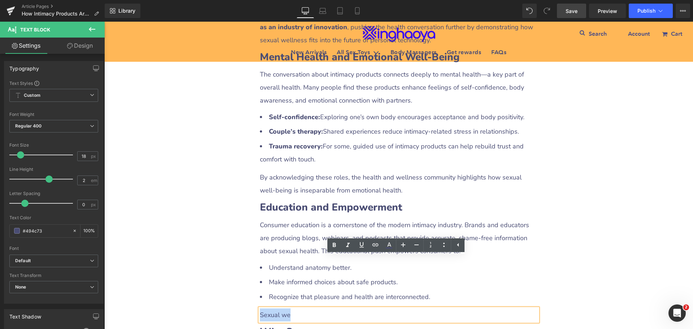
drag, startPoint x: 259, startPoint y: 264, endPoint x: 300, endPoint y: 265, distance: 41.5
click at [300, 308] on p "Sexual we" at bounding box center [399, 314] width 278 height 13
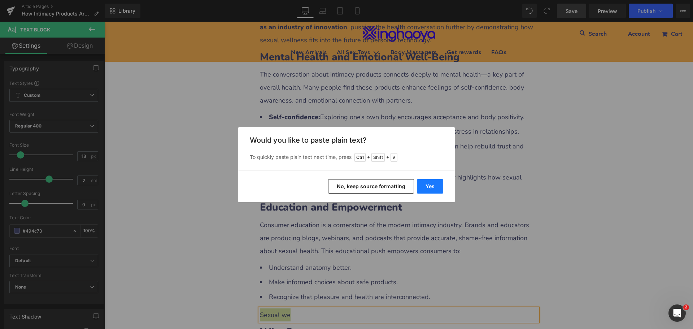
drag, startPoint x: 428, startPoint y: 186, endPoint x: 325, endPoint y: 168, distance: 104.5
click at [428, 186] on button "Yes" at bounding box center [430, 186] width 26 height 14
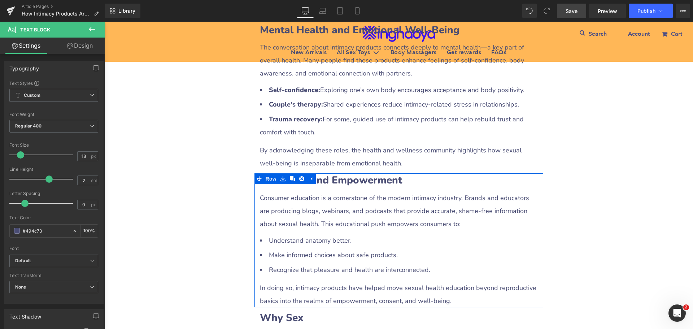
scroll to position [1805, 0]
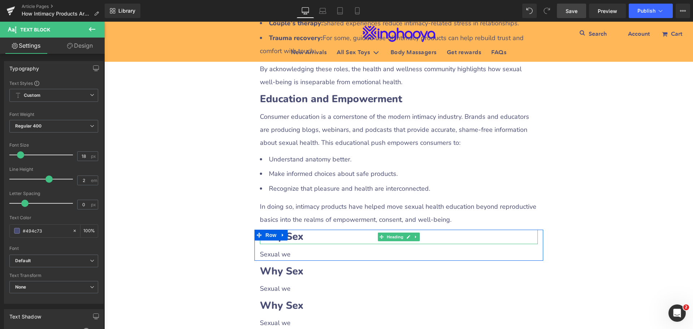
click at [297, 230] on b "Why Sex" at bounding box center [282, 237] width 44 height 14
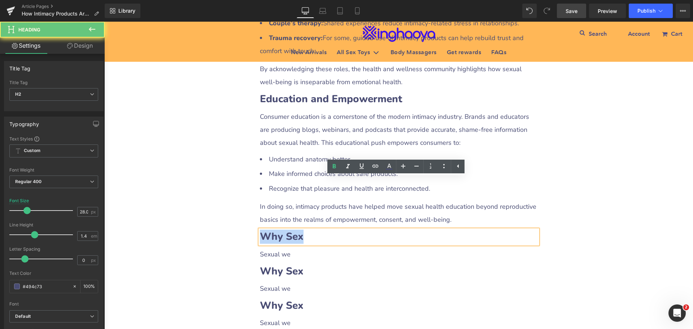
drag, startPoint x: 260, startPoint y: 182, endPoint x: 314, endPoint y: 184, distance: 54.9
click at [314, 230] on h2 "Why Sex" at bounding box center [399, 237] width 278 height 14
paste div
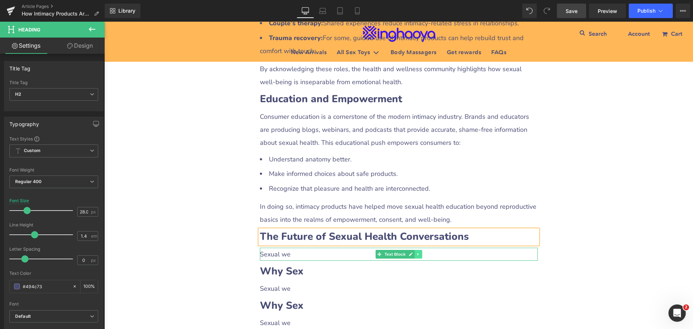
click at [416, 252] on icon at bounding box center [418, 254] width 4 height 4
click at [412, 252] on icon at bounding box center [414, 254] width 4 height 4
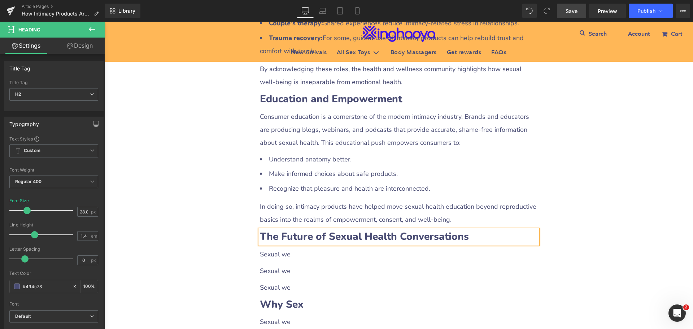
drag, startPoint x: 274, startPoint y: 205, endPoint x: 262, endPoint y: 204, distance: 12.0
click at [274, 248] on p "Sexual we" at bounding box center [399, 254] width 278 height 13
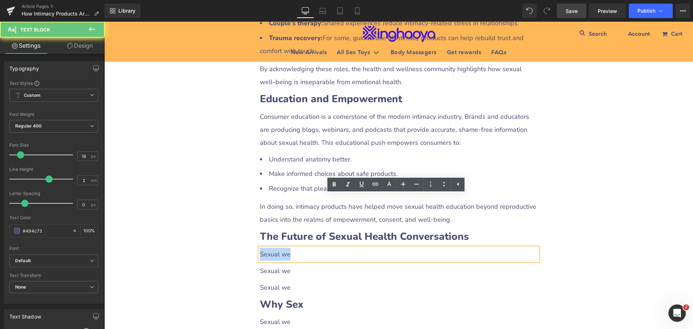
drag, startPoint x: 257, startPoint y: 203, endPoint x: 310, endPoint y: 203, distance: 52.7
click at [310, 248] on p "Sexual we" at bounding box center [399, 254] width 278 height 13
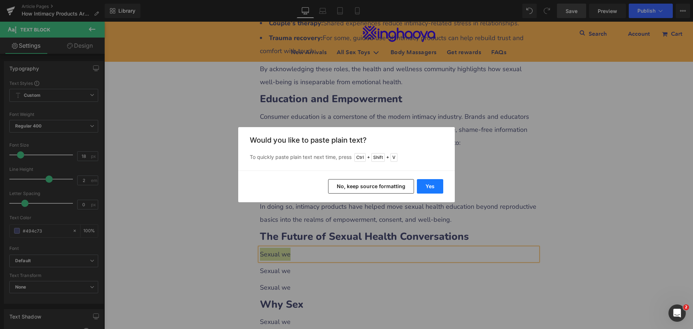
click at [430, 190] on button "Yes" at bounding box center [430, 186] width 26 height 14
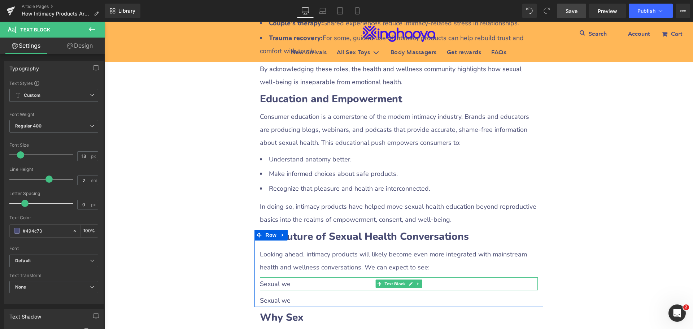
click at [287, 277] on p "Sexual we" at bounding box center [399, 283] width 278 height 13
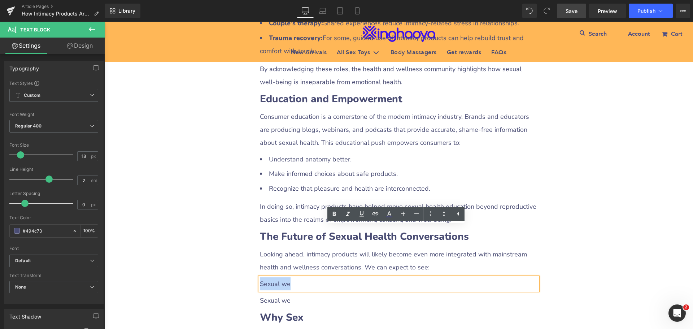
drag, startPoint x: 258, startPoint y: 232, endPoint x: 305, endPoint y: 234, distance: 46.2
click at [305, 277] on p "Sexual we" at bounding box center [399, 283] width 278 height 13
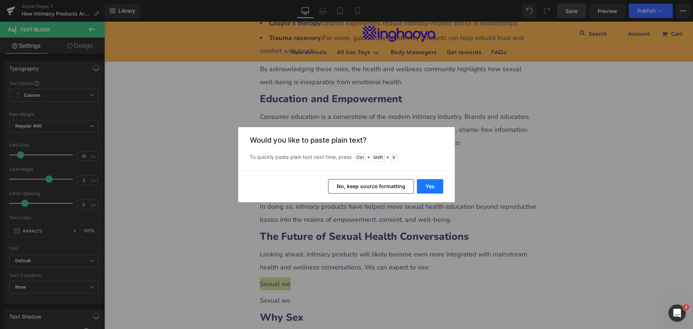
drag, startPoint x: 427, startPoint y: 187, endPoint x: 273, endPoint y: 184, distance: 154.2
click at [427, 187] on button "Yes" at bounding box center [430, 186] width 26 height 14
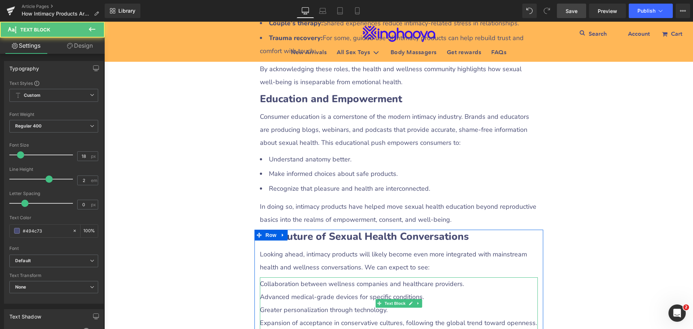
click at [299, 277] on p "Collaboration between wellness companies and healthcare providers." at bounding box center [399, 283] width 278 height 13
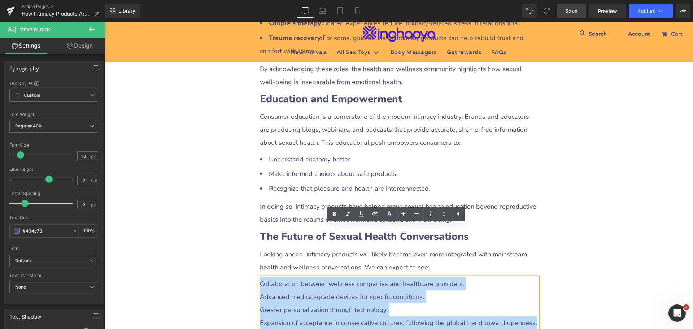
drag, startPoint x: 257, startPoint y: 233, endPoint x: 532, endPoint y: 266, distance: 276.7
click at [532, 277] on div "Collaboration between wellness companies and healthcare providers. Advanced med…" at bounding box center [399, 303] width 278 height 52
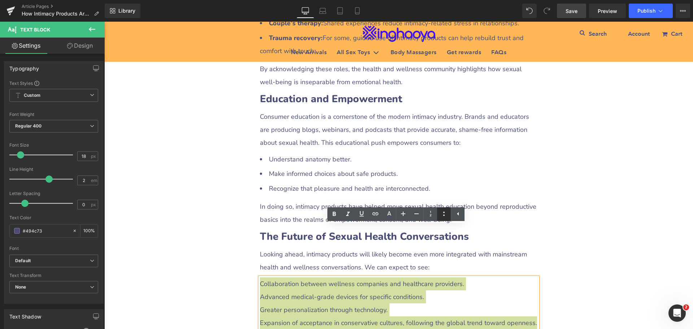
click at [443, 216] on icon at bounding box center [444, 213] width 9 height 9
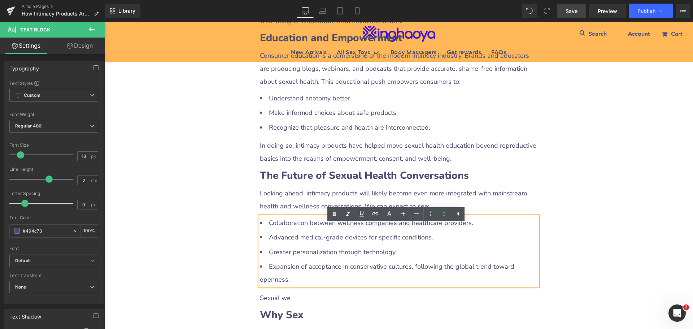
scroll to position [1913, 0]
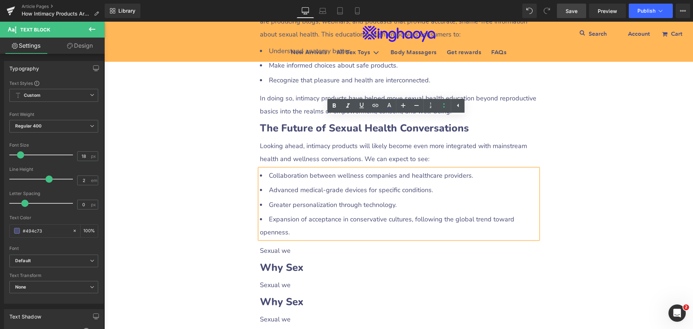
click at [277, 244] on p "Sexual we" at bounding box center [399, 250] width 278 height 13
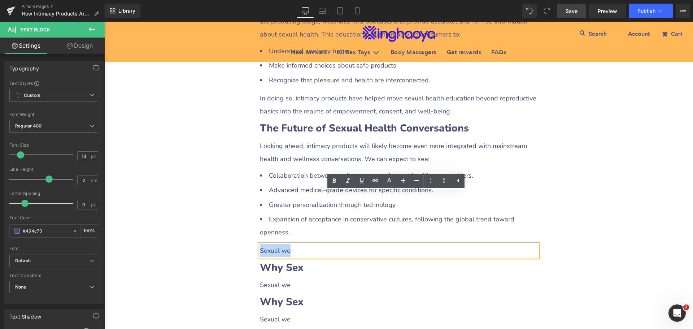
drag, startPoint x: 258, startPoint y: 197, endPoint x: 318, endPoint y: 200, distance: 59.7
click at [318, 244] on p "Sexual we" at bounding box center [399, 250] width 278 height 13
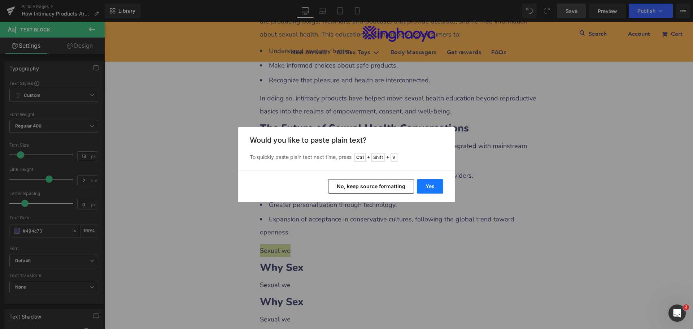
click at [428, 188] on button "Yes" at bounding box center [430, 186] width 26 height 14
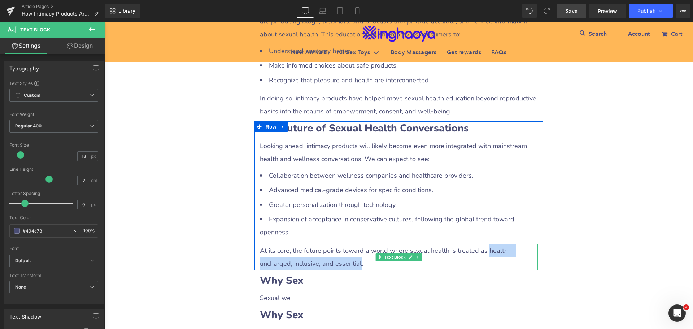
drag, startPoint x: 479, startPoint y: 199, endPoint x: 358, endPoint y: 211, distance: 121.1
click at [358, 244] on p "At its core, the future points toward a world where sexual health is treated as…" at bounding box center [399, 257] width 278 height 26
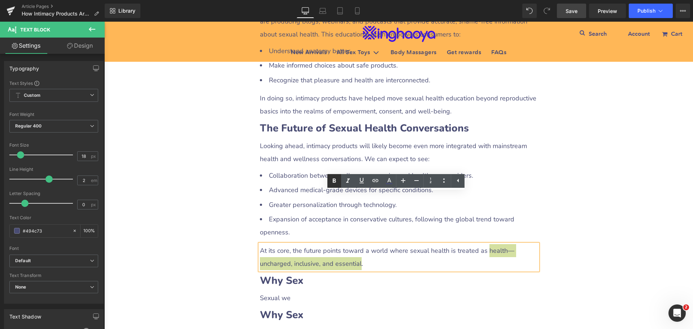
drag, startPoint x: 335, startPoint y: 184, endPoint x: 299, endPoint y: 194, distance: 36.7
click at [335, 184] on icon at bounding box center [334, 181] width 9 height 9
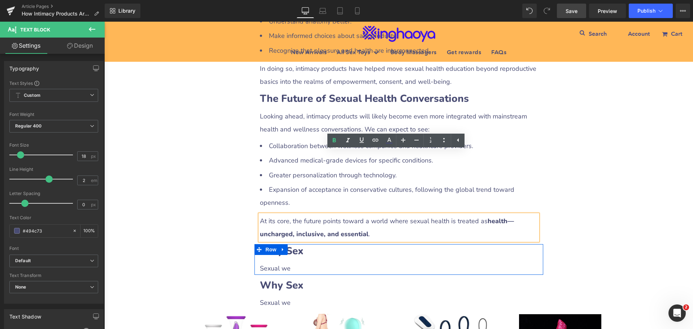
scroll to position [1986, 0]
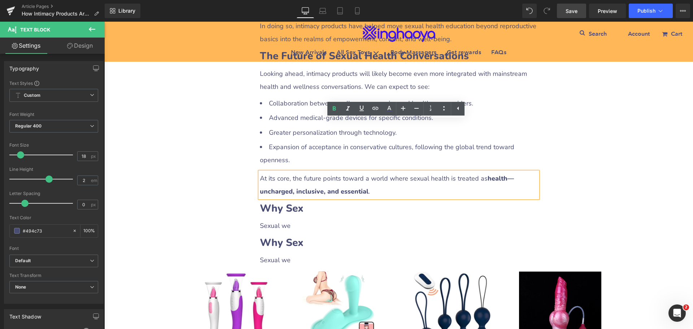
drag, startPoint x: 310, startPoint y: 161, endPoint x: 281, endPoint y: 168, distance: 29.3
click at [310, 201] on h2 "Why Sex" at bounding box center [399, 208] width 278 height 14
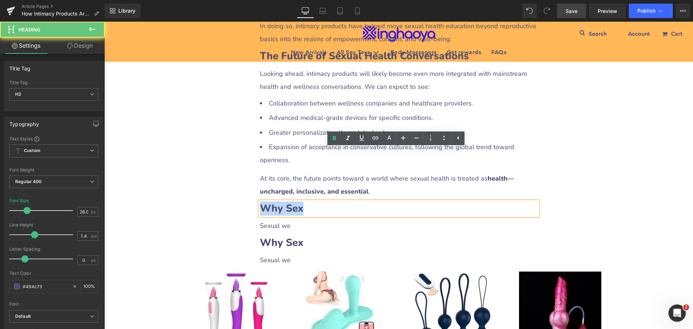
drag, startPoint x: 258, startPoint y: 158, endPoint x: 297, endPoint y: 158, distance: 39.0
click at [297, 201] on b "Why Sex" at bounding box center [282, 208] width 44 height 14
paste div
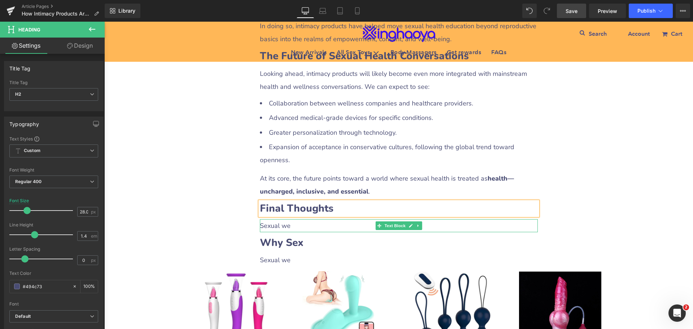
click at [281, 219] on p "Sexual we" at bounding box center [399, 225] width 278 height 13
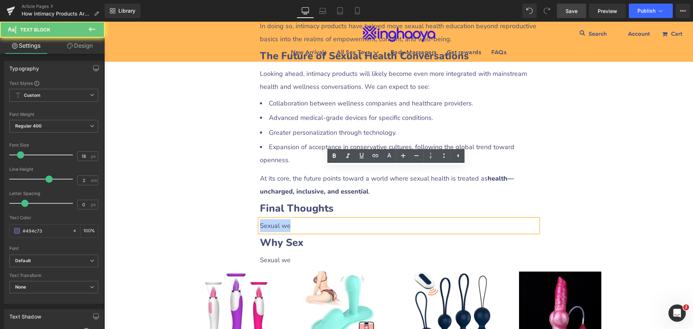
drag, startPoint x: 258, startPoint y: 175, endPoint x: 305, endPoint y: 177, distance: 46.3
click at [305, 219] on p "Sexual we" at bounding box center [399, 225] width 278 height 13
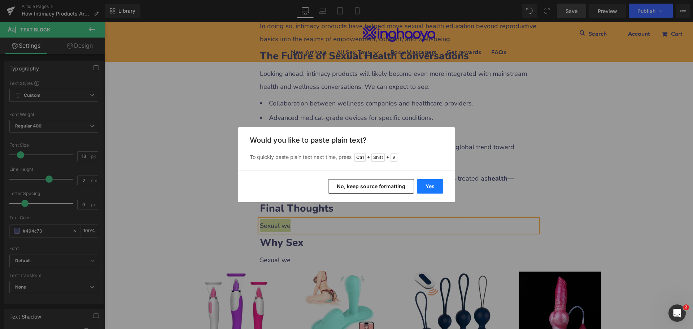
click at [425, 188] on button "Yes" at bounding box center [430, 186] width 26 height 14
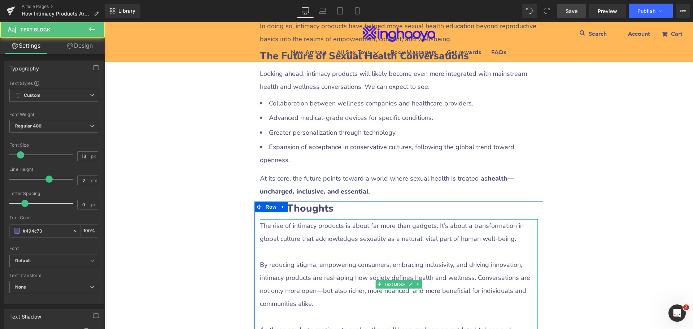
click at [285, 245] on p at bounding box center [399, 251] width 278 height 13
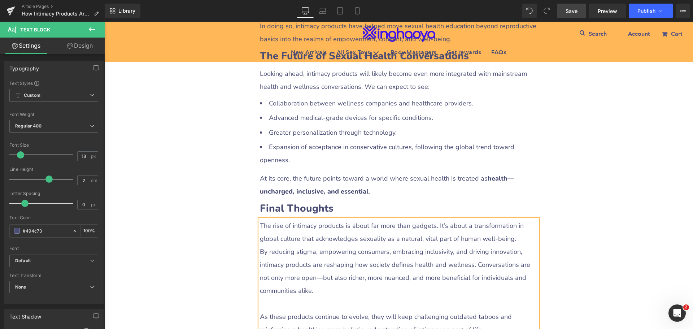
click at [282, 297] on p at bounding box center [399, 303] width 278 height 13
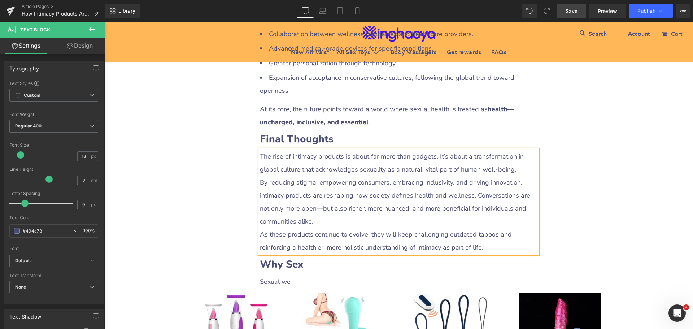
scroll to position [2058, 0]
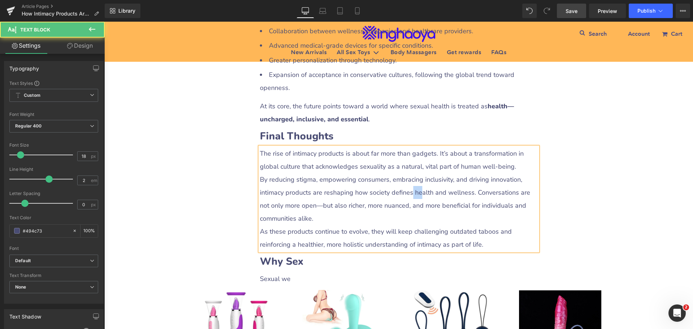
drag, startPoint x: 408, startPoint y: 140, endPoint x: 436, endPoint y: 142, distance: 27.5
click at [417, 173] on p "By reducing stigma, empowering consumers, embracing inclusivity, and driving in…" at bounding box center [399, 199] width 278 height 52
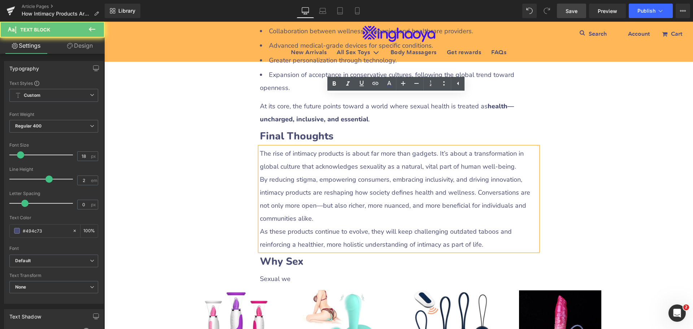
click at [439, 173] on p "By reducing stigma, empowering consumers, embracing inclusivity, and driving in…" at bounding box center [399, 199] width 278 height 52
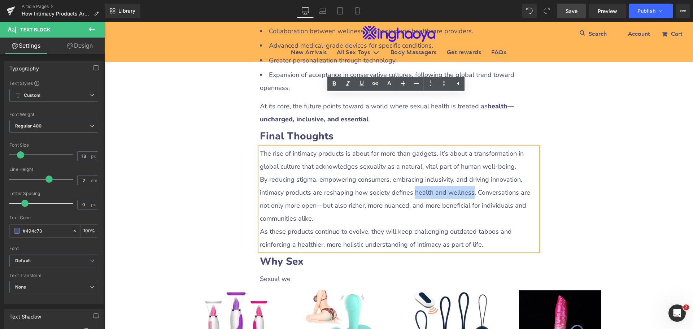
drag, startPoint x: 409, startPoint y: 139, endPoint x: 465, endPoint y: 141, distance: 56.4
click at [465, 173] on p "By reducing stigma, empowering consumers, embracing inclusivity, and driving in…" at bounding box center [399, 199] width 278 height 52
drag, startPoint x: 334, startPoint y: 82, endPoint x: 261, endPoint y: 101, distance: 76.0
click at [334, 82] on icon at bounding box center [334, 83] width 9 height 9
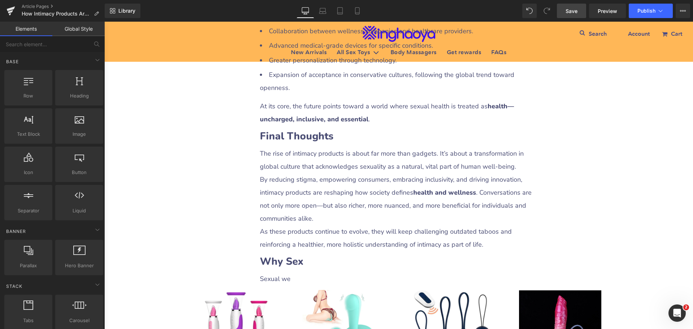
click at [573, 12] on span "Save" at bounding box center [572, 11] width 12 height 8
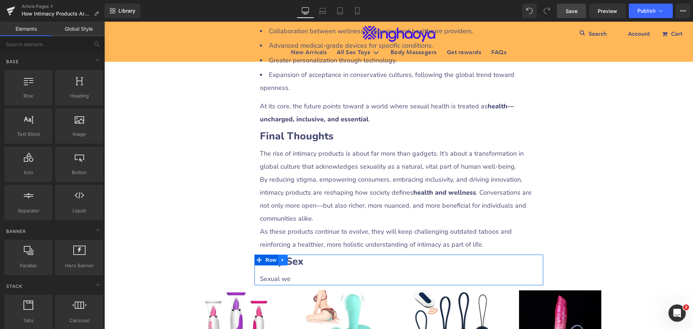
click at [282, 257] on icon at bounding box center [283, 259] width 5 height 5
click at [299, 257] on icon at bounding box center [301, 259] width 5 height 5
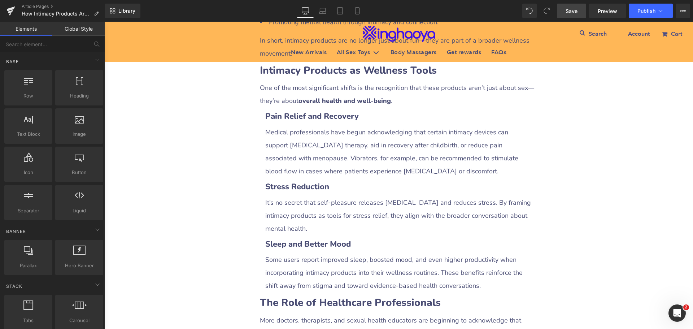
scroll to position [794, 0]
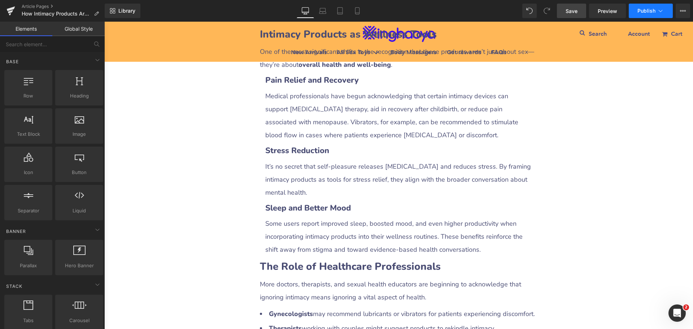
click at [647, 8] on span "Publish" at bounding box center [647, 11] width 18 height 6
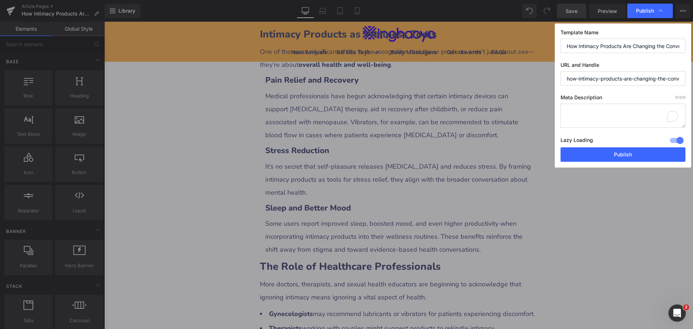
click at [582, 119] on textarea "To enrich screen reader interactions, please activate Accessibility in Grammarl…" at bounding box center [623, 116] width 125 height 24
paste textarea "Discover how intimacy products are changing the conversation about sexual welln…"
type textarea "Discover how intimacy products are changing the conversation about sexual welln…"
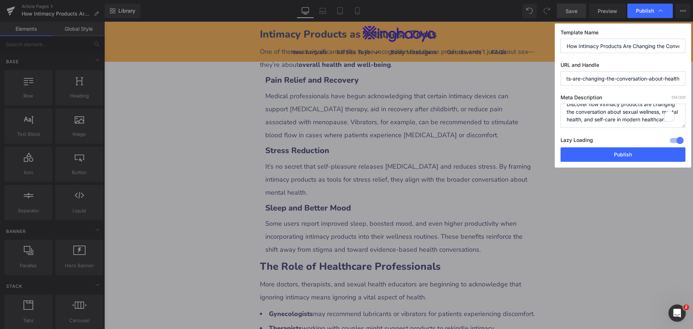
drag, startPoint x: 649, startPoint y: 78, endPoint x: 684, endPoint y: 78, distance: 35.0
click at [684, 78] on input "how-intimacy-products-are-changing-the-conversation-about-health" at bounding box center [623, 78] width 125 height 14
drag, startPoint x: 620, startPoint y: 152, endPoint x: 512, endPoint y: 130, distance: 110.5
click at [620, 152] on button "Publish" at bounding box center [623, 154] width 125 height 14
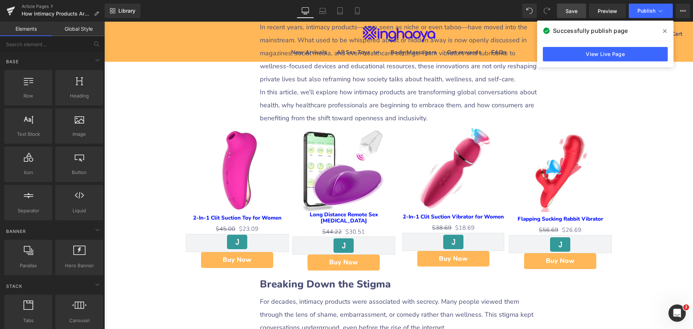
scroll to position [253, 0]
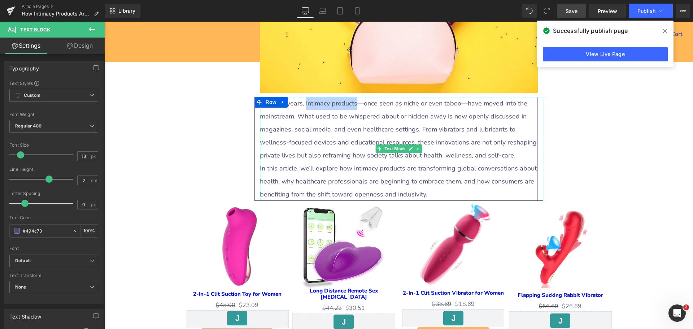
drag, startPoint x: 308, startPoint y: 101, endPoint x: 353, endPoint y: 103, distance: 45.5
click at [353, 103] on p "In recent years, intimacy products—once seen as niche or even taboo—have moved …" at bounding box center [399, 129] width 278 height 65
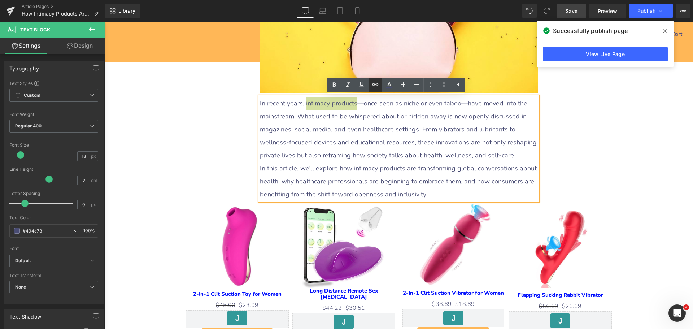
click at [376, 85] on icon at bounding box center [376, 84] width 6 height 3
drag, startPoint x: 335, startPoint y: 122, endPoint x: 343, endPoint y: 122, distance: 8.3
click at [335, 122] on input "text" at bounding box center [348, 118] width 111 height 18
paste input "[URL][DOMAIN_NAME]"
type input "[URL][DOMAIN_NAME]"
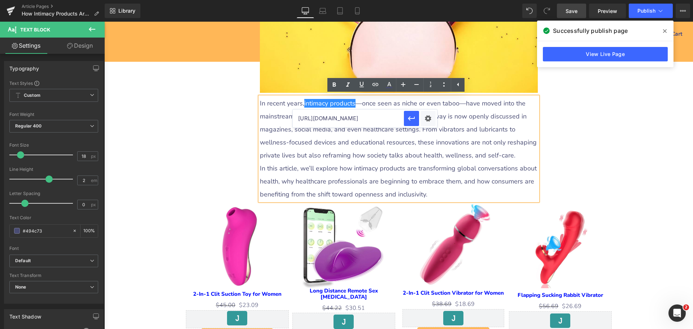
scroll to position [0, 27]
click at [427, 0] on div "Text Color Highlight Color #333333 Edit or remove link: Edit - Unlink - Cancel …" at bounding box center [346, 0] width 693 height 0
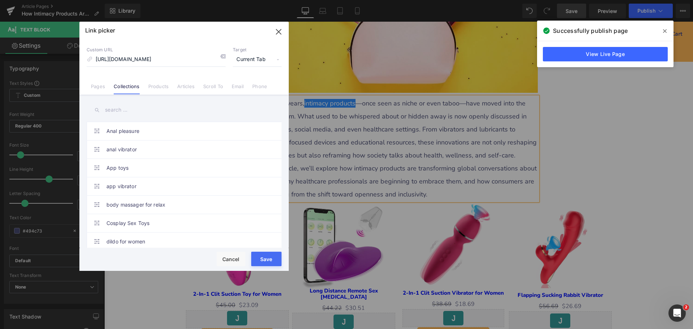
click at [251, 62] on span "Current Tab" at bounding box center [257, 60] width 49 height 14
click at [244, 87] on li "New Tab" at bounding box center [257, 85] width 56 height 13
drag, startPoint x: 265, startPoint y: 256, endPoint x: 186, endPoint y: 224, distance: 85.5
click at [265, 256] on button "Save" at bounding box center [266, 259] width 30 height 14
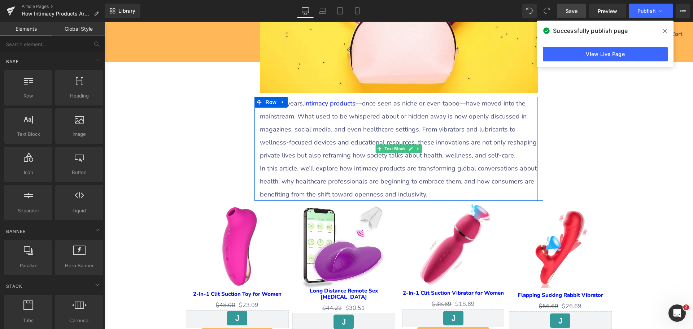
click at [438, 128] on p "In recent years, intimacy products —once seen as niche or even taboo—have moved…" at bounding box center [399, 129] width 278 height 65
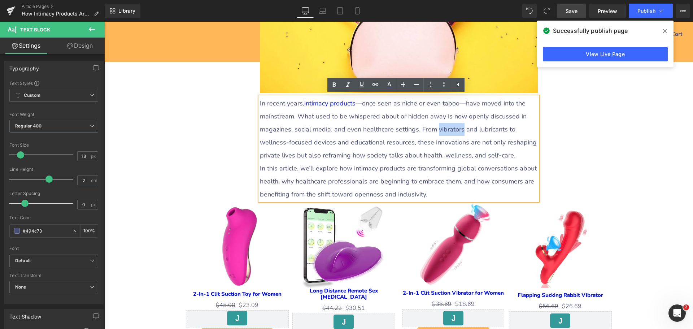
drag, startPoint x: 436, startPoint y: 125, endPoint x: 460, endPoint y: 130, distance: 23.9
click at [460, 130] on p "In recent years, intimacy products —once seen as niche or even taboo—have moved…" at bounding box center [399, 129] width 278 height 65
click at [374, 85] on icon at bounding box center [376, 84] width 6 height 3
click at [407, 146] on input "[URL][DOMAIN_NAME]" at bounding box center [446, 144] width 111 height 18
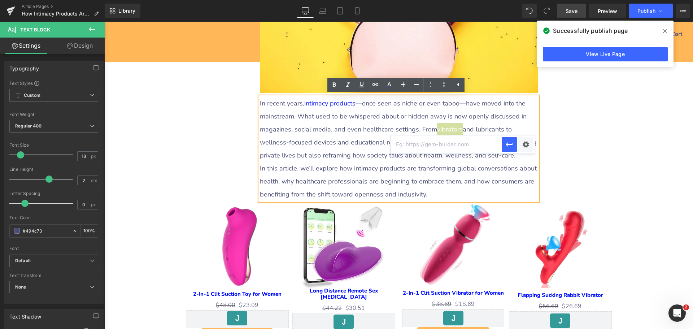
paste input "[URL][DOMAIN_NAME]"
type input "[URL][DOMAIN_NAME]"
click at [526, 0] on div "Text Color Highlight Color #333333 Edit or remove link: Edit - Unlink - Cancel …" at bounding box center [346, 0] width 693 height 0
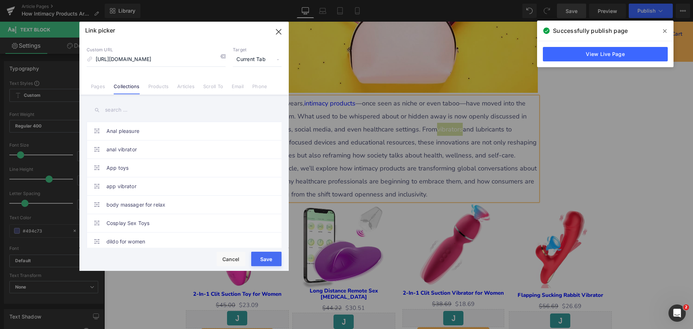
click at [251, 62] on span "Current Tab" at bounding box center [257, 60] width 49 height 14
click at [245, 84] on li "New Tab" at bounding box center [257, 85] width 56 height 13
click at [266, 258] on button "Save" at bounding box center [266, 259] width 30 height 14
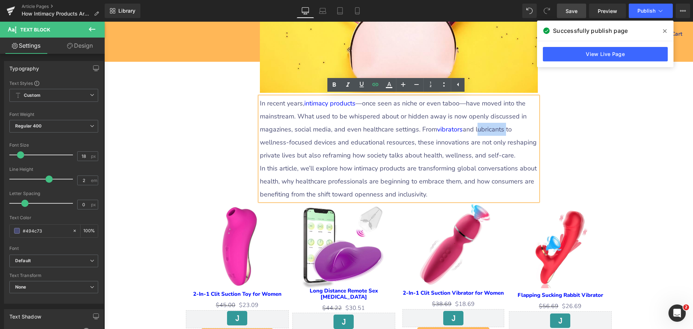
drag, startPoint x: 475, startPoint y: 128, endPoint x: 503, endPoint y: 129, distance: 28.2
click at [503, 129] on p "In recent years, intimacy products —once seen as niche or even taboo—have moved…" at bounding box center [399, 129] width 278 height 65
drag, startPoint x: 373, startPoint y: 84, endPoint x: 289, endPoint y: 93, distance: 84.2
click at [373, 84] on icon at bounding box center [376, 84] width 6 height 3
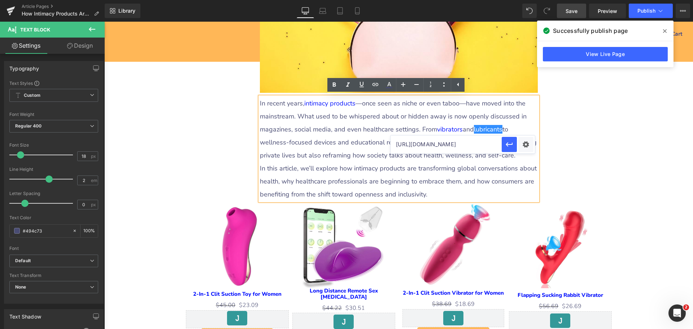
click at [414, 149] on input "[URL][DOMAIN_NAME]" at bounding box center [446, 144] width 111 height 18
paste input "[URL][DOMAIN_NAME]"
type input "[URL][DOMAIN_NAME]"
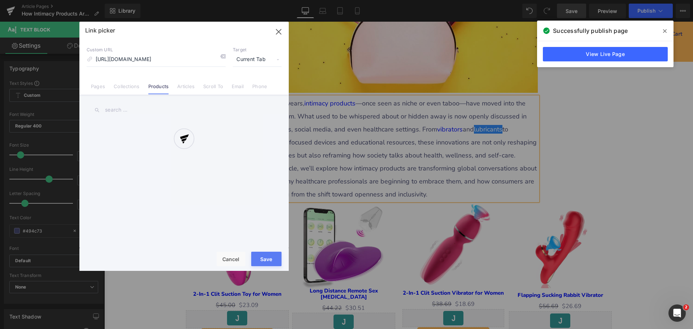
click at [521, 0] on div "Text Color Highlight Color #333333 Edit or remove link: Edit - Unlink - Cancel …" at bounding box center [346, 0] width 693 height 0
click at [250, 60] on div at bounding box center [183, 146] width 209 height 249
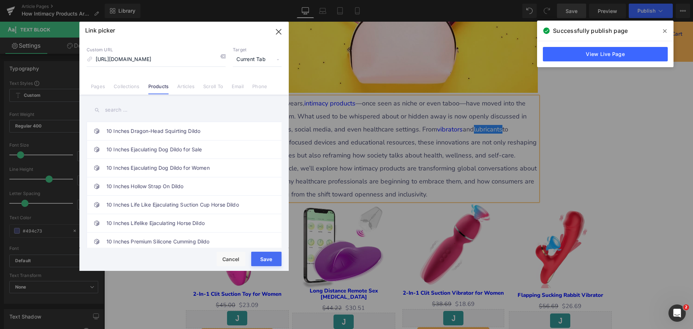
click at [250, 60] on span "Current Tab" at bounding box center [257, 60] width 49 height 14
click at [247, 86] on li "New Tab" at bounding box center [257, 85] width 56 height 13
click at [261, 256] on button "Save" at bounding box center [266, 259] width 30 height 14
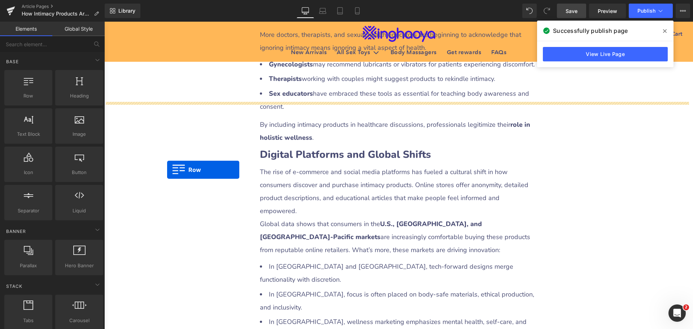
scroll to position [1047, 0]
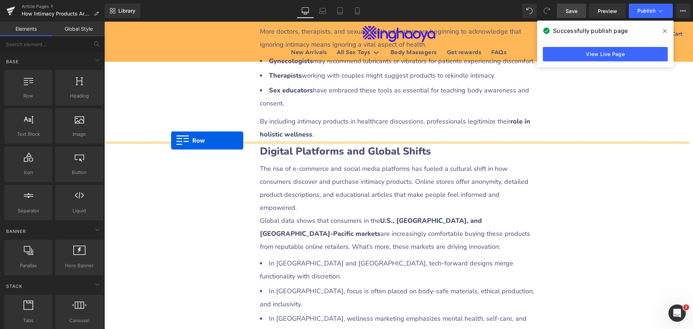
drag, startPoint x: 181, startPoint y: 212, endPoint x: 171, endPoint y: 140, distance: 72.5
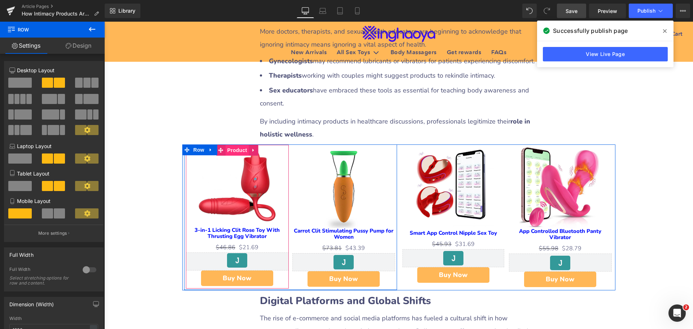
click at [238, 152] on span "Product" at bounding box center [237, 150] width 23 height 11
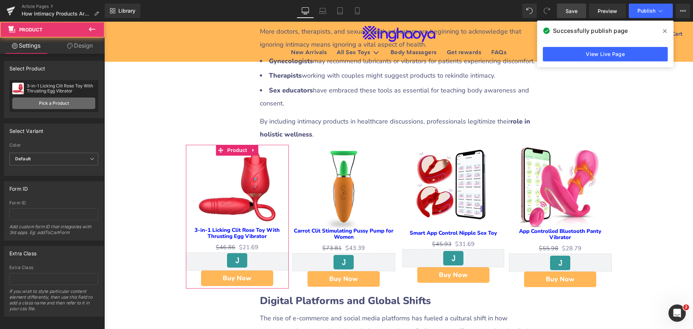
click at [48, 102] on link "Pick a Product" at bounding box center [53, 103] width 83 height 12
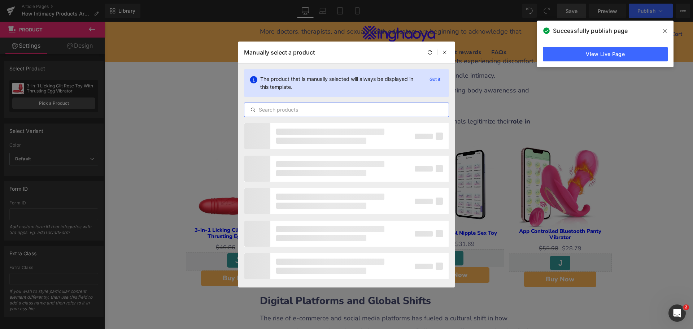
click at [290, 110] on input "text" at bounding box center [346, 109] width 204 height 9
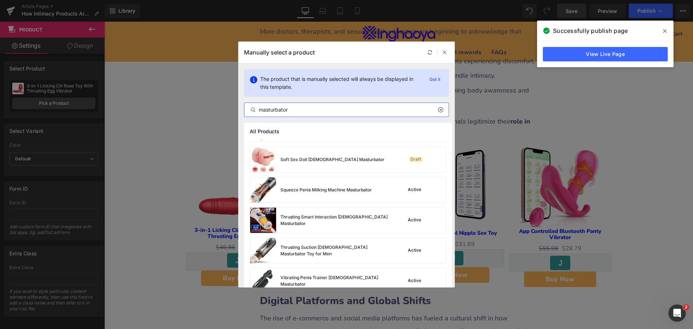
scroll to position [1098, 0]
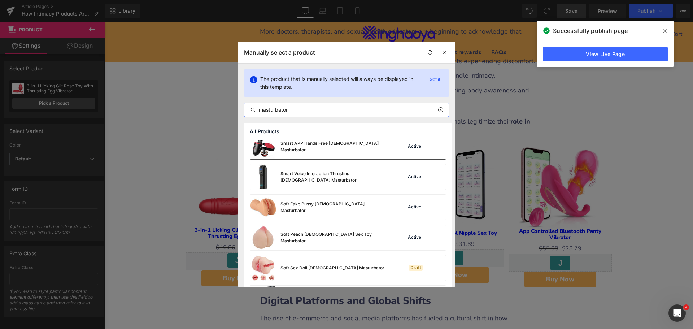
type input "masturbator"
click at [301, 151] on div "Smart APP Hands Free [DEMOGRAPHIC_DATA] Masturbator" at bounding box center [319, 146] width 139 height 25
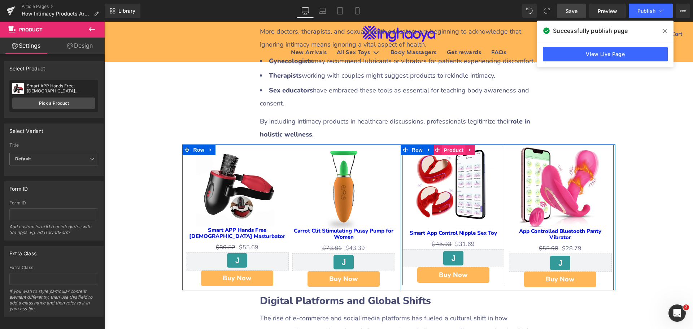
click at [446, 149] on span "Product" at bounding box center [453, 150] width 23 height 11
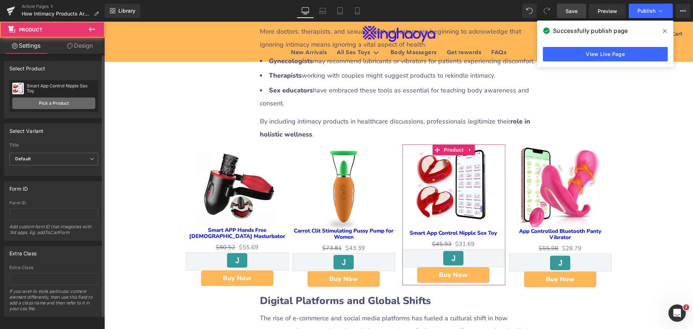
click at [49, 102] on link "Pick a Product" at bounding box center [53, 103] width 83 height 12
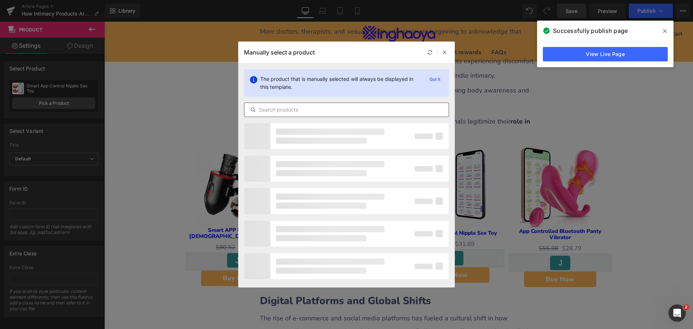
click at [284, 110] on input "text" at bounding box center [346, 109] width 204 height 9
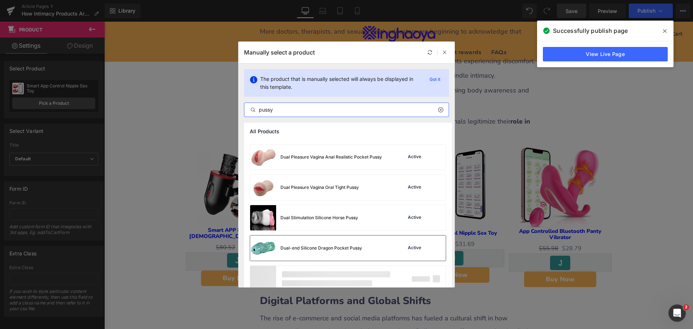
scroll to position [674, 0]
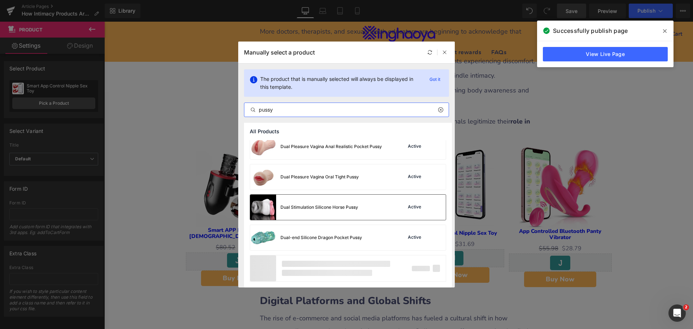
type input "pussy"
click at [350, 213] on div "Dual Stimulation Silicone Horse Pussy" at bounding box center [304, 207] width 108 height 25
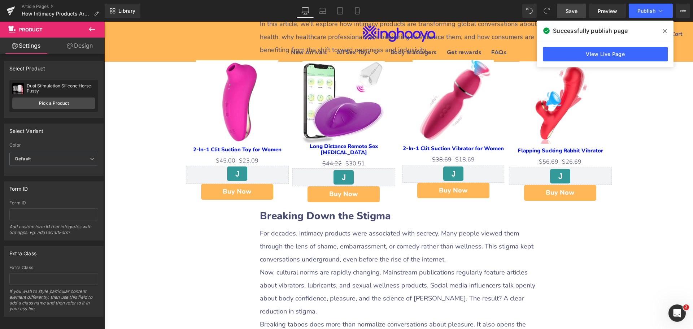
scroll to position [325, 0]
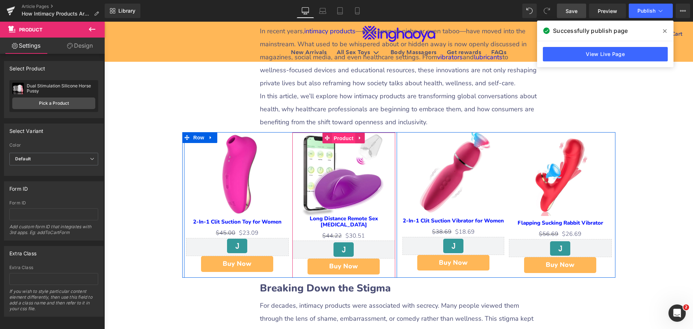
click at [341, 142] on span "Product" at bounding box center [343, 138] width 23 height 11
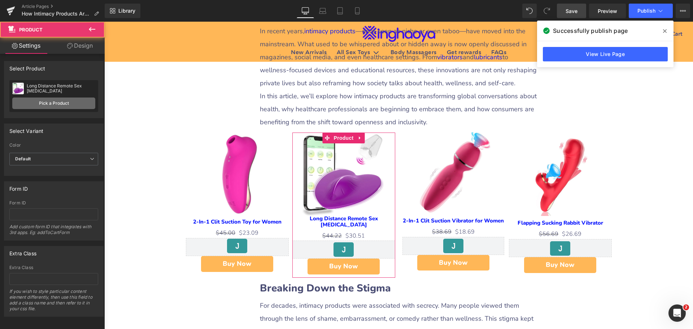
click at [60, 104] on link "Pick a Product" at bounding box center [53, 103] width 83 height 12
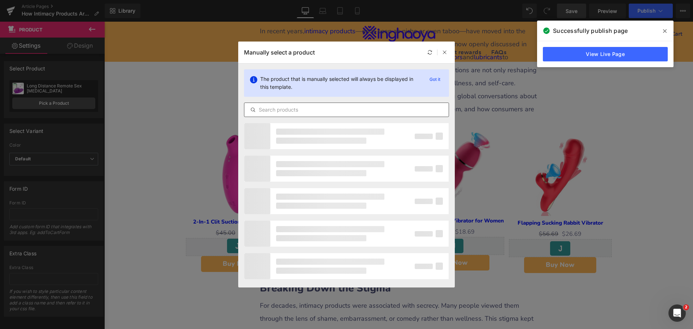
click at [288, 113] on input "text" at bounding box center [346, 109] width 204 height 9
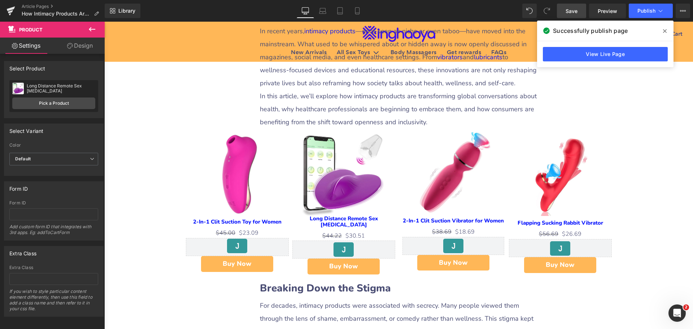
drag, startPoint x: 744, startPoint y: 206, endPoint x: 640, endPoint y: 184, distance: 105.8
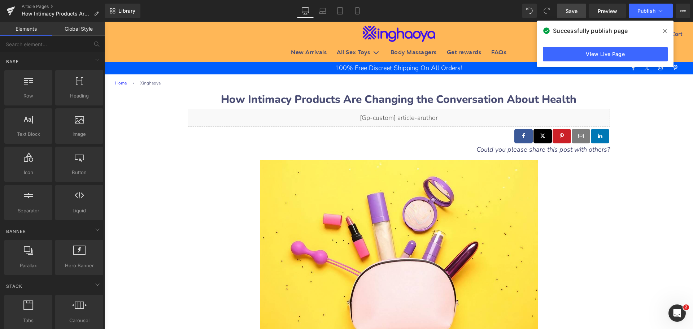
scroll to position [0, 0]
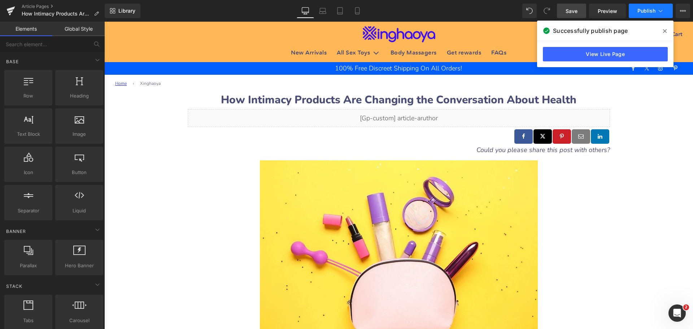
click at [642, 10] on span "Publish" at bounding box center [647, 11] width 18 height 6
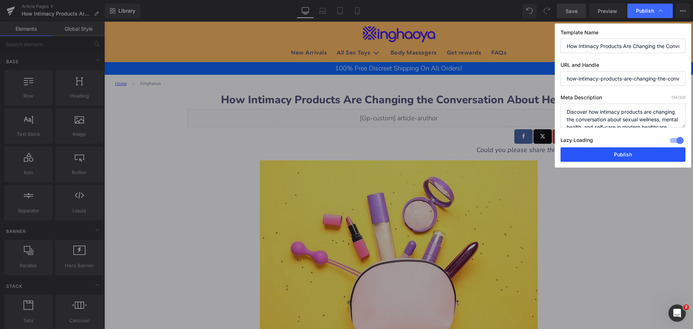
click at [613, 149] on button "Publish" at bounding box center [623, 154] width 125 height 14
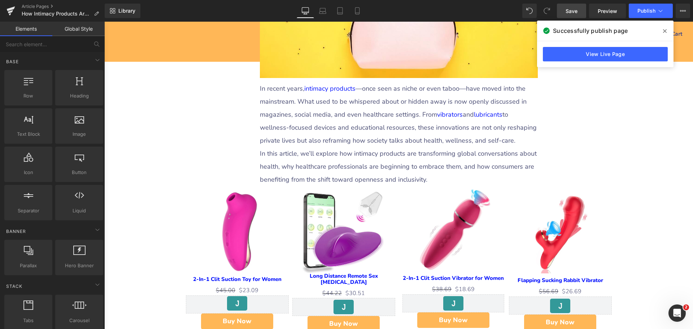
scroll to position [181, 0]
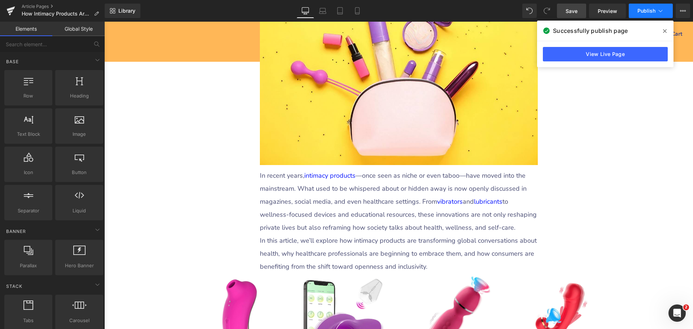
click at [642, 16] on button "Publish" at bounding box center [651, 11] width 44 height 14
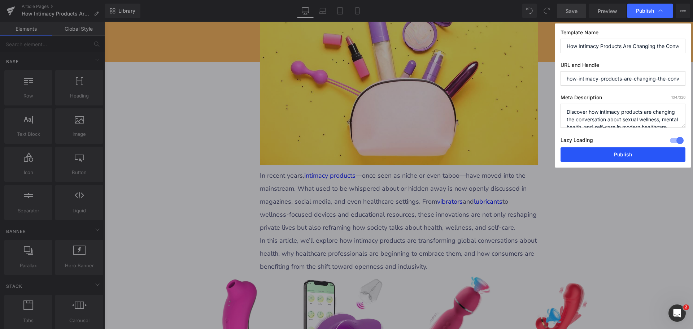
click at [603, 155] on button "Publish" at bounding box center [623, 154] width 125 height 14
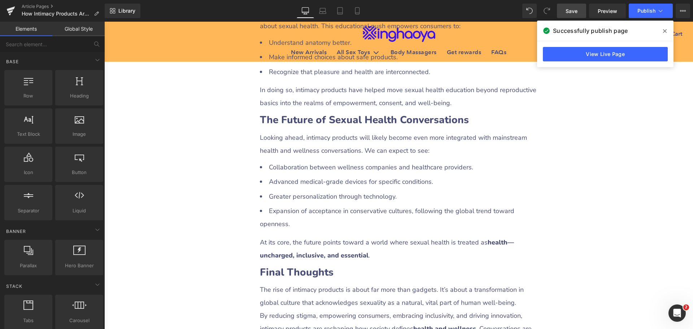
scroll to position [2130, 0]
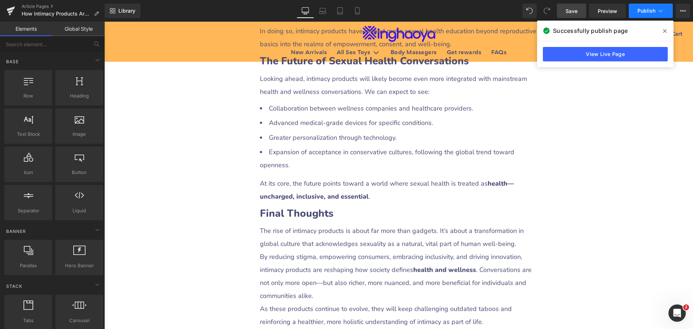
click at [643, 12] on span "Publish" at bounding box center [647, 11] width 18 height 6
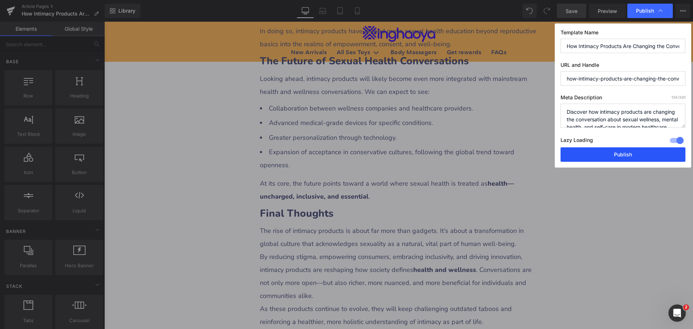
click at [606, 154] on button "Publish" at bounding box center [623, 154] width 125 height 14
